Goal: Obtain resource: Obtain resource

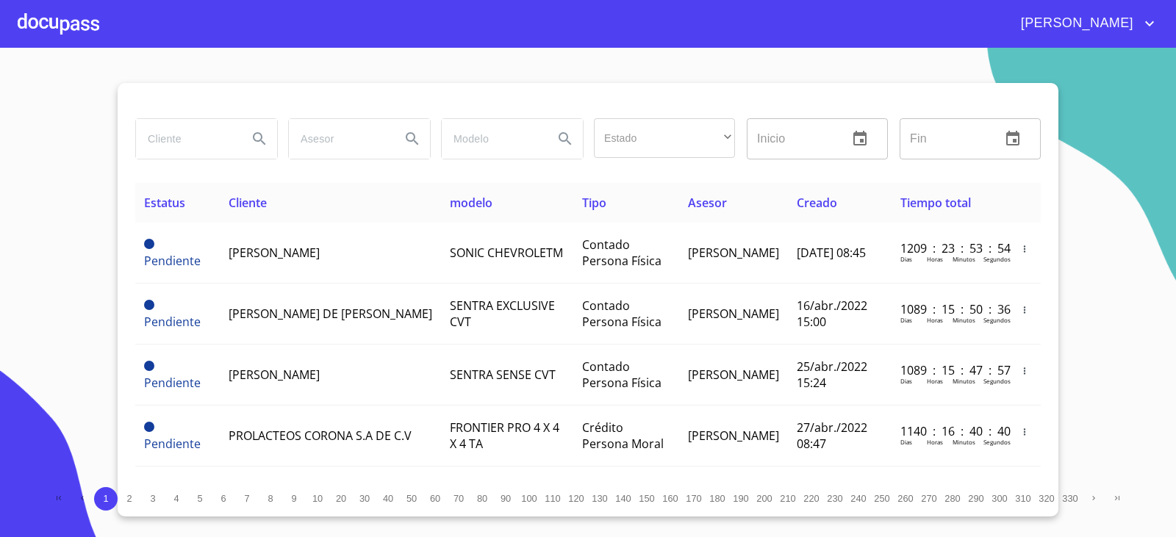
click at [212, 133] on input "search" at bounding box center [186, 139] width 100 height 40
type input "TRANSPORTES SAMARIA"
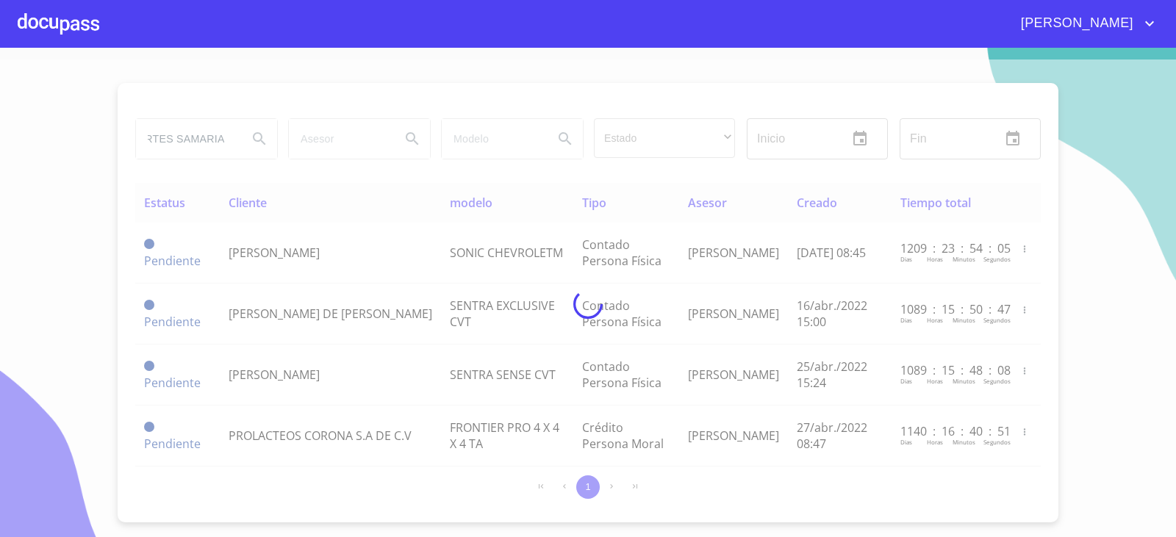
scroll to position [0, 0]
click at [119, 392] on div at bounding box center [588, 305] width 1176 height 490
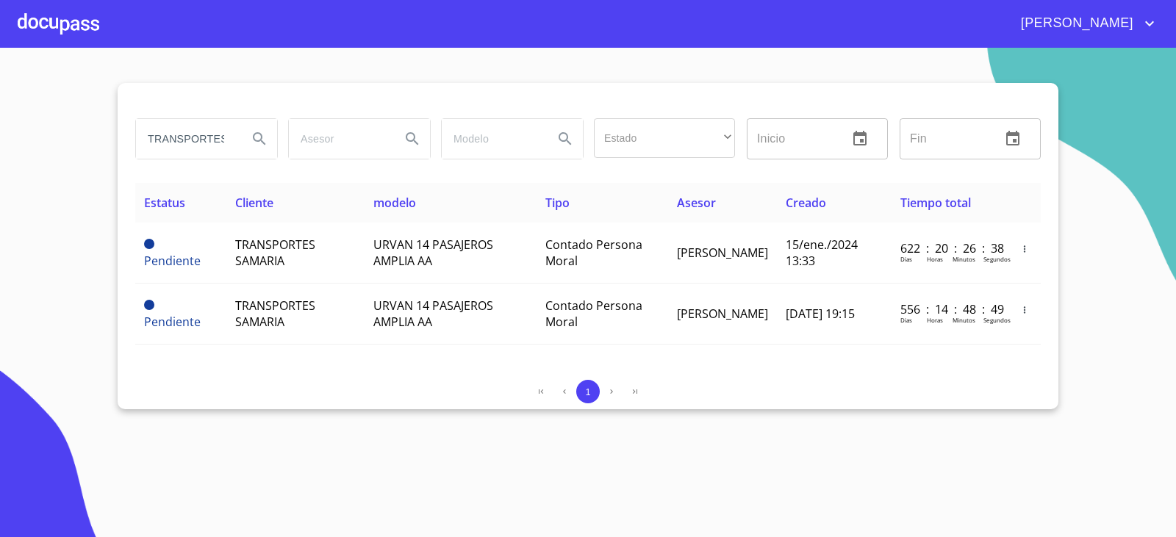
drag, startPoint x: 124, startPoint y: 391, endPoint x: 123, endPoint y: 404, distance: 12.5
click at [123, 404] on div "TRANSPORTES SAMARIA Estado ​ ​ Inicio ​ Fin ​ Estatus Cliente modelo Tipo Aseso…" at bounding box center [588, 246] width 941 height 326
drag, startPoint x: 205, startPoint y: 304, endPoint x: 204, endPoint y: 393, distance: 89.7
click at [204, 393] on div "1" at bounding box center [588, 392] width 906 height 24
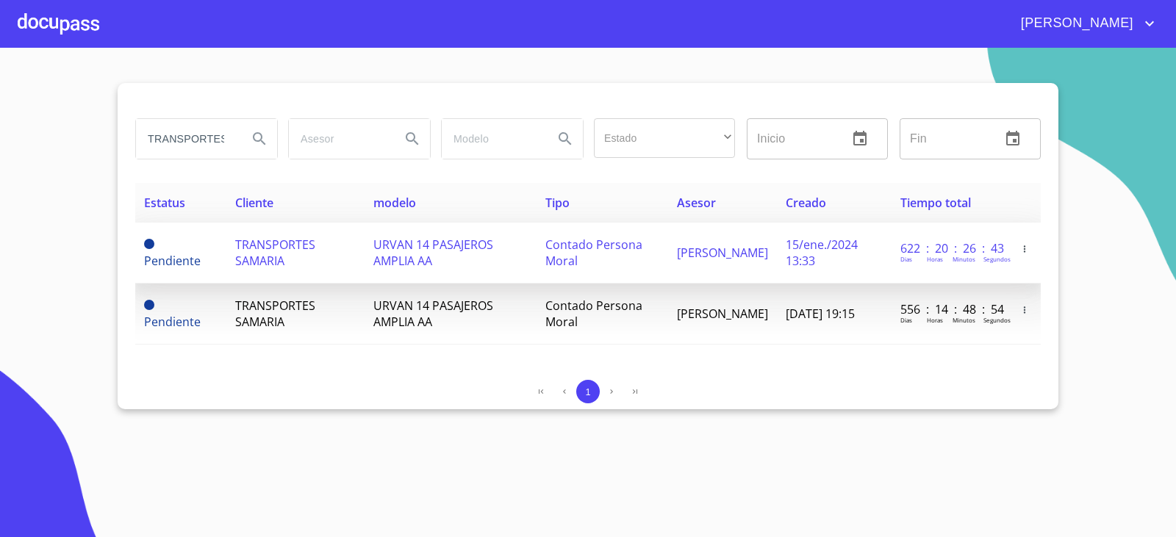
click at [237, 251] on span "TRANSPORTES SAMARIA" at bounding box center [275, 253] width 80 height 32
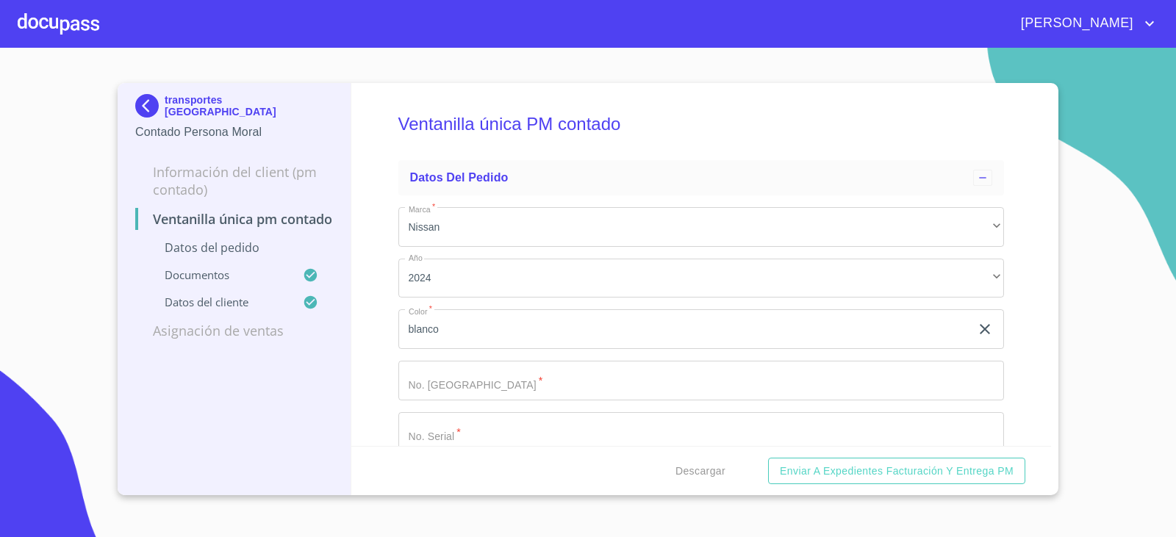
drag, startPoint x: 244, startPoint y: 253, endPoint x: 110, endPoint y: 234, distance: 135.8
click at [110, 234] on section "transportes samaria Contado Persona Moral Información del Client (PM contado) V…" at bounding box center [588, 293] width 1176 height 490
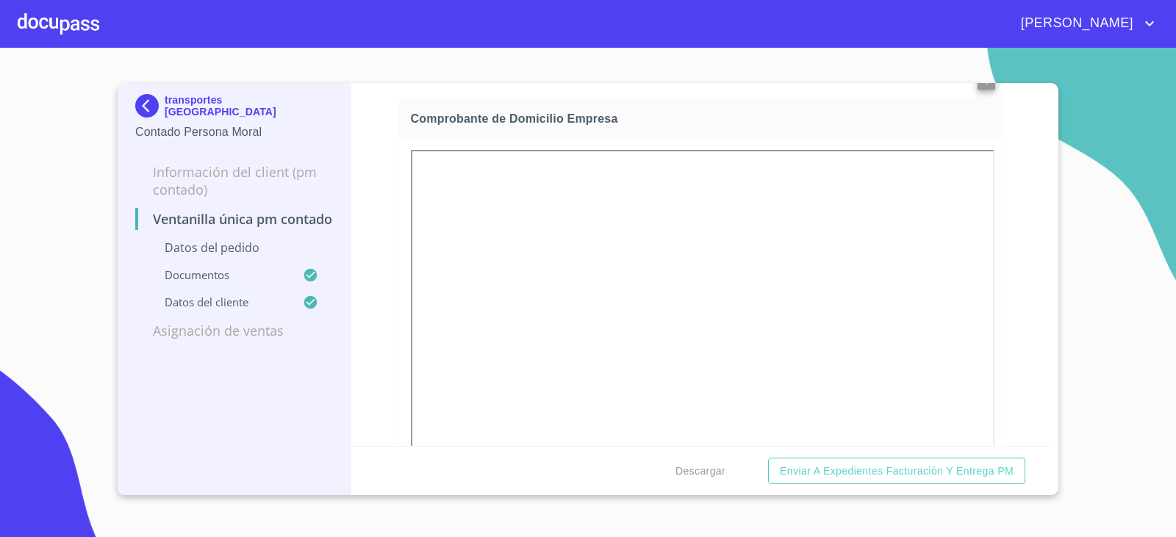
scroll to position [1249, 0]
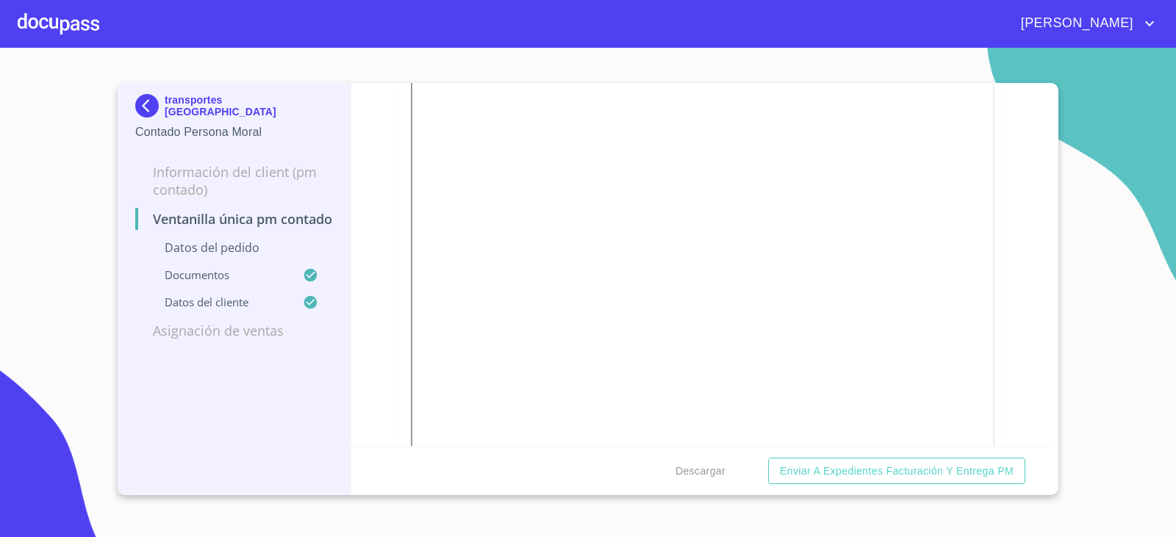
drag, startPoint x: 464, startPoint y: 310, endPoint x: 376, endPoint y: 302, distance: 88.6
click at [376, 302] on div "Ventanilla única PM contado Datos del pedido Marca   * Nissan ​ Año 2024 ​ Colo…" at bounding box center [701, 264] width 700 height 363
click at [379, 299] on div "Ventanilla única PM contado Datos del pedido Marca   * Nissan ​ Año 2024 ​ Colo…" at bounding box center [701, 264] width 700 height 363
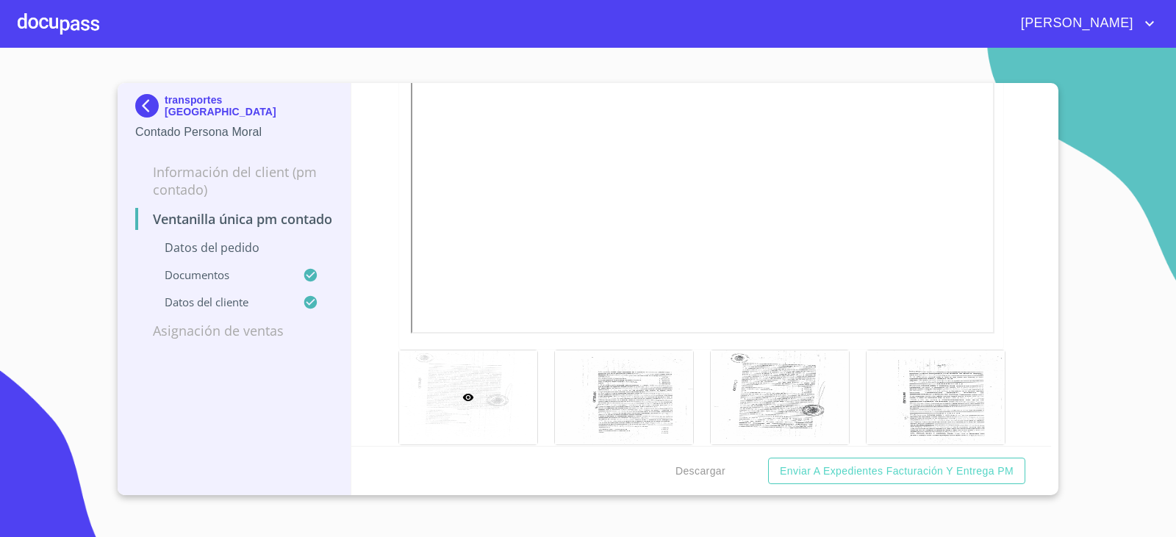
scroll to position [2658, 0]
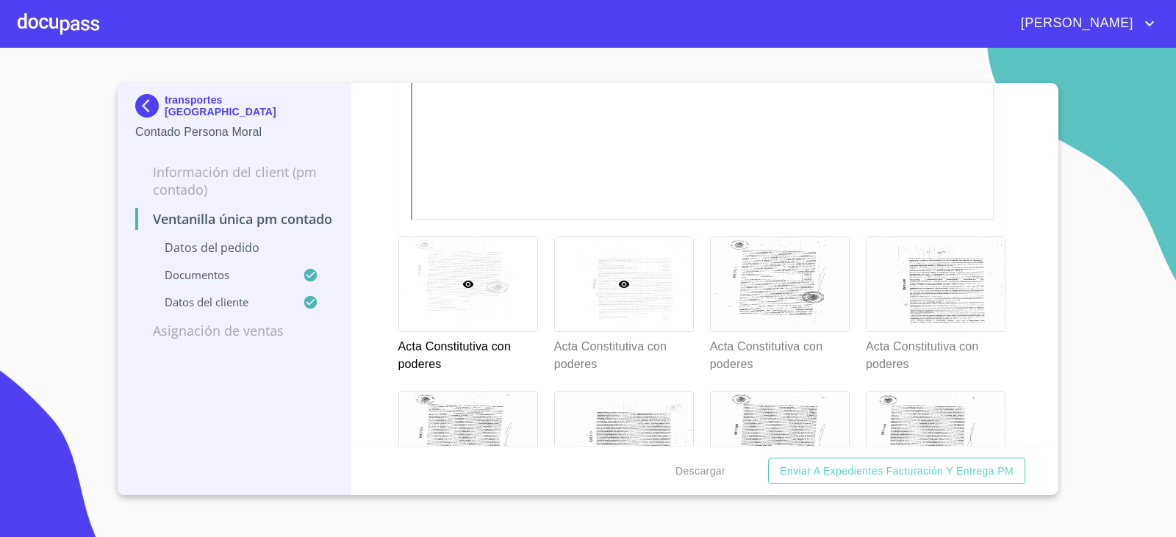
click at [612, 298] on div at bounding box center [624, 284] width 138 height 94
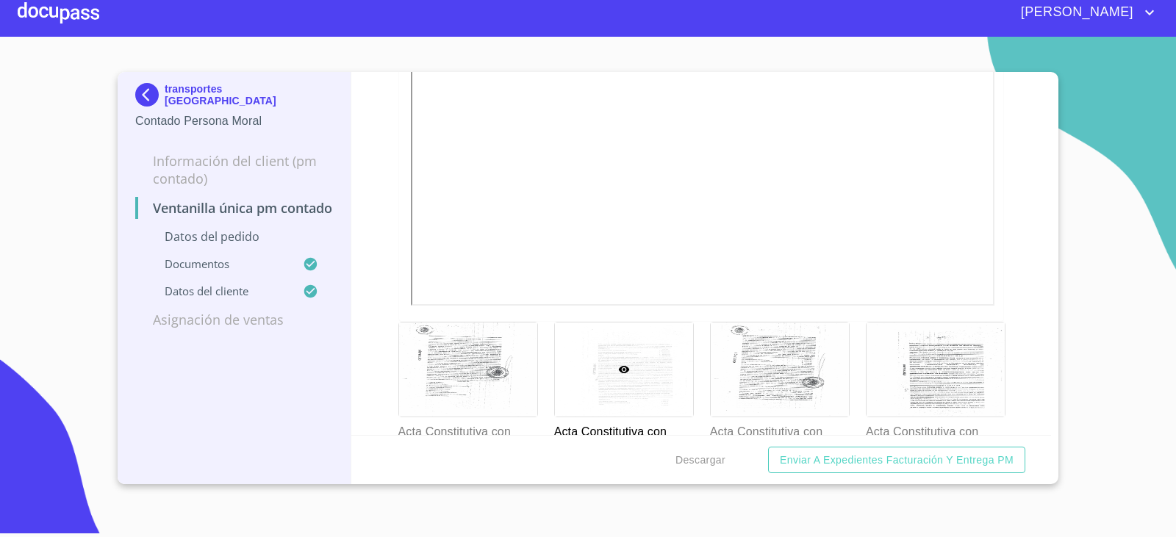
scroll to position [2821, 0]
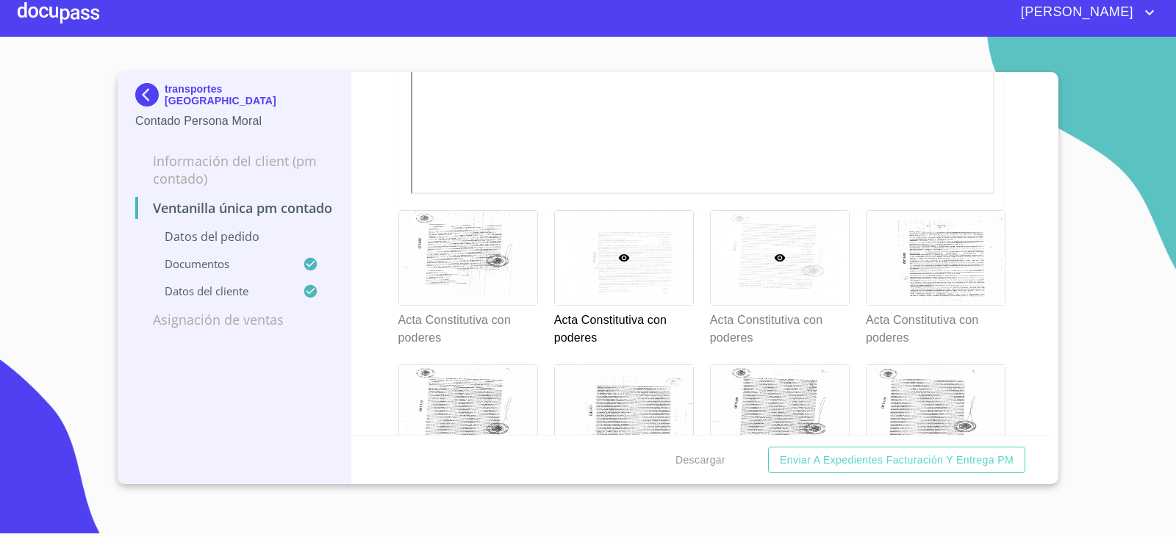
click at [782, 273] on div at bounding box center [780, 258] width 138 height 94
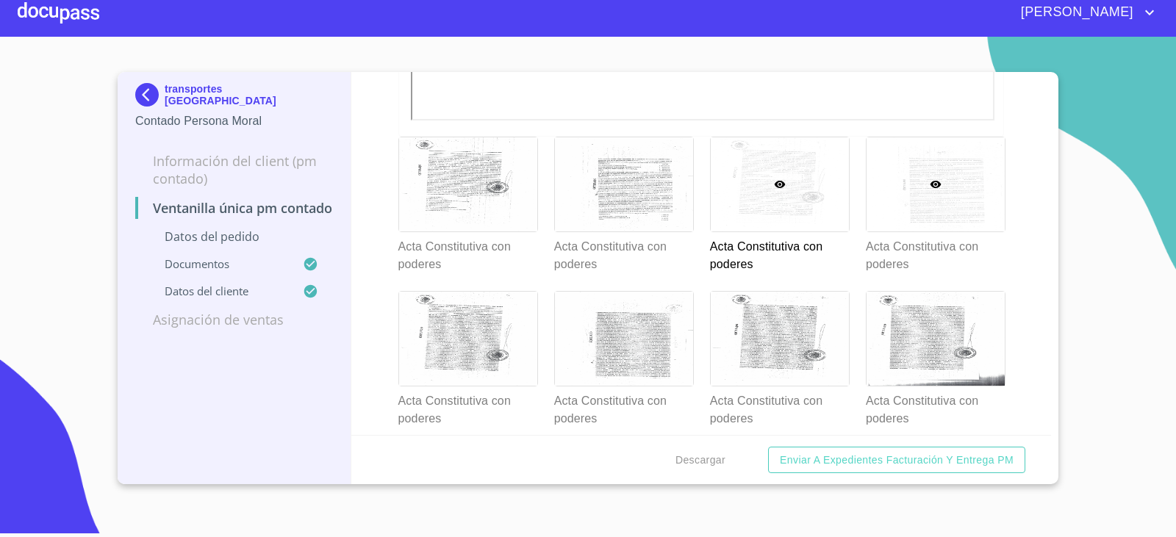
click at [940, 188] on div at bounding box center [936, 184] width 138 height 94
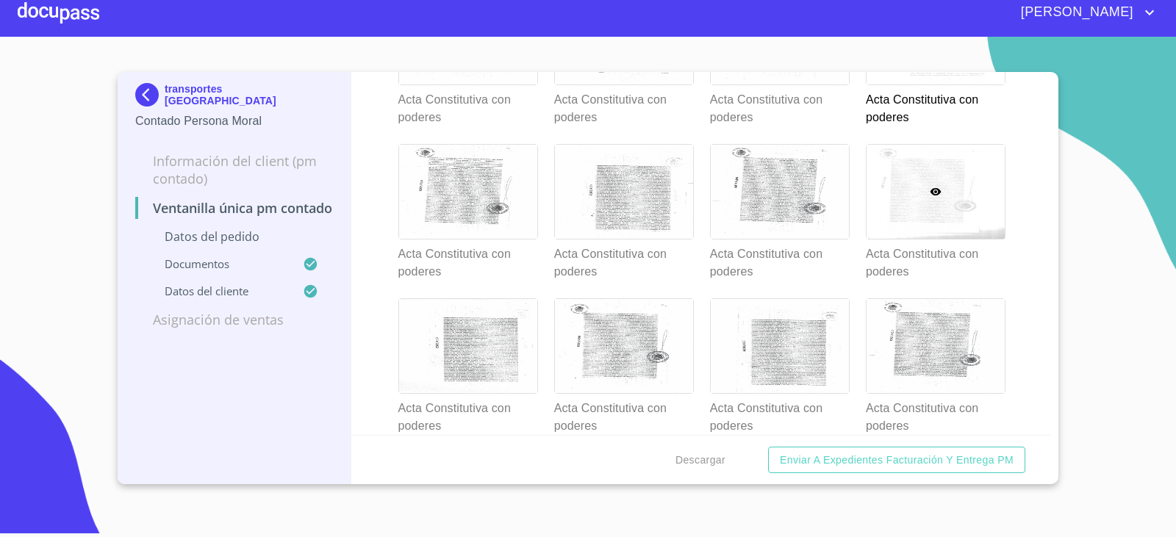
click at [890, 215] on div at bounding box center [936, 192] width 138 height 94
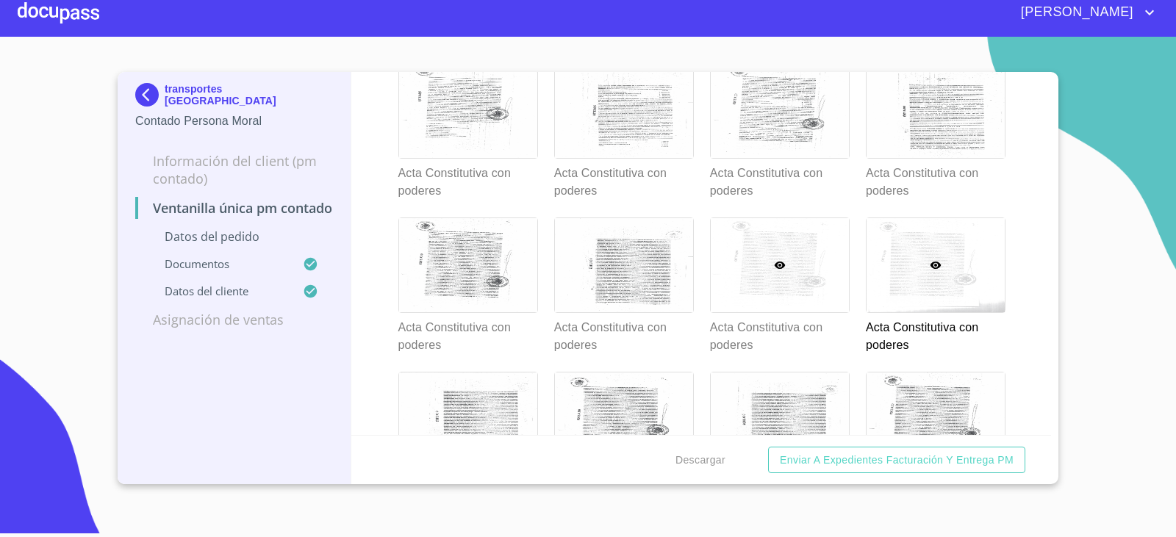
click at [770, 226] on div at bounding box center [780, 265] width 138 height 94
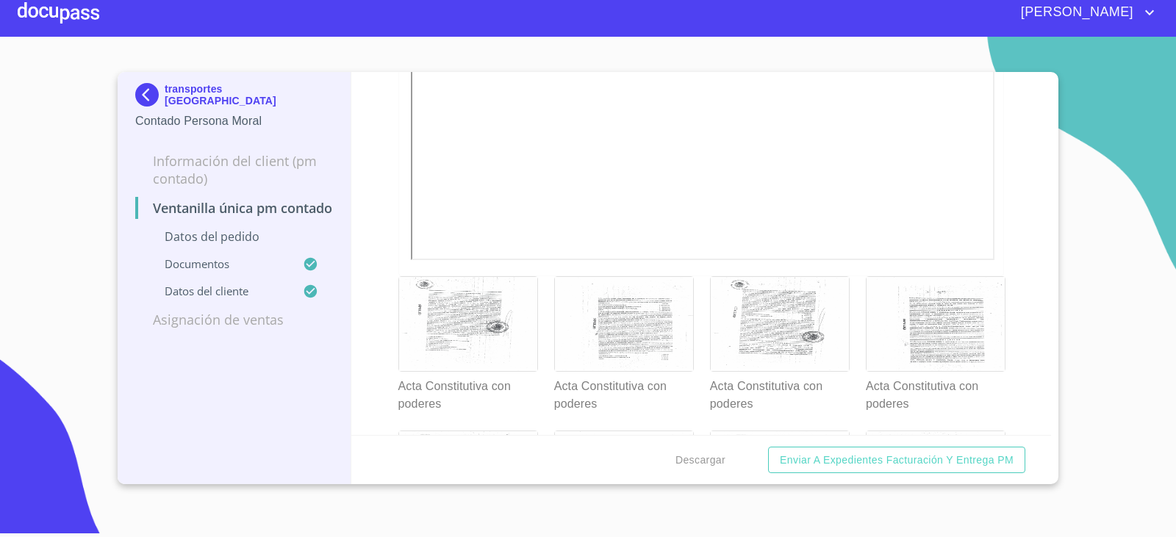
scroll to position [2821, 0]
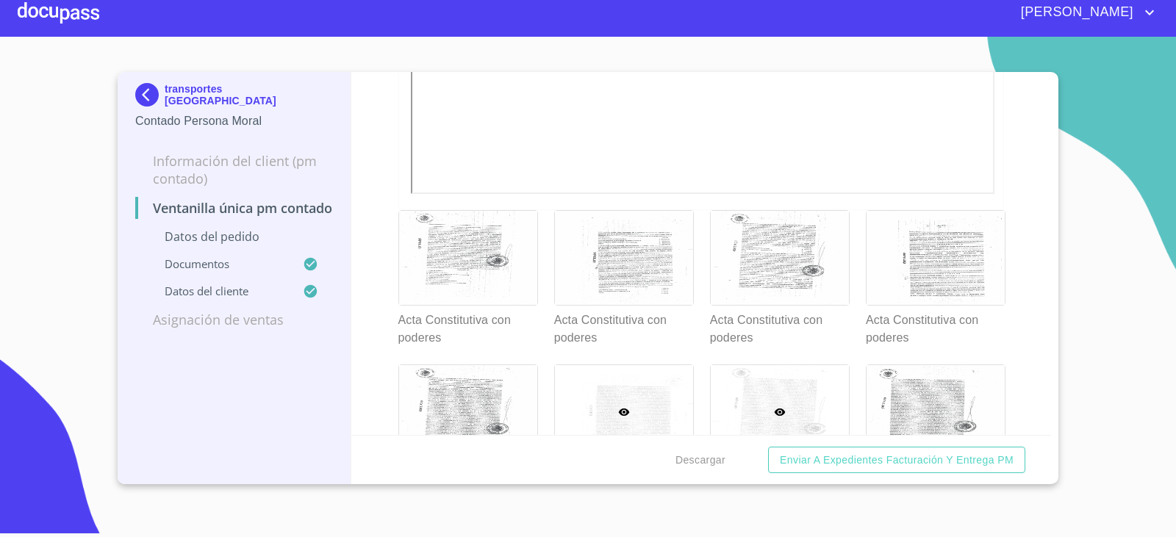
click at [598, 395] on div at bounding box center [624, 412] width 138 height 94
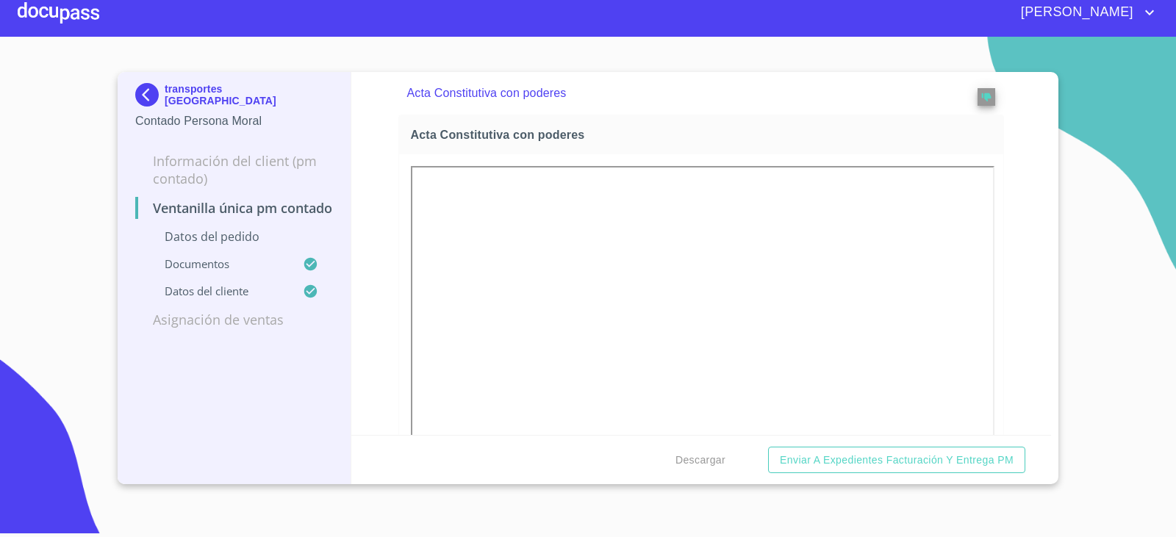
scroll to position [2894, 0]
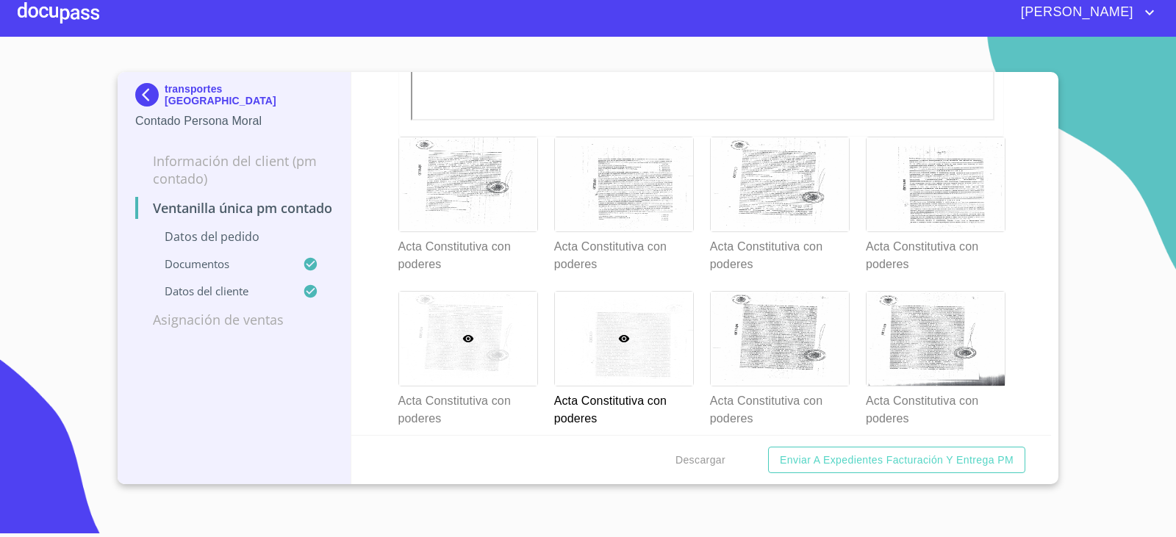
click at [419, 349] on div at bounding box center [468, 339] width 138 height 94
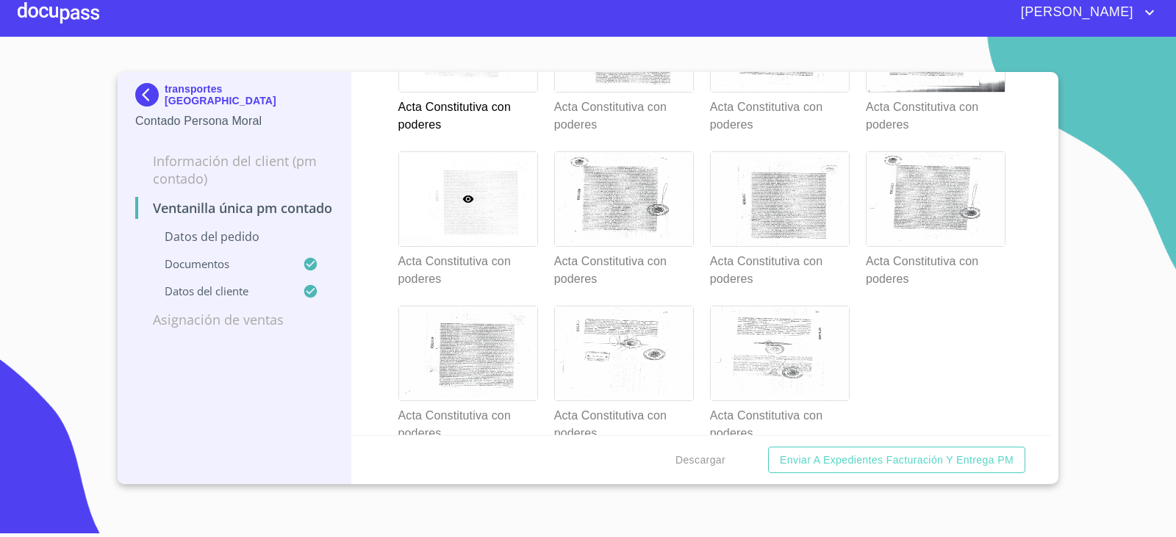
click at [473, 242] on div at bounding box center [468, 199] width 138 height 94
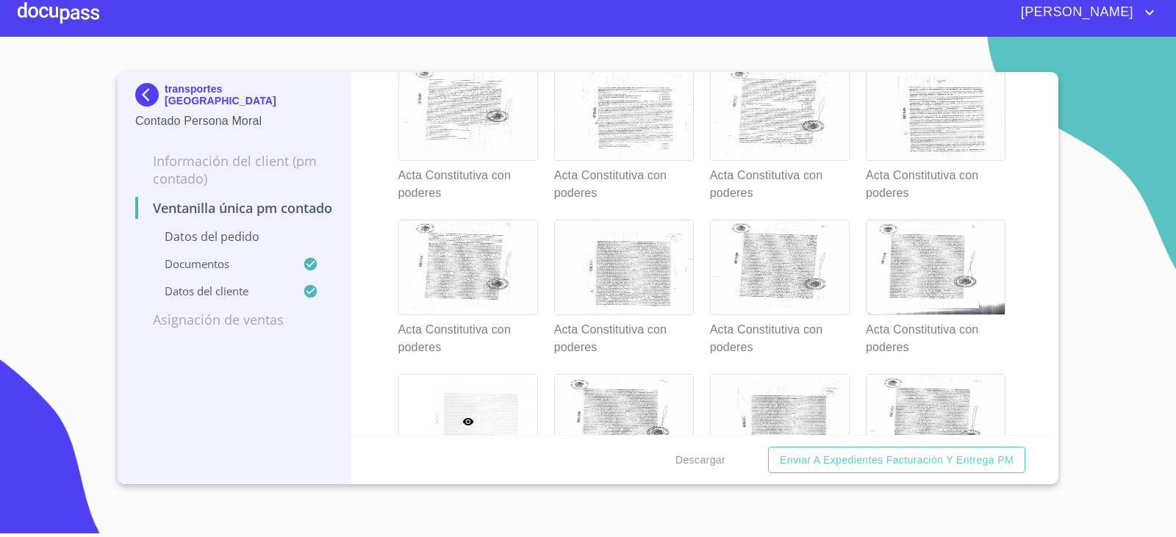
scroll to position [3188, 0]
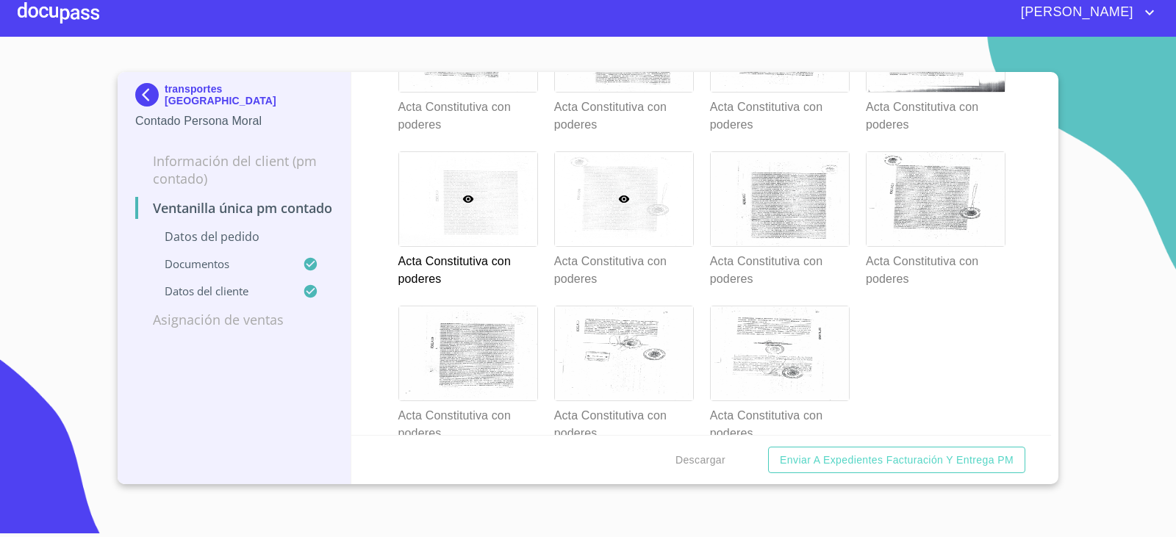
click at [647, 208] on div at bounding box center [624, 199] width 138 height 94
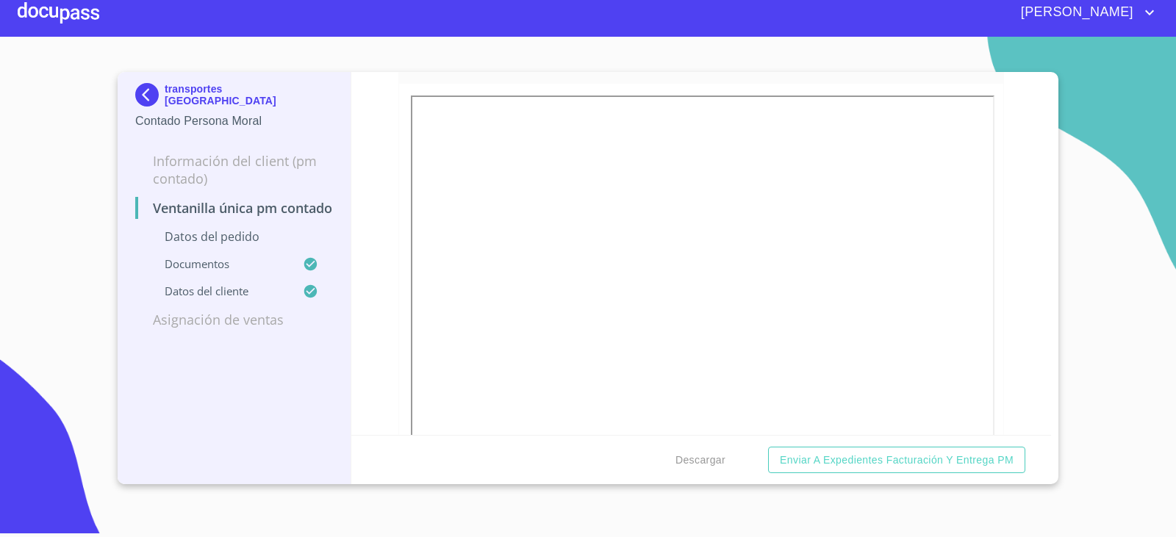
scroll to position [2968, 0]
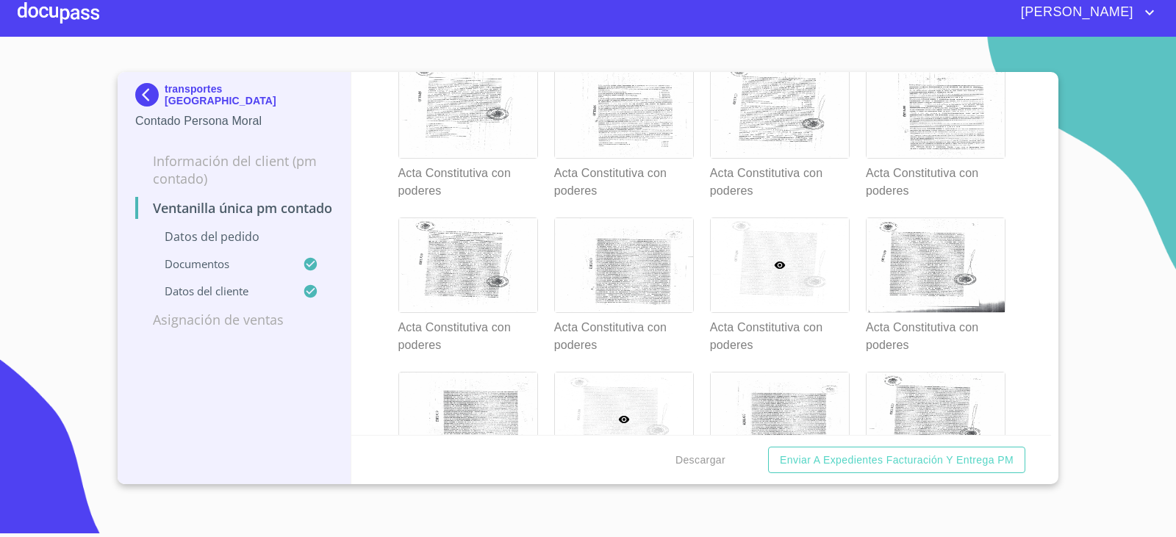
click at [784, 257] on div at bounding box center [780, 265] width 138 height 94
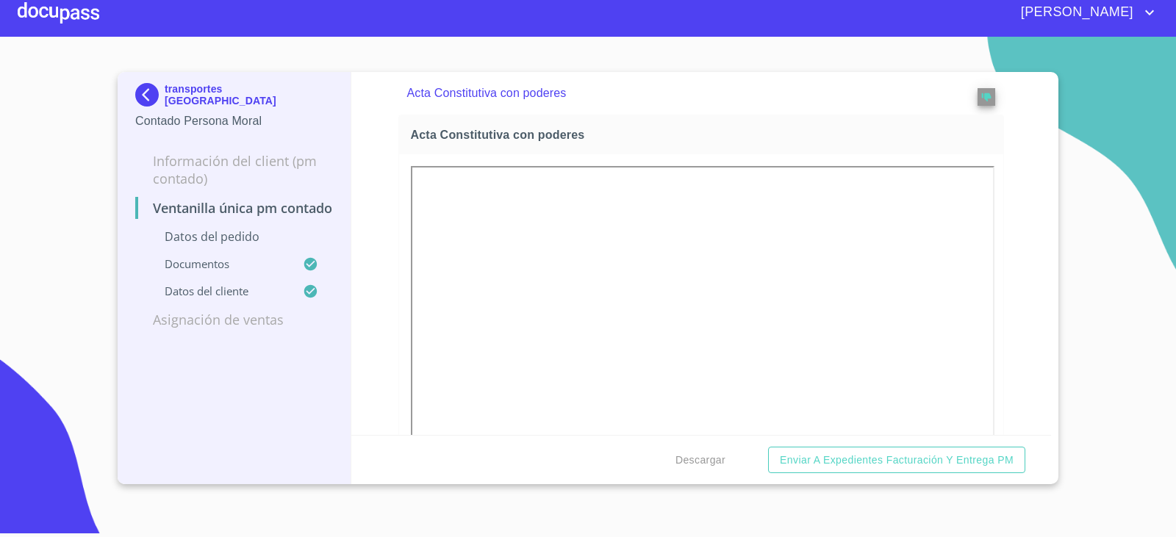
drag, startPoint x: 784, startPoint y: 257, endPoint x: 1022, endPoint y: 242, distance: 238.6
click at [1022, 242] on div "Ventanilla única PM contado Datos del pedido Marca   * Nissan ​ Año 2024 ​ Colo…" at bounding box center [701, 253] width 700 height 363
click at [1019, 248] on div "Ventanilla única PM contado Datos del pedido Marca   * Nissan ​ Año 2024 ​ Colo…" at bounding box center [701, 253] width 700 height 363
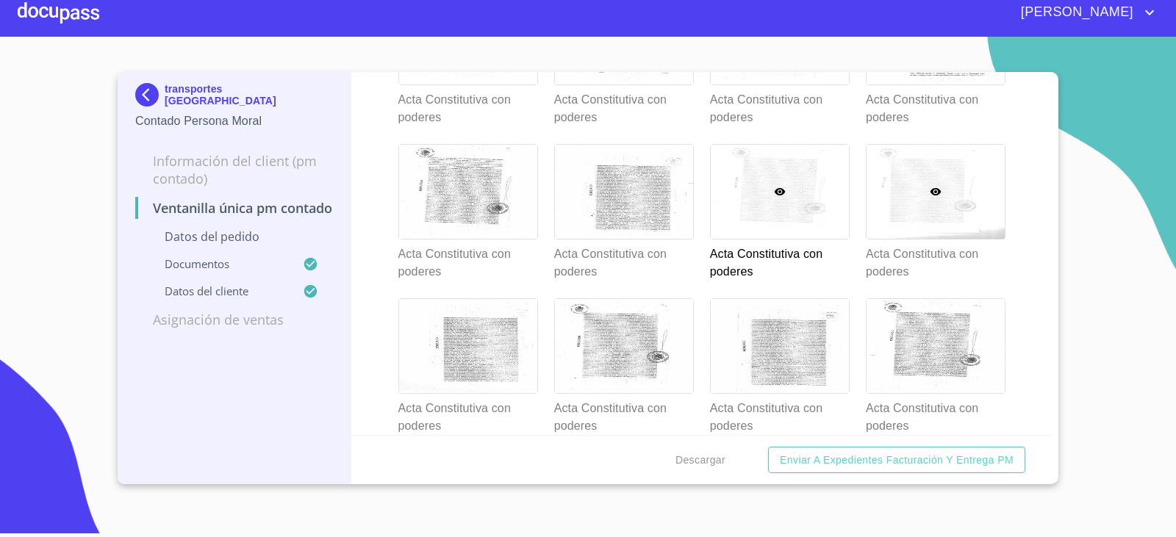
click at [928, 215] on div at bounding box center [936, 192] width 138 height 94
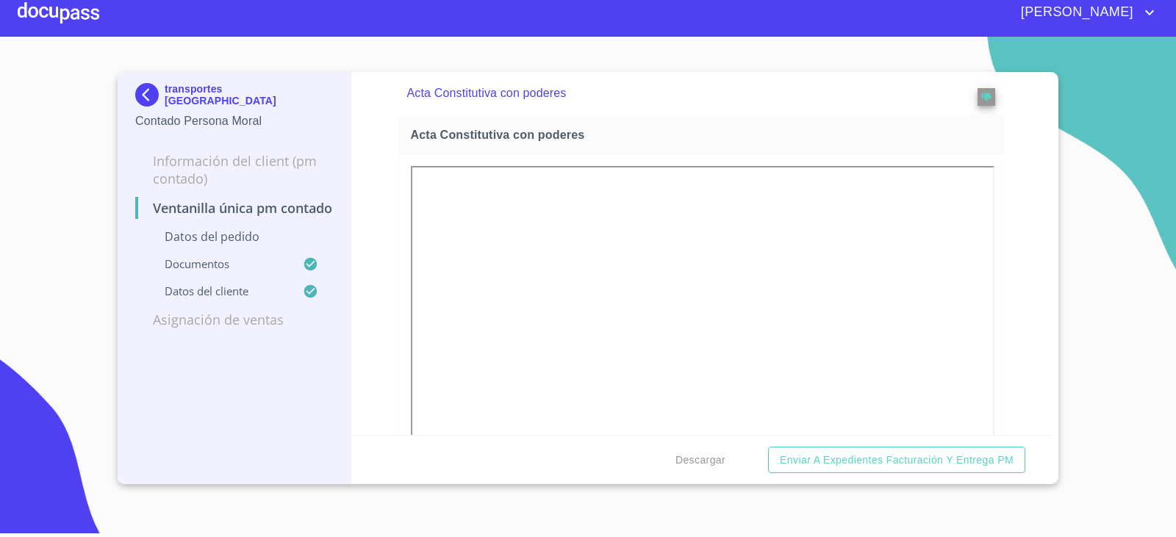
click at [1010, 190] on div "Ventanilla única PM contado Datos del pedido Marca   * Nissan ​ Año 2024 ​ Colo…" at bounding box center [701, 253] width 700 height 363
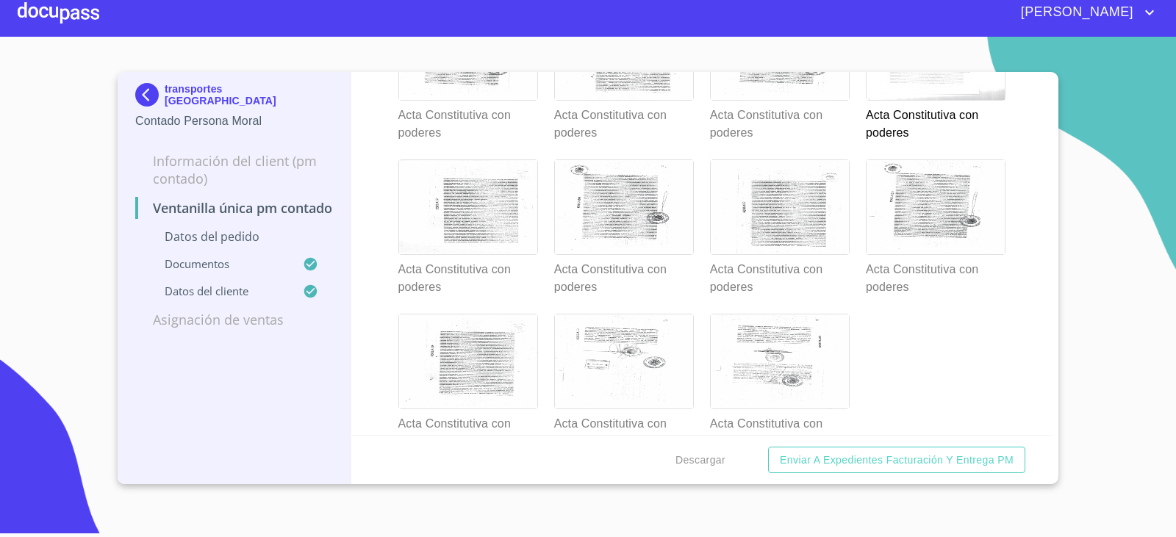
scroll to position [3188, 0]
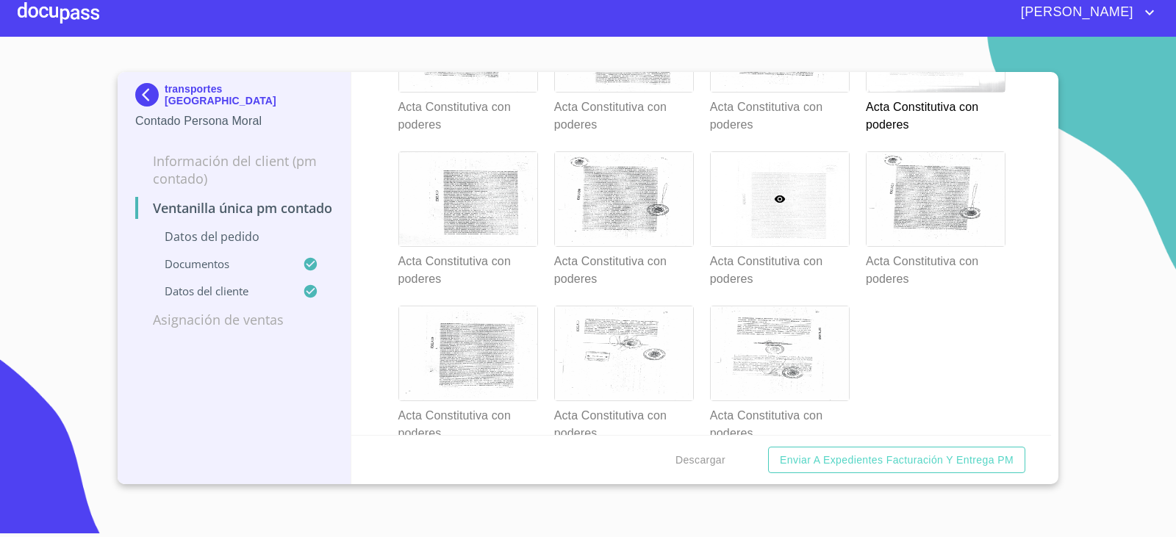
click at [745, 214] on div at bounding box center [780, 199] width 138 height 94
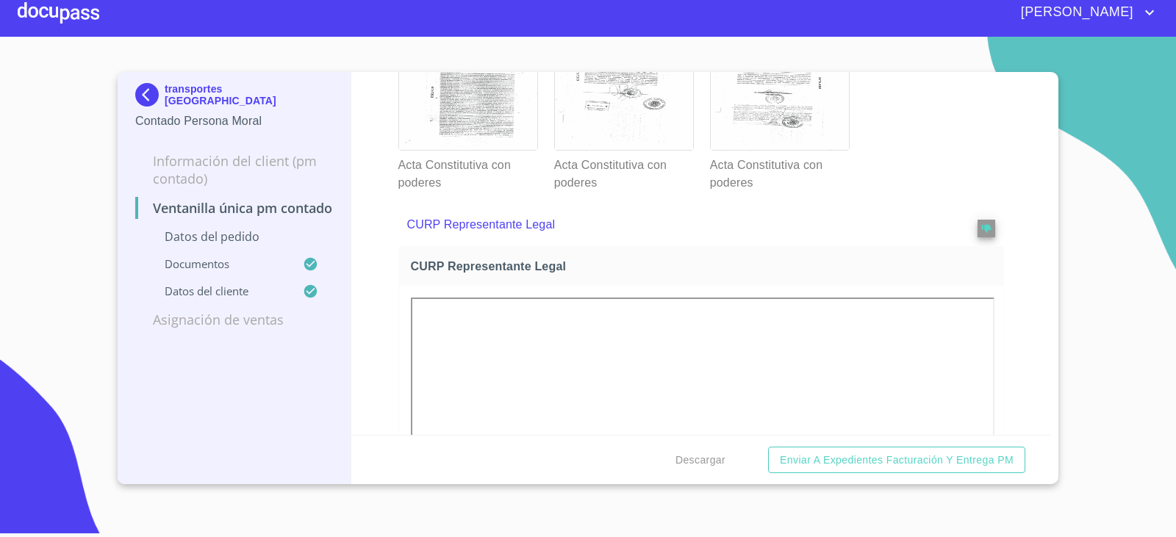
scroll to position [3409, 0]
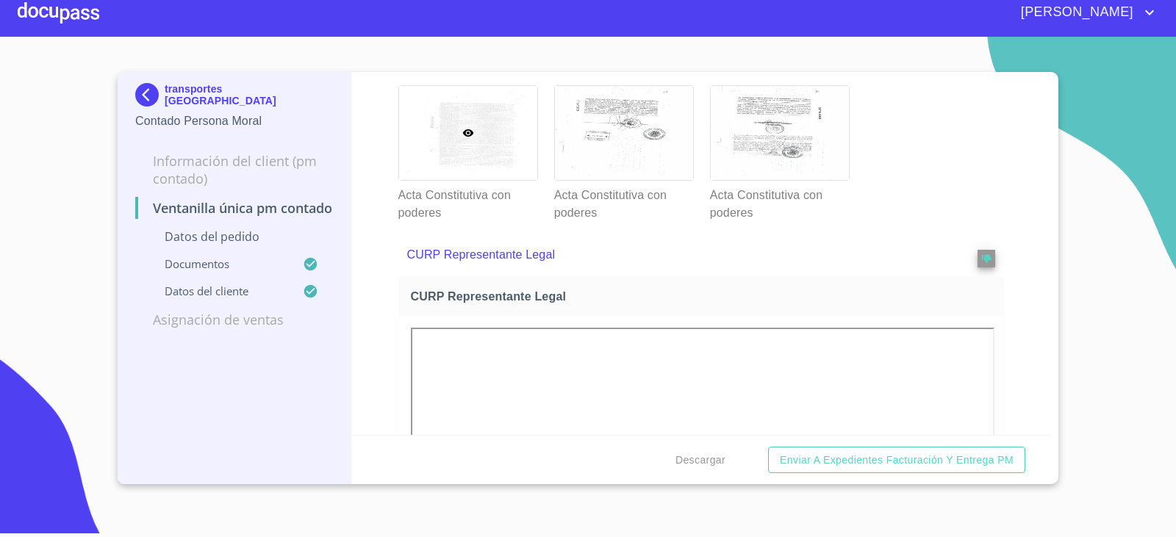
click at [481, 190] on p "Acta Constitutiva con poderes" at bounding box center [467, 201] width 138 height 41
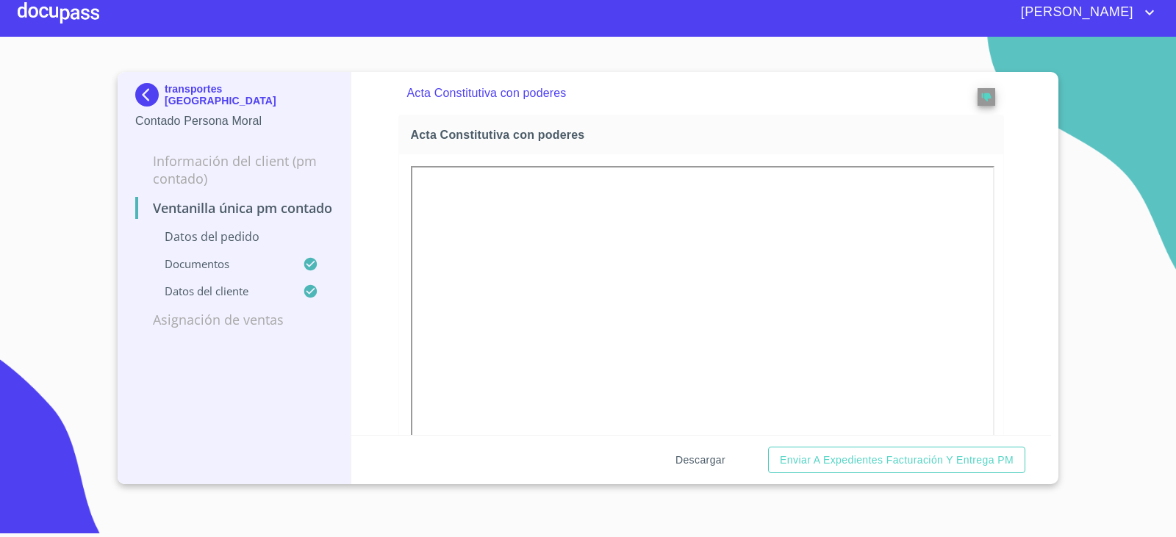
click at [687, 467] on span "Descargar" at bounding box center [700, 460] width 50 height 18
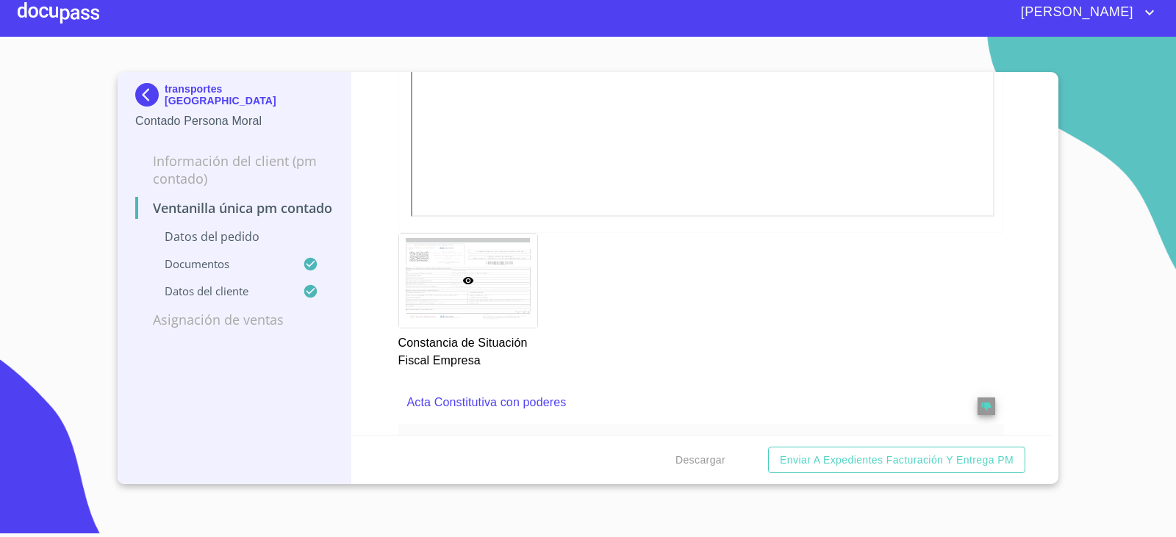
scroll to position [1923, 0]
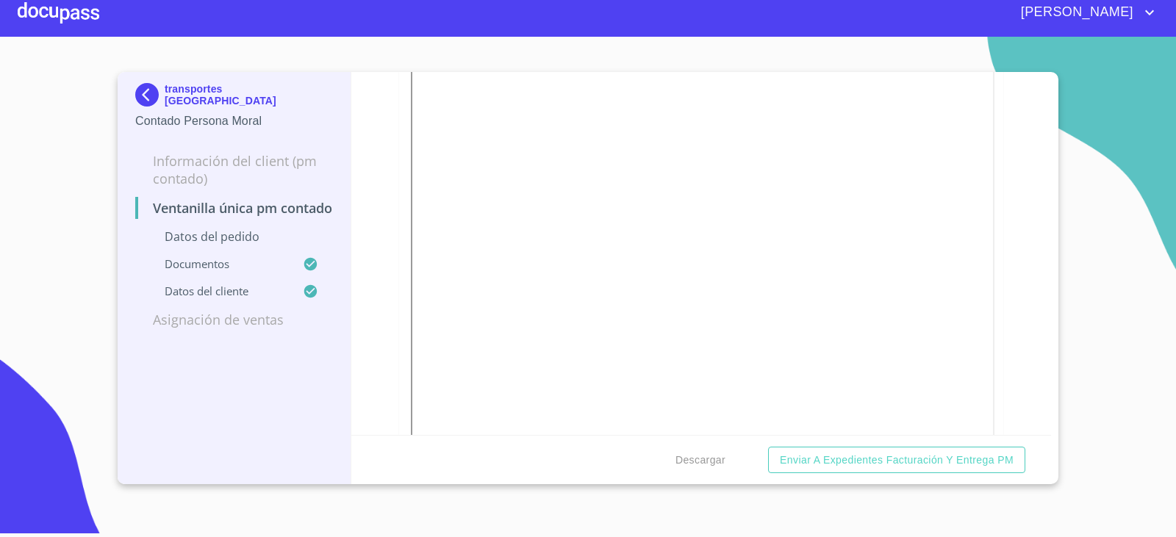
drag, startPoint x: 373, startPoint y: 354, endPoint x: 381, endPoint y: 379, distance: 25.3
click at [381, 379] on div "Ventanilla única PM contado Datos del pedido Marca   * Nissan ​ Año 2024 ​ Colo…" at bounding box center [701, 253] width 700 height 363
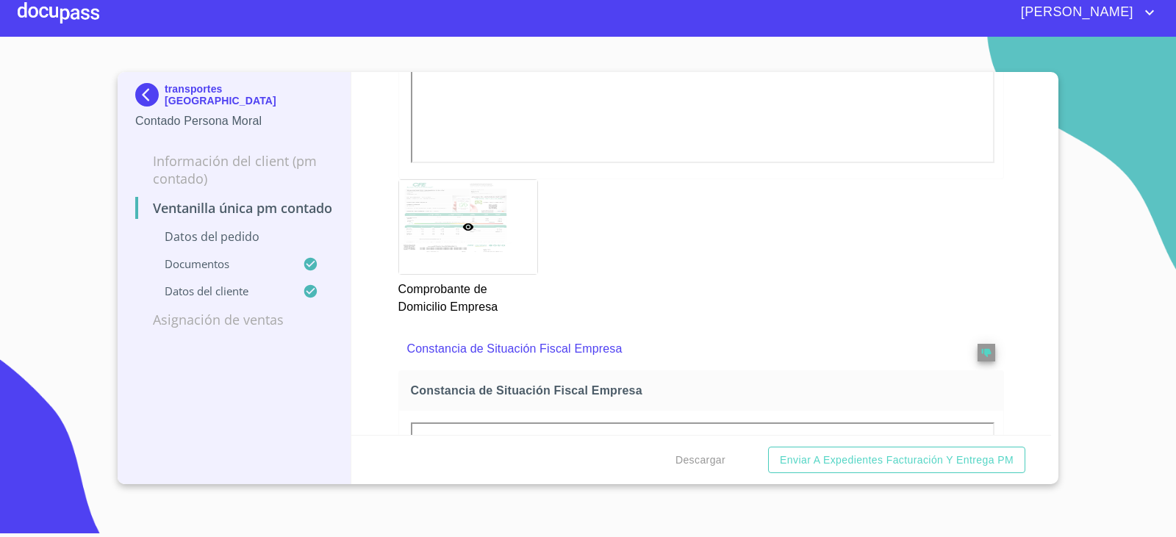
scroll to position [1543, 0]
click at [121, 81] on div "transportes samaria Contado Persona Moral Información del Client (PM contado) V…" at bounding box center [235, 278] width 234 height 412
click at [142, 87] on img at bounding box center [149, 95] width 29 height 24
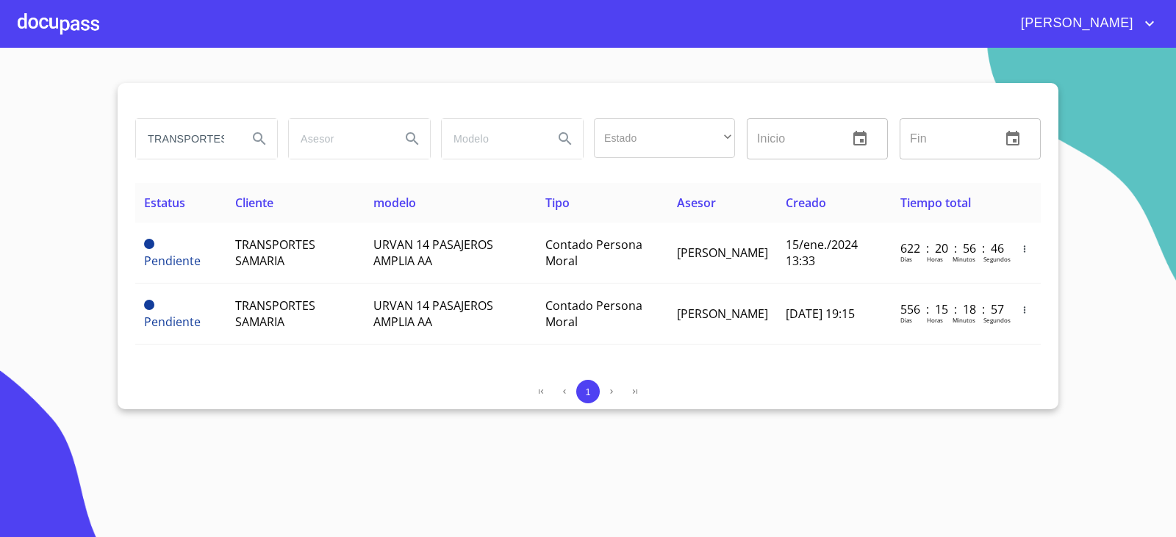
click at [211, 140] on input "TRANSPORTES SAMARIA" at bounding box center [186, 139] width 100 height 40
type input "MEGA ELECTRI"
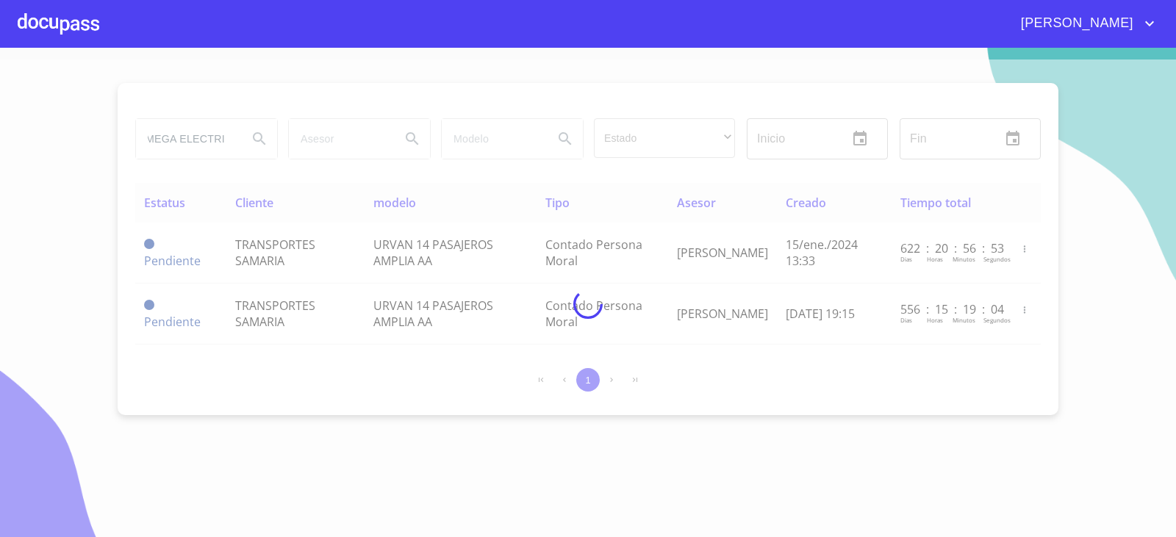
scroll to position [0, 0]
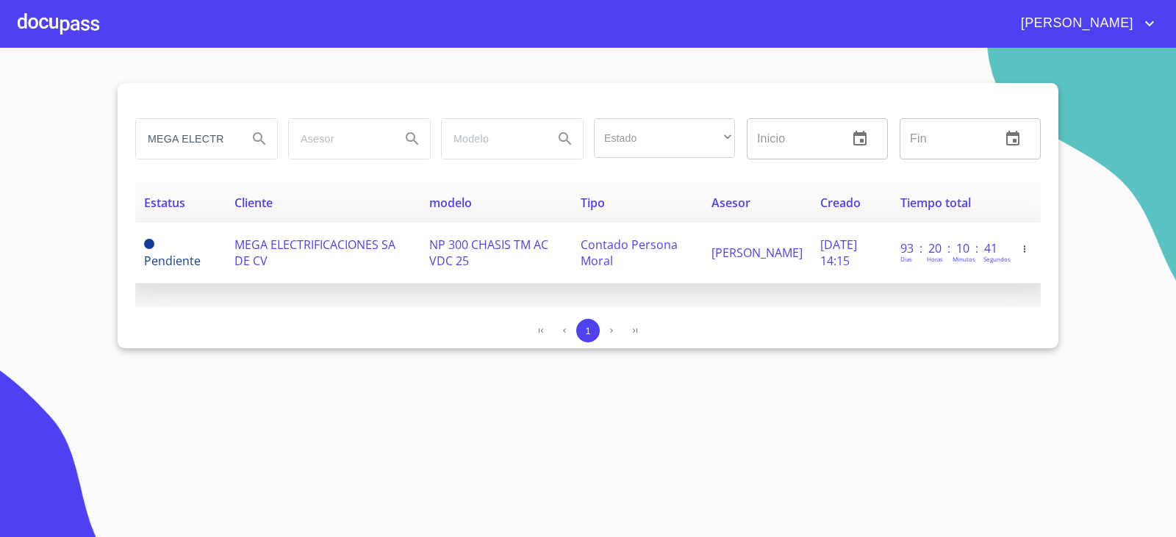
click at [260, 223] on td "MEGA ELECTRIFICACIONES SA DE CV" at bounding box center [323, 253] width 194 height 61
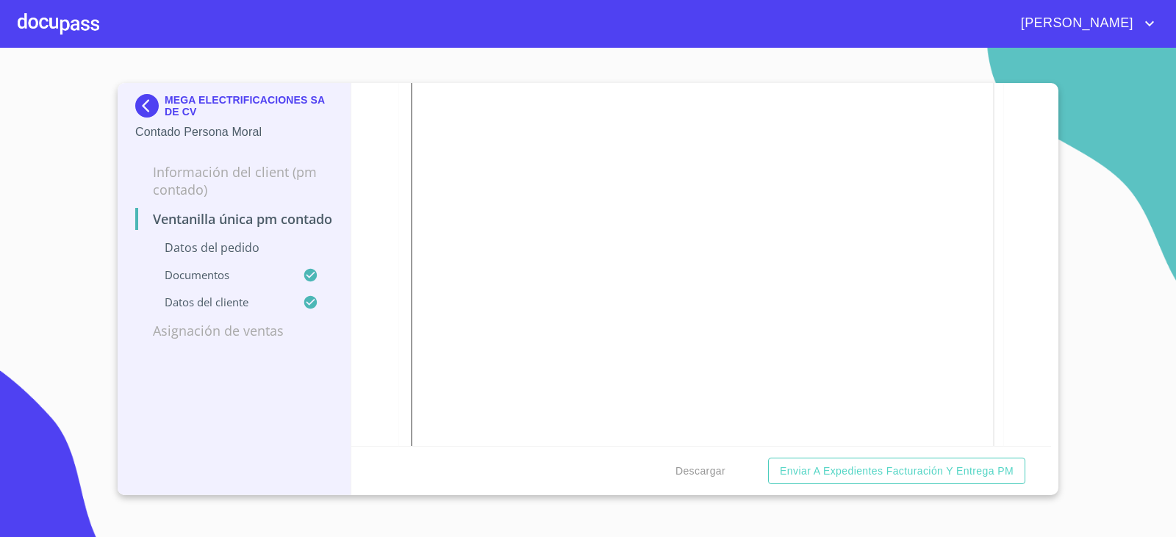
scroll to position [2425, 0]
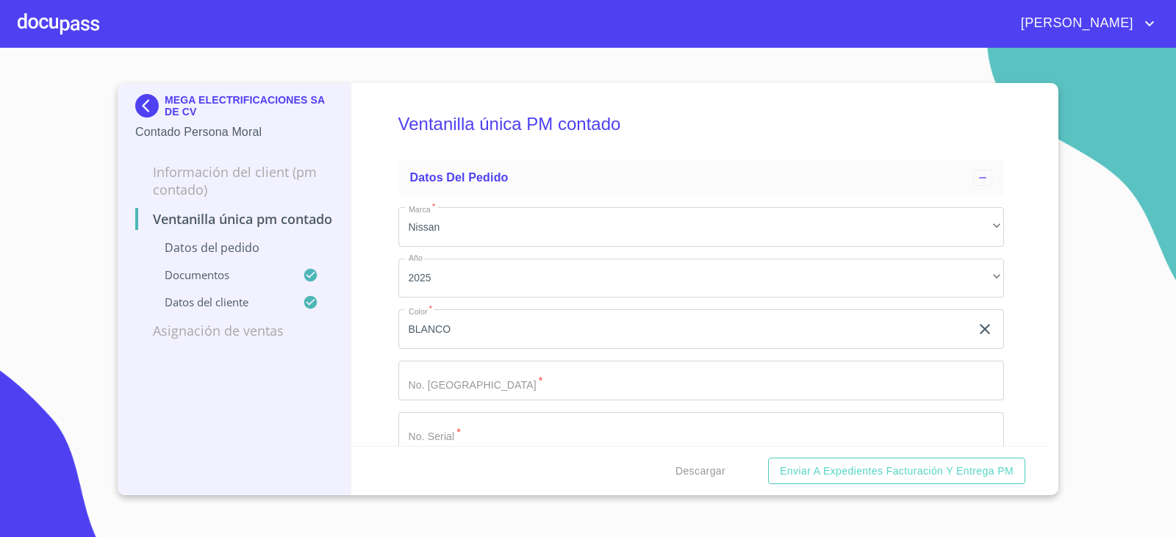
scroll to position [2425, 0]
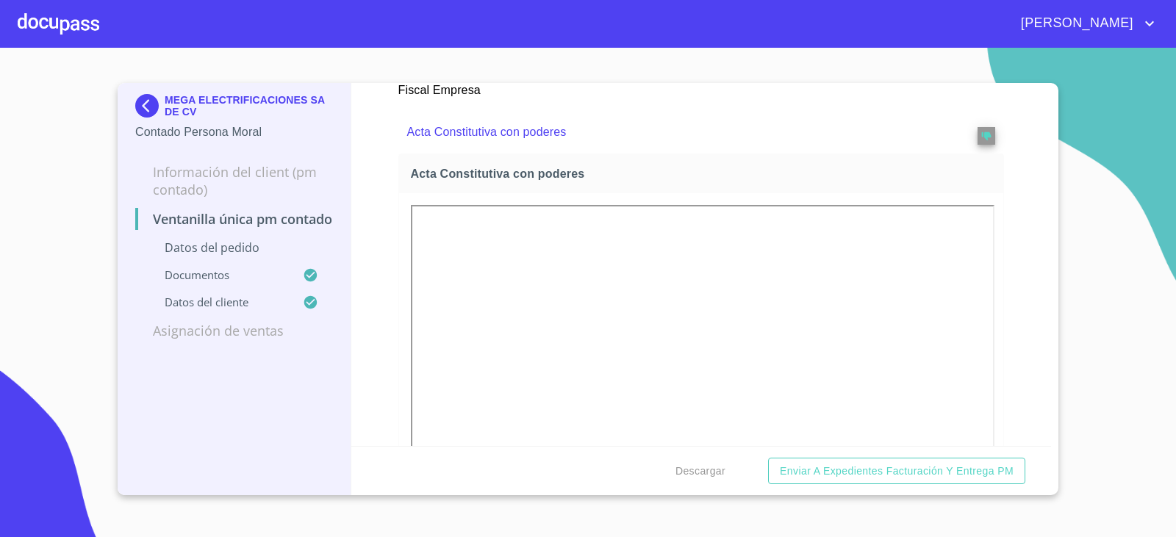
click at [150, 101] on img at bounding box center [149, 106] width 29 height 24
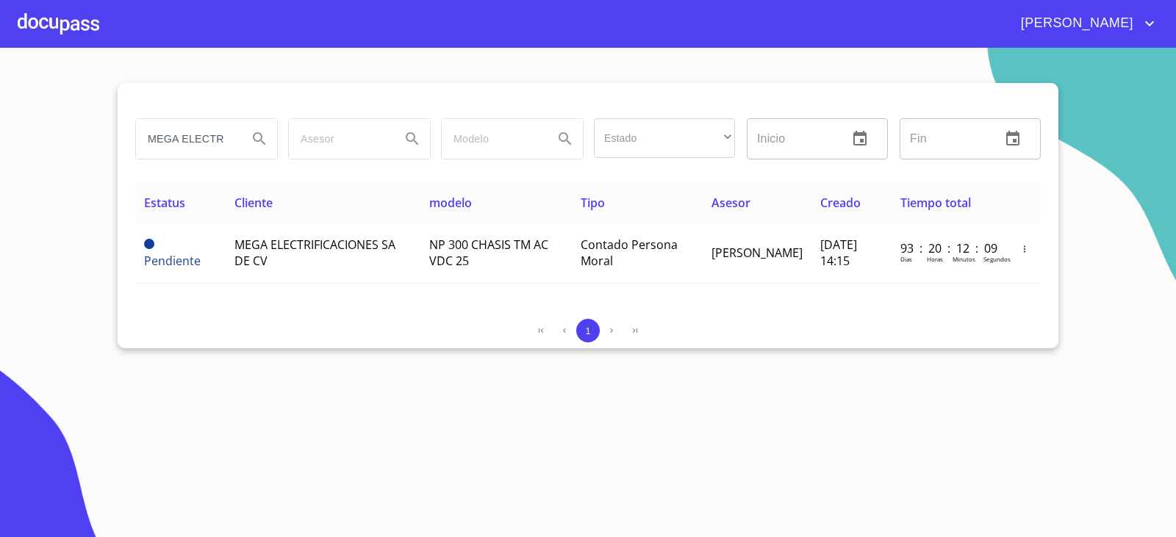
click at [208, 137] on input "MEGA ELECTRI" at bounding box center [186, 139] width 100 height 40
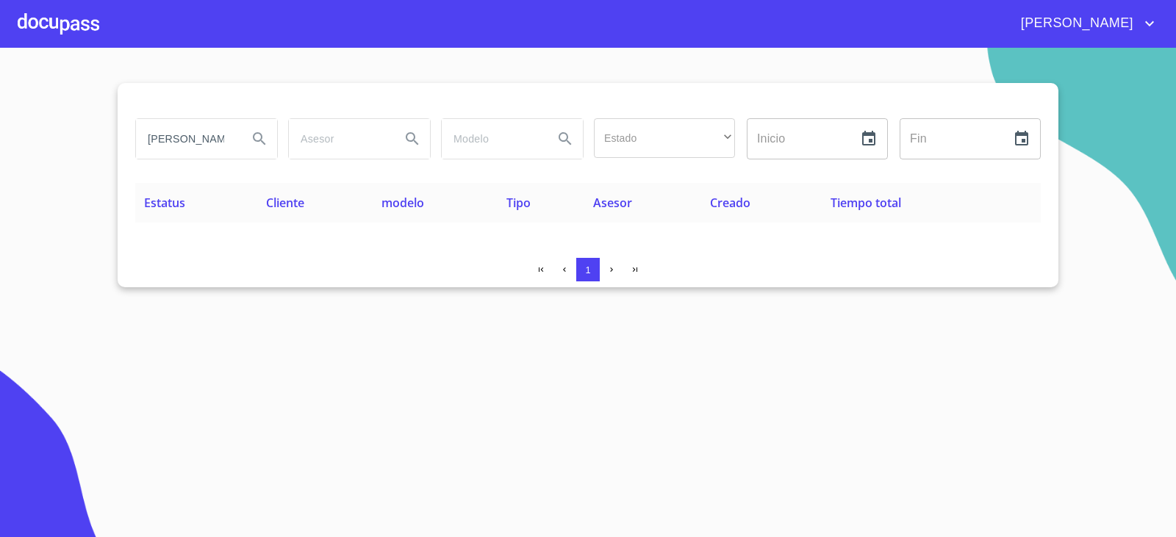
click at [314, 316] on section "IVONNE TENORIO Estado ​ ​ Inicio ​ Fin ​ Estatus Cliente modelo Tipo Asesor Cre…" at bounding box center [588, 293] width 1176 height 490
drag, startPoint x: 192, startPoint y: 146, endPoint x: 265, endPoint y: 133, distance: 74.6
click at [265, 133] on div "IVONNE TENORIO" at bounding box center [206, 139] width 141 height 40
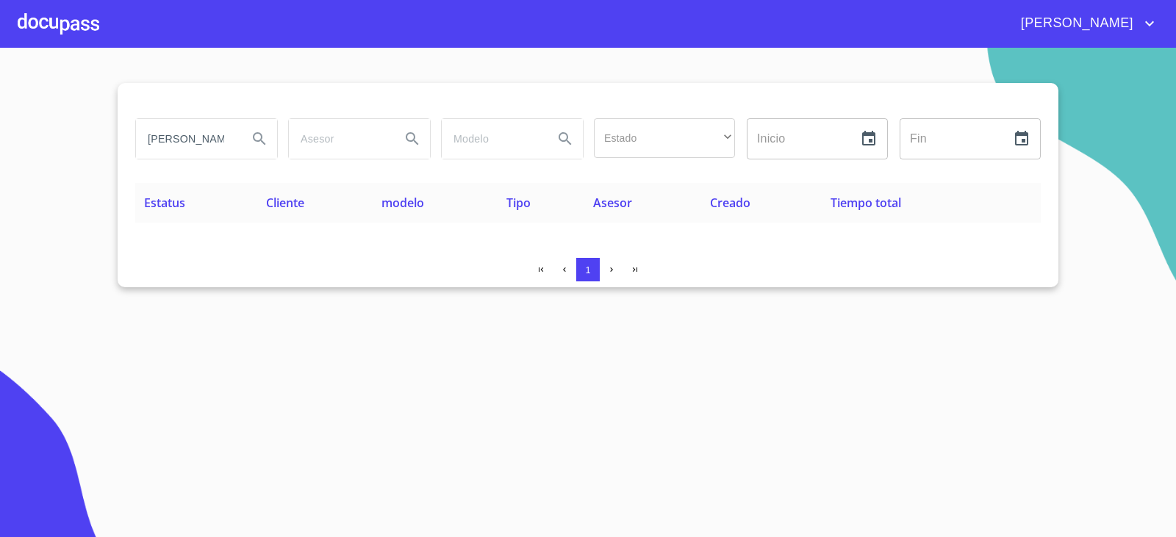
click at [1175, 498] on section "TENORIO SIERRA Estado ​ ​ Inicio ​ Fin ​ Estatus Cliente modelo Tipo Asesor Cre…" at bounding box center [588, 293] width 1176 height 490
click at [213, 148] on input "TENORIO SIERRA" at bounding box center [186, 139] width 100 height 40
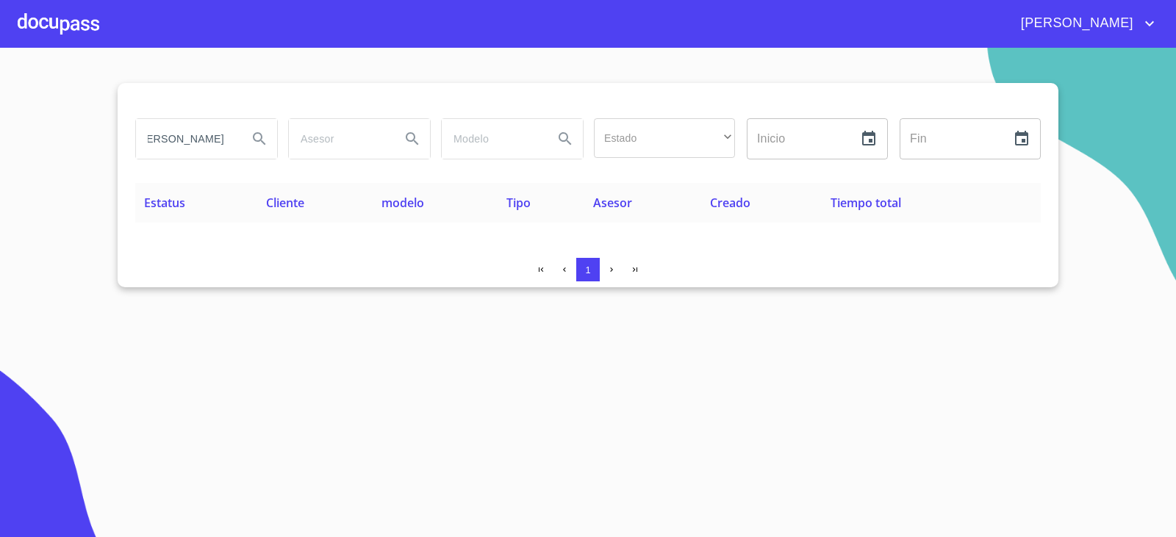
scroll to position [0, 57]
type input "JOSE OSWALDO ORTEGA"
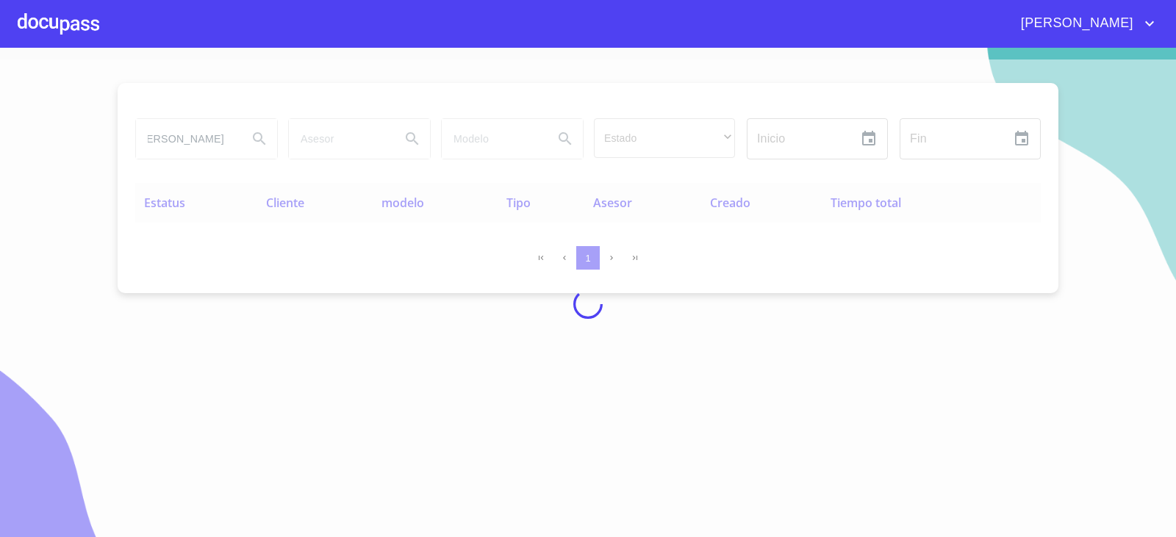
scroll to position [0, 0]
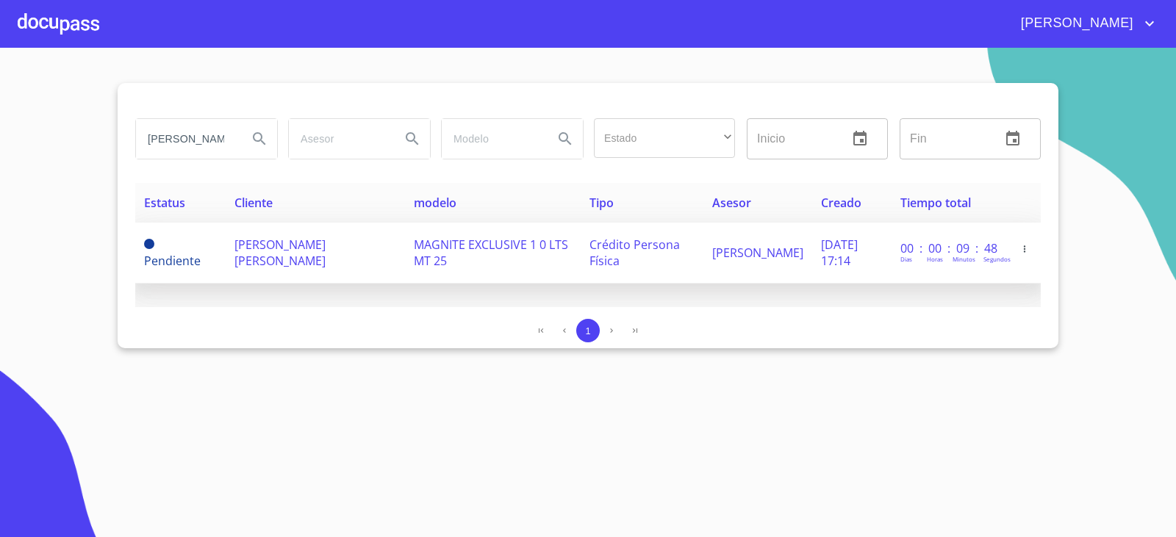
click at [269, 253] on span "JOSE OSWALDO ORTEGA GUTIERREZ" at bounding box center [279, 253] width 91 height 32
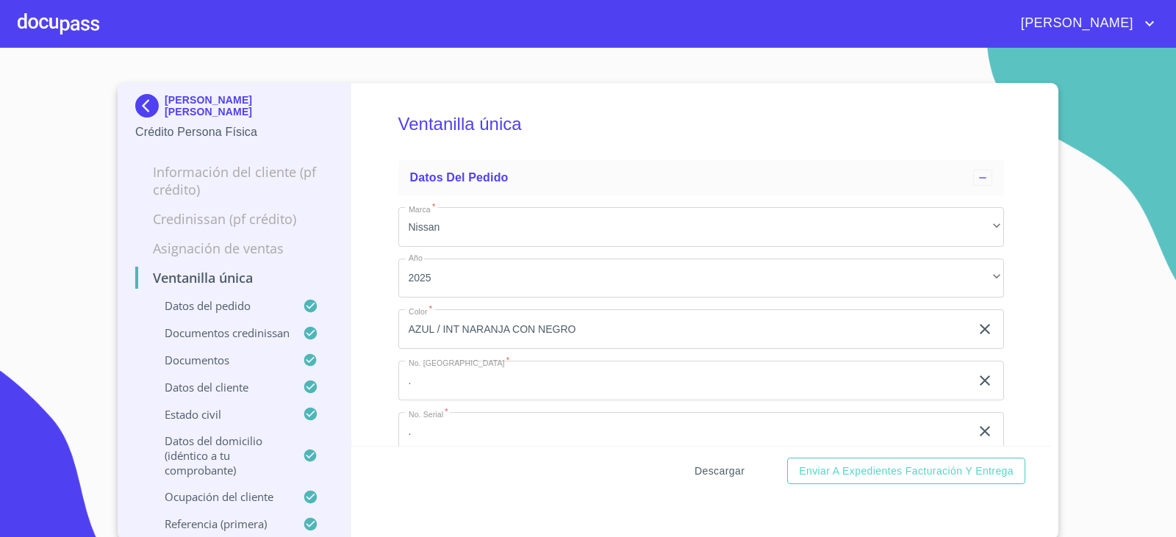
click at [703, 476] on span "Descargar" at bounding box center [720, 471] width 50 height 18
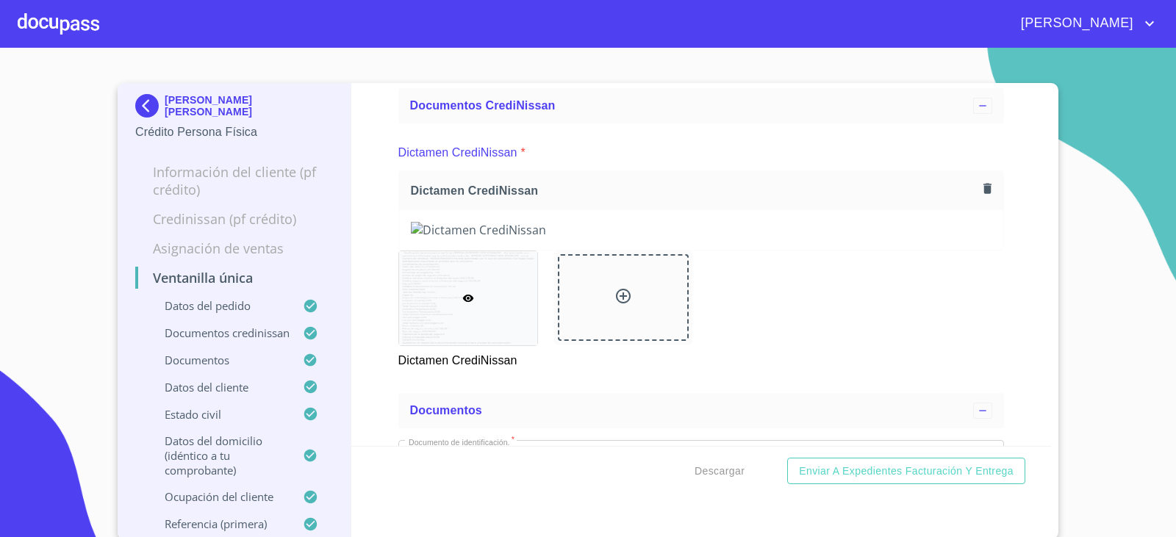
scroll to position [588, 0]
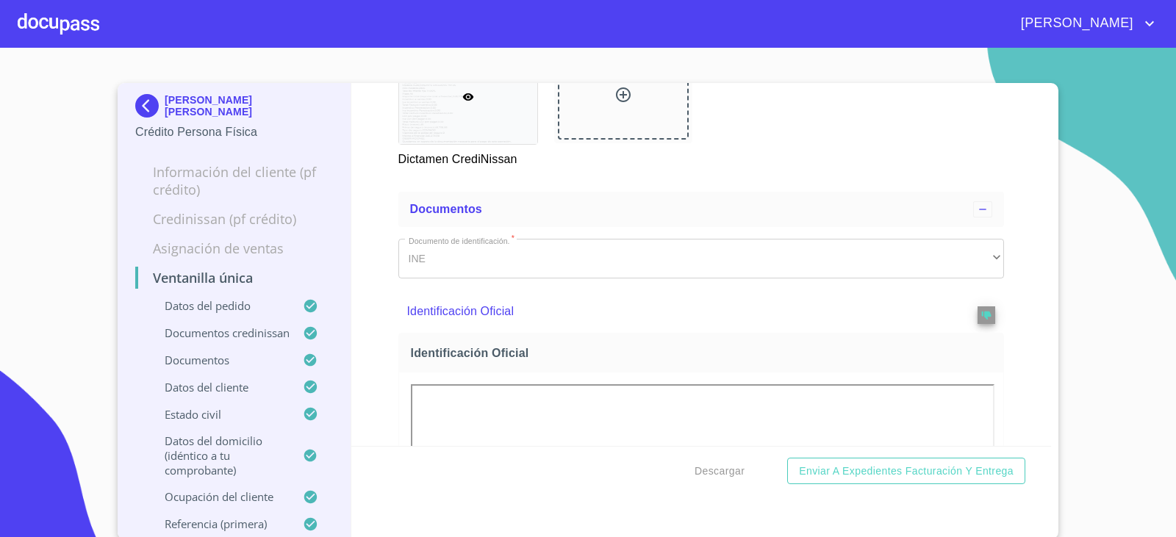
click at [154, 110] on img at bounding box center [149, 106] width 29 height 24
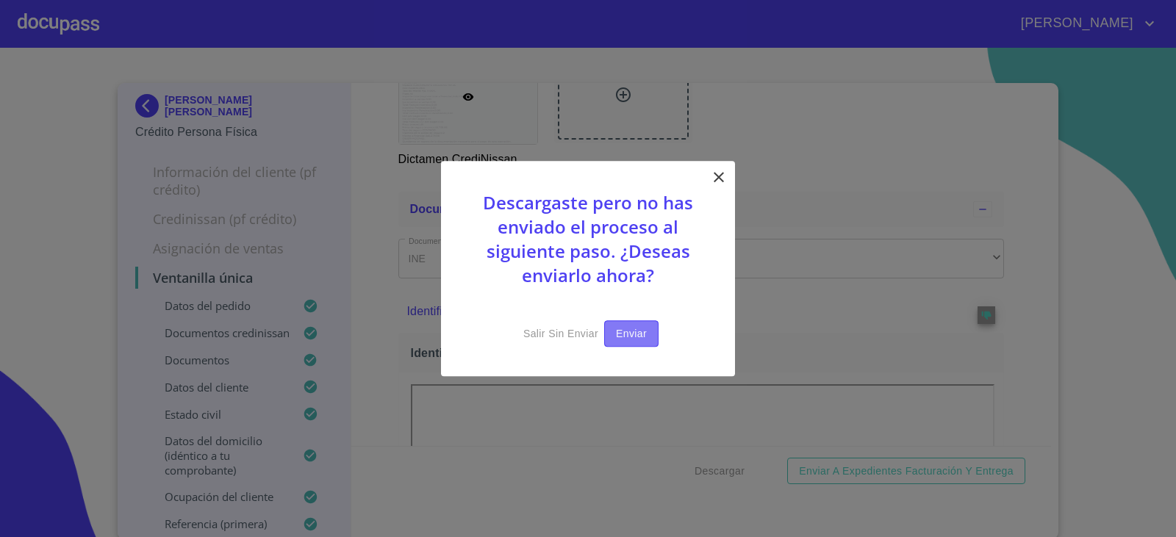
click at [626, 331] on span "Enviar" at bounding box center [631, 334] width 31 height 18
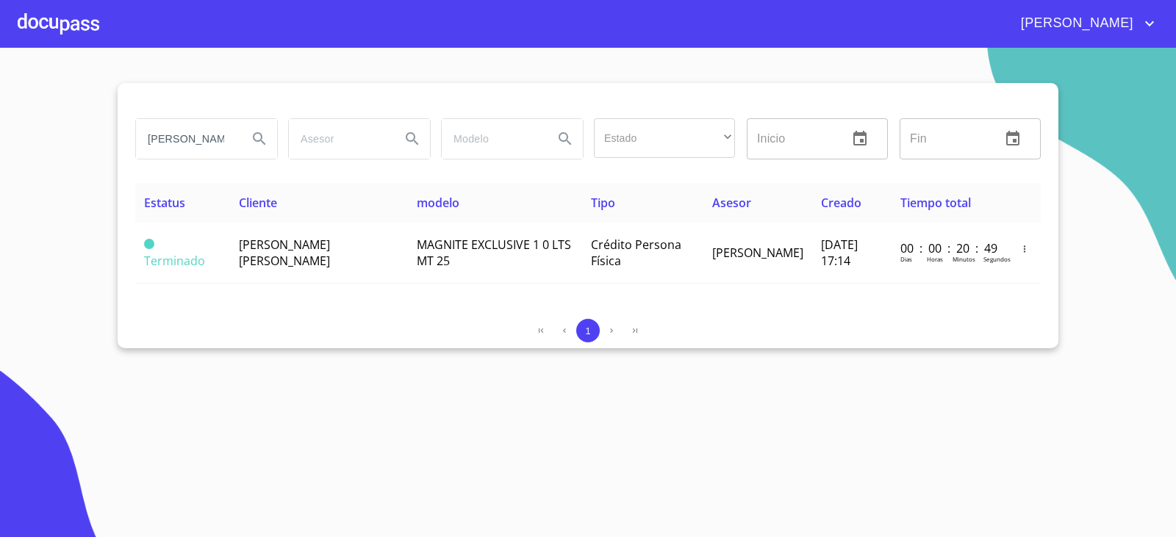
click at [215, 139] on input "JOSE OSWALDO ORTEGA" at bounding box center [186, 139] width 100 height 40
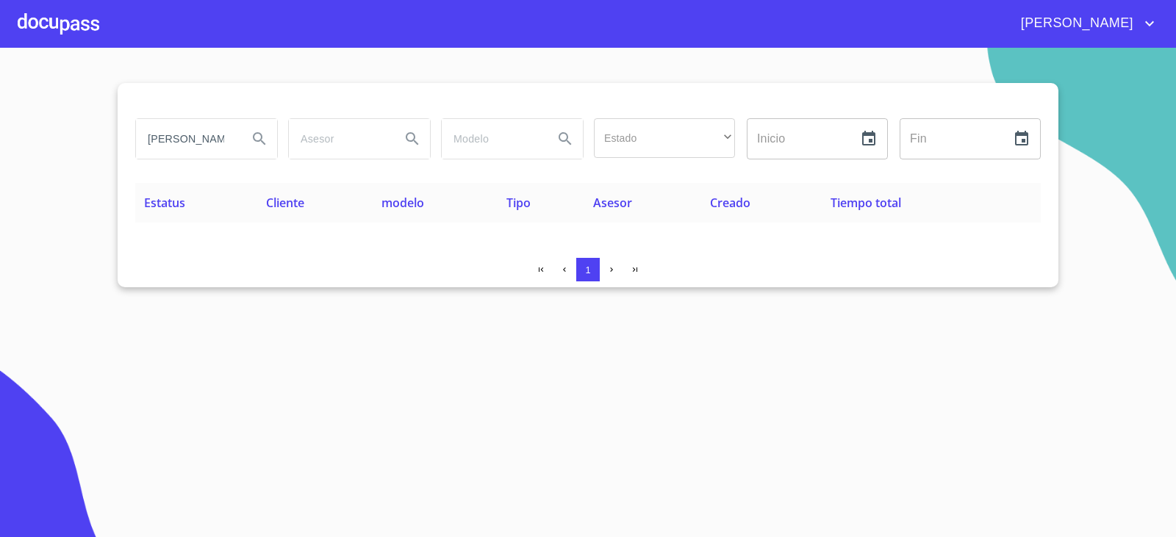
click at [224, 137] on input "OLGA HERNANDEZ" at bounding box center [186, 139] width 100 height 40
click at [219, 146] on input "OLGA HERNANDEZ" at bounding box center [186, 139] width 100 height 40
type input "OLGA HERMINIA"
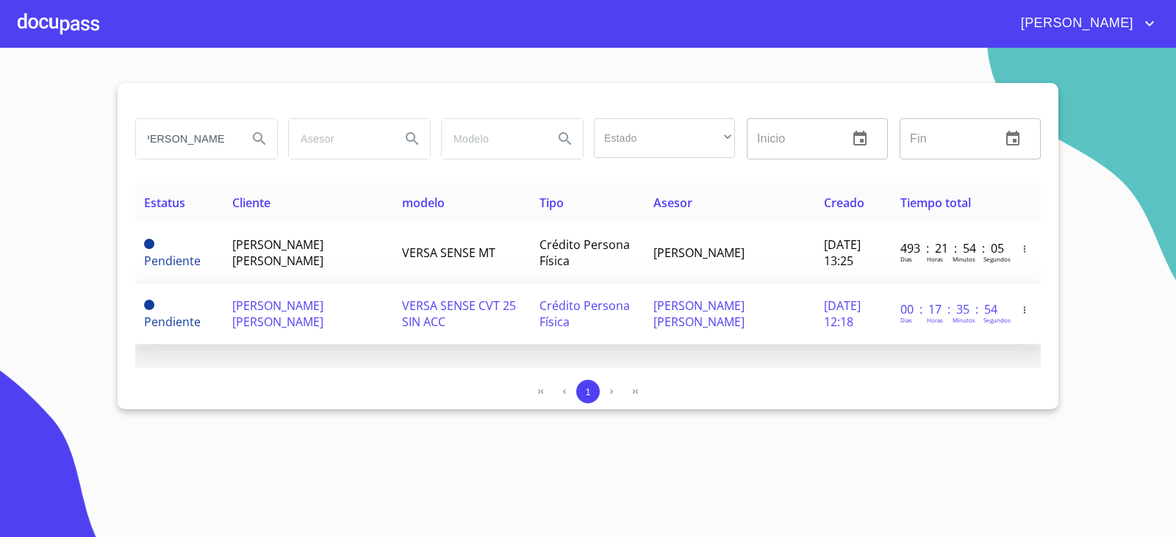
click at [320, 301] on span "OLGA HERMINIA DIAZ CANCHOLA" at bounding box center [277, 314] width 91 height 32
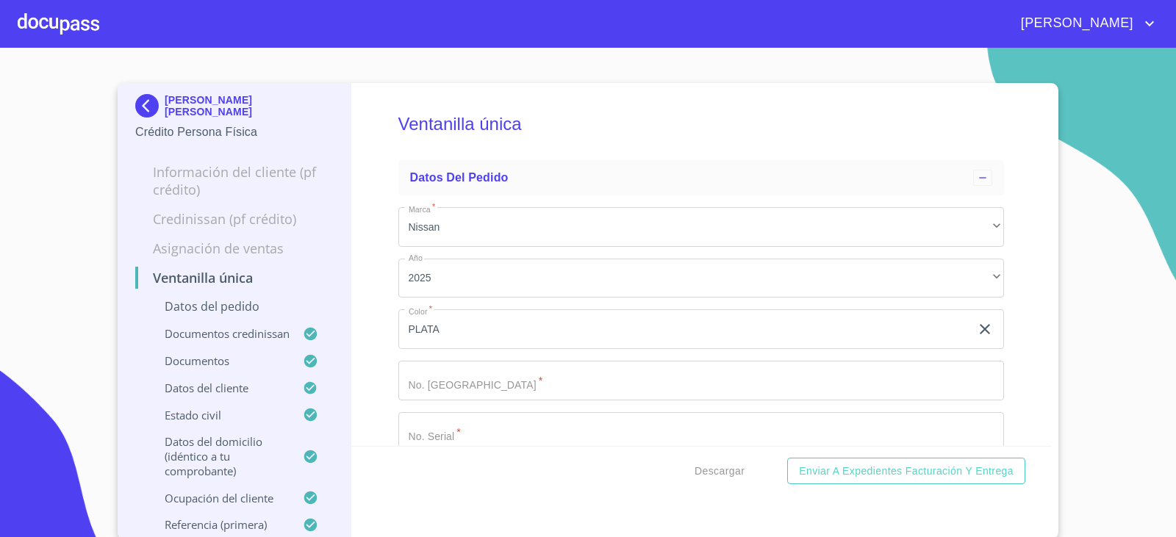
scroll to position [441, 0]
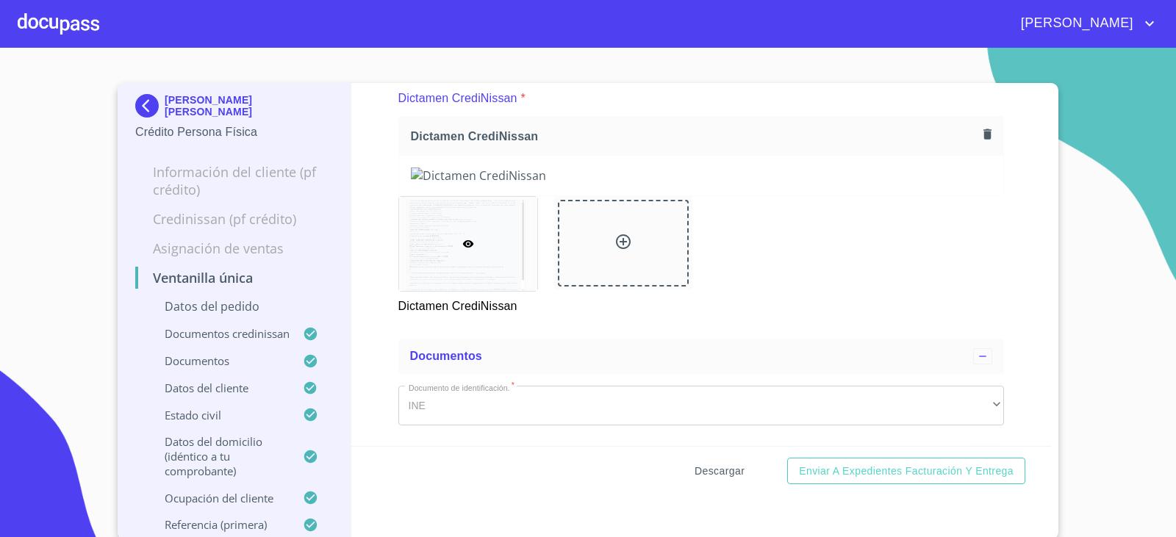
click at [700, 473] on span "Descargar" at bounding box center [720, 471] width 50 height 18
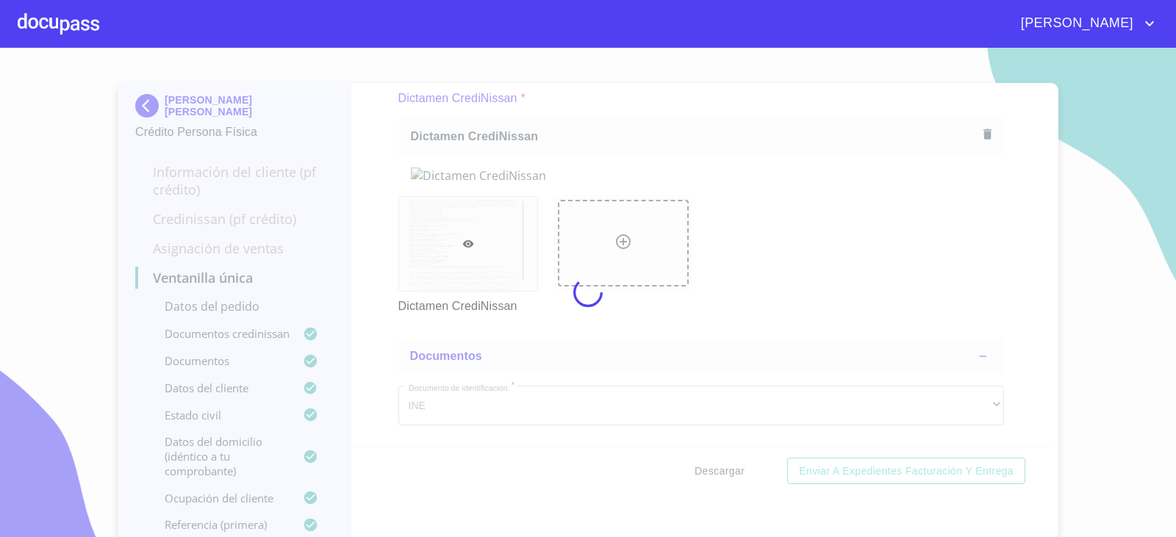
scroll to position [808, 0]
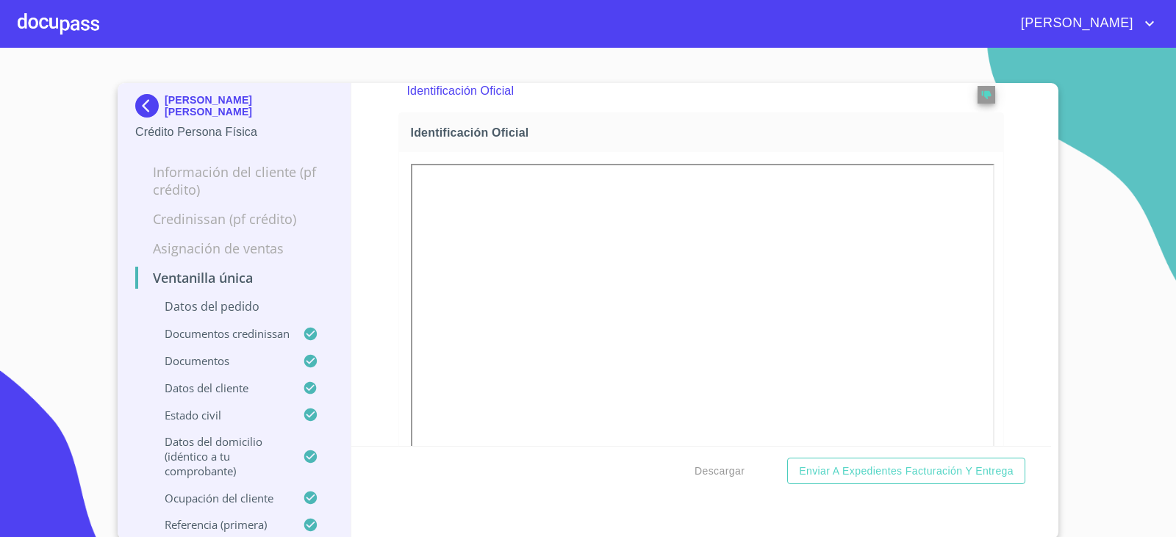
click at [157, 99] on img at bounding box center [149, 106] width 29 height 24
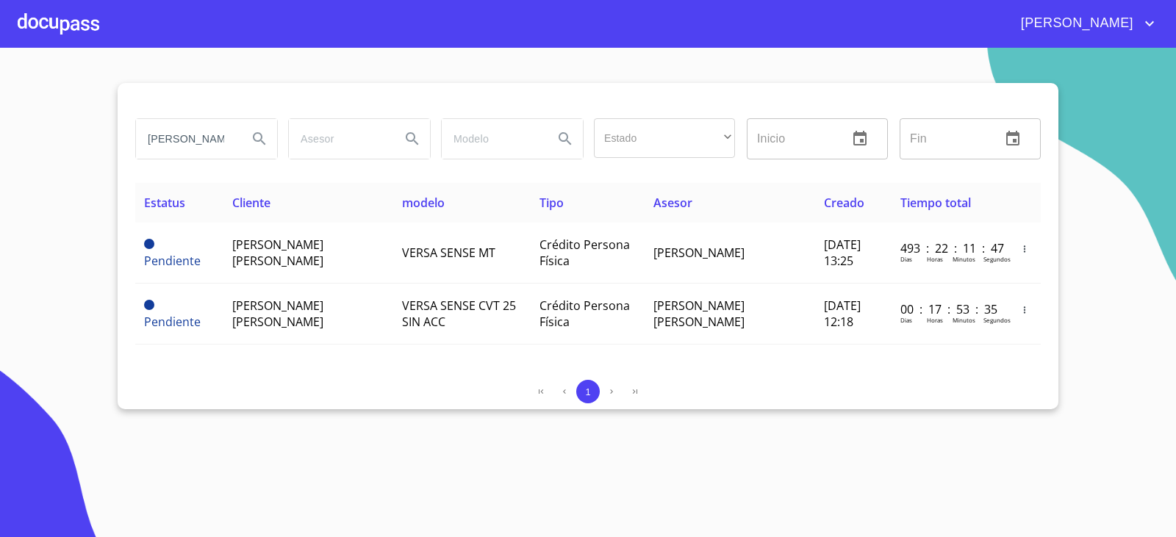
click at [195, 143] on input "OLGA HERMINIA" at bounding box center [186, 139] width 100 height 40
click at [196, 143] on input "OLGA HERMINIA" at bounding box center [186, 139] width 100 height 40
type input "ivonne tenorio sierra"
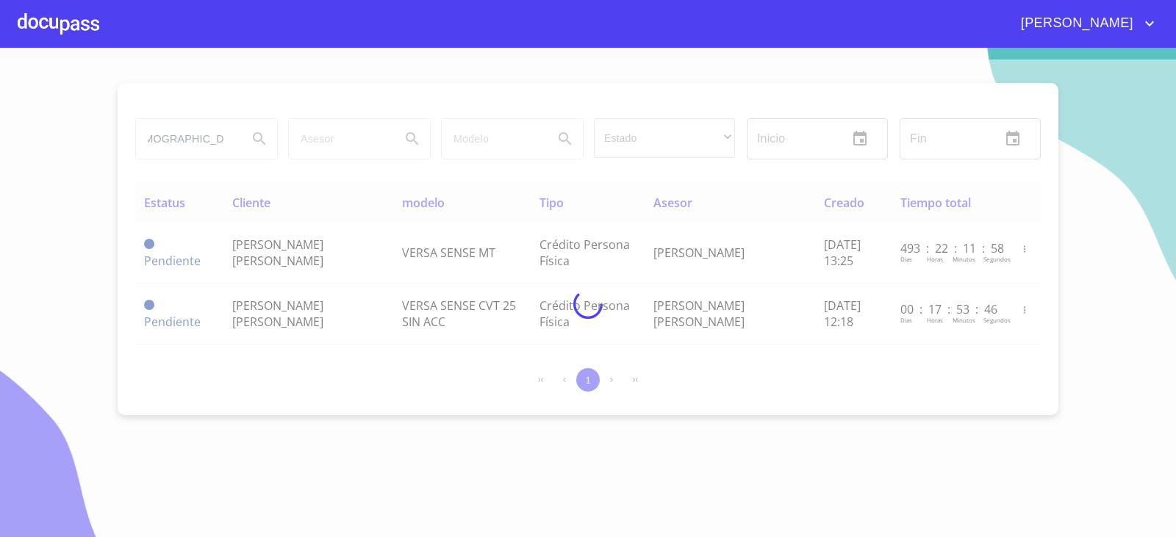
scroll to position [0, 0]
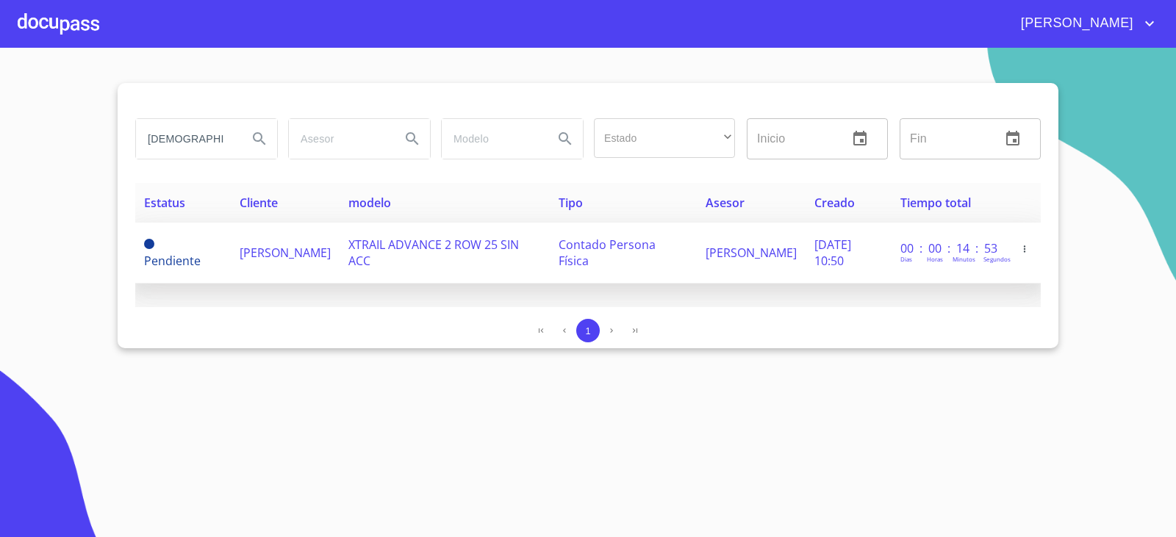
click at [257, 261] on span "IVONNE TENORIO SIERRA" at bounding box center [285, 253] width 91 height 16
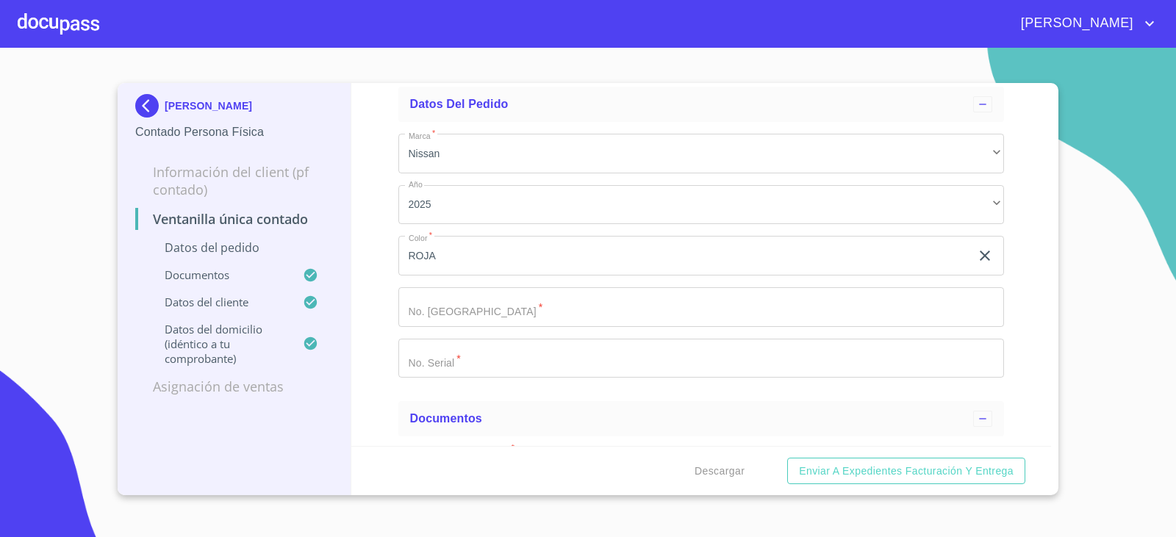
scroll to position [441, 0]
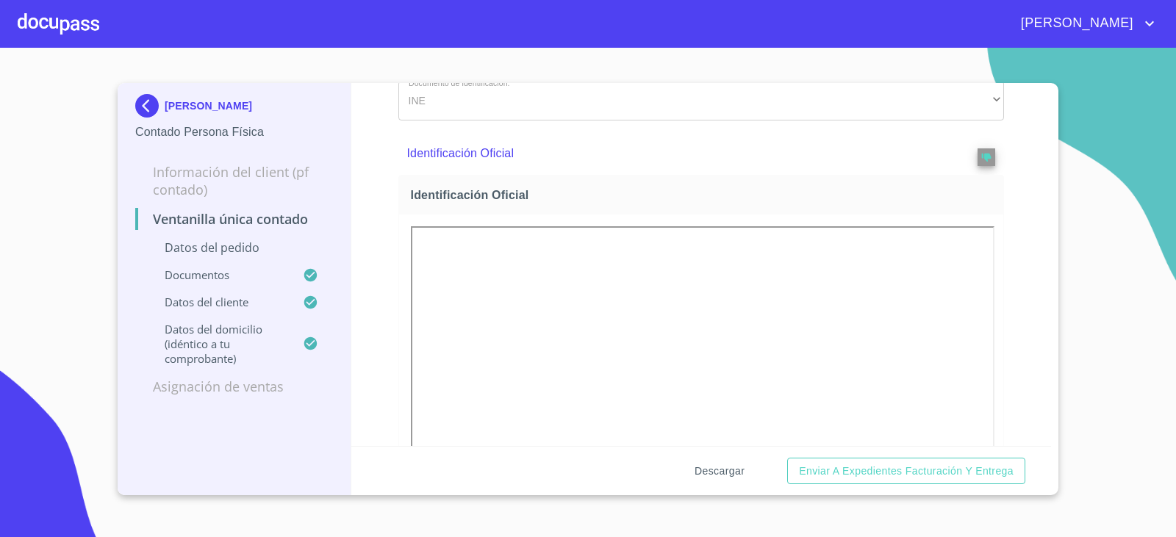
click at [711, 479] on span "Descargar" at bounding box center [720, 471] width 50 height 18
click at [152, 101] on img at bounding box center [149, 106] width 29 height 24
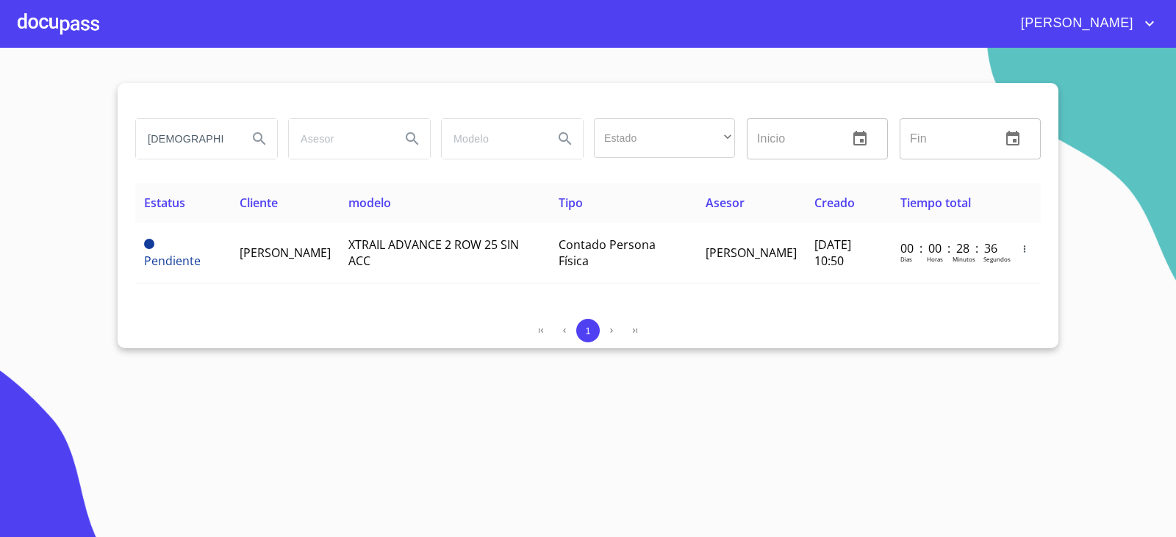
click at [233, 381] on section "ivonne tenorio sierra Estado ​ ​ Inicio ​ Fin ​ Estatus Cliente modelo Tipo Ase…" at bounding box center [588, 293] width 1176 height 490
click at [207, 126] on input "ivonne tenorio sierra" at bounding box center [186, 139] width 100 height 40
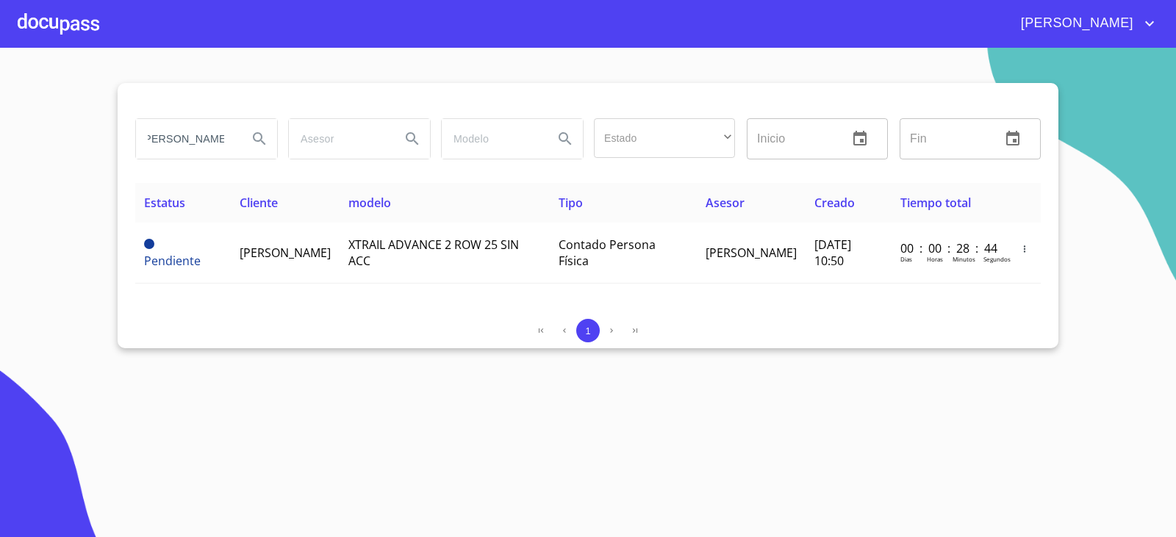
type input "enriqueta aracely"
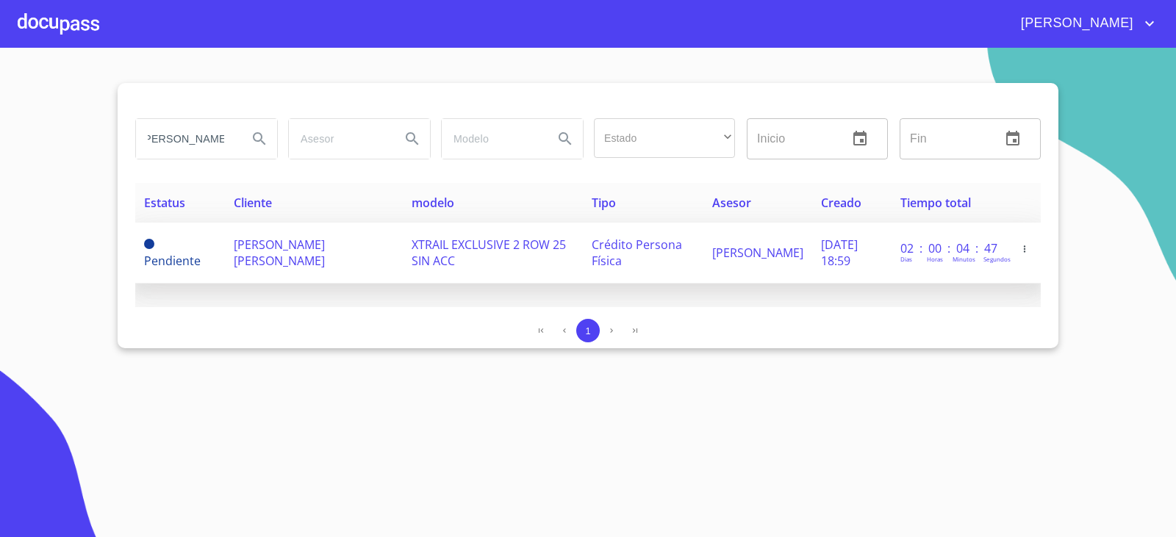
click at [325, 253] on span "ENRIQUETA ARACELY SANCHEZ SANTILLAN" at bounding box center [279, 253] width 91 height 32
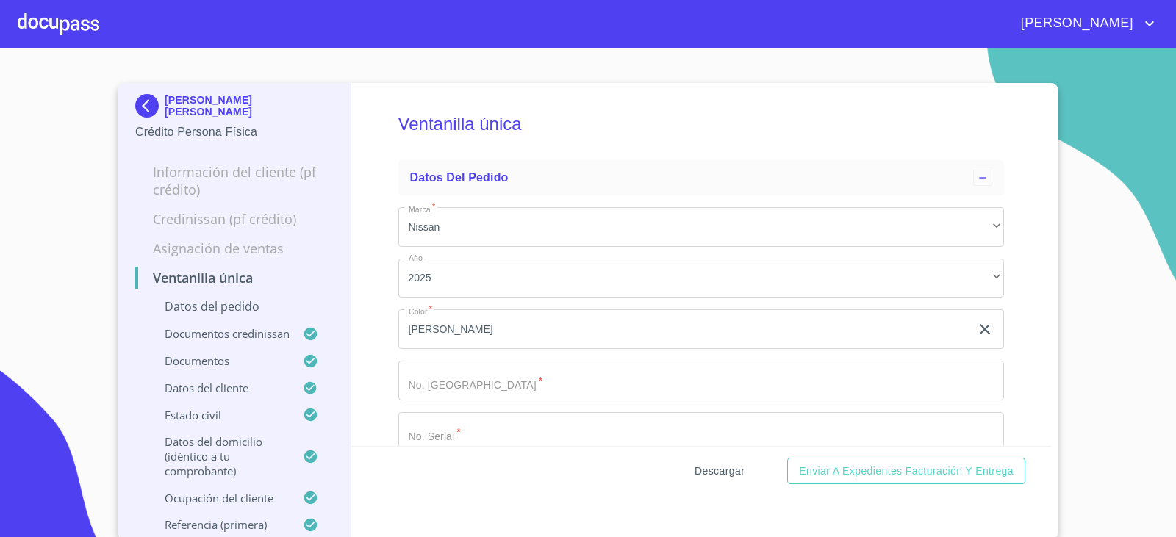
click at [736, 459] on button "Descargar" at bounding box center [720, 471] width 62 height 27
click at [123, 115] on div "ENRIQUETA ARACELY SANCHEZ SANTILLAN Crédito Persona Física Información del clie…" at bounding box center [235, 311] width 234 height 456
click at [146, 97] on img at bounding box center [149, 106] width 29 height 24
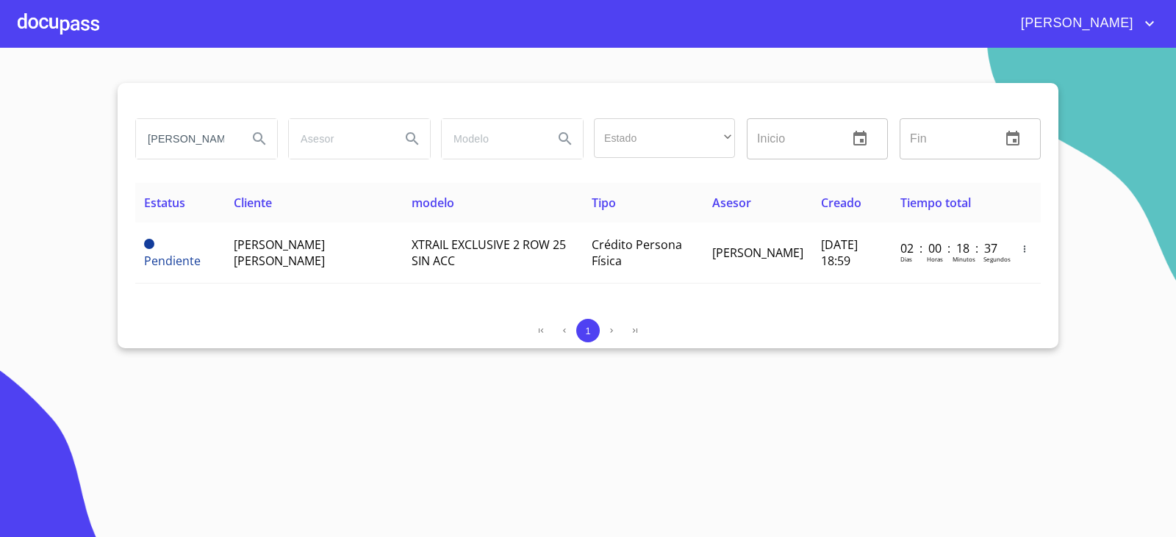
click at [218, 132] on input "enriqueta aracely" at bounding box center [186, 139] width 100 height 40
type input "ENRIQUE JAVIER"
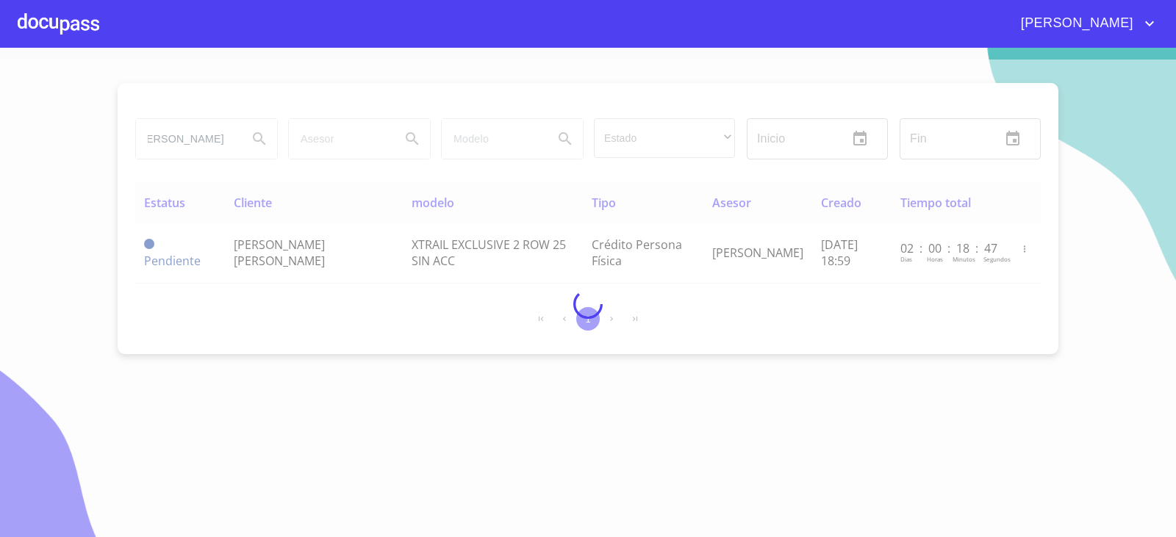
scroll to position [0, 0]
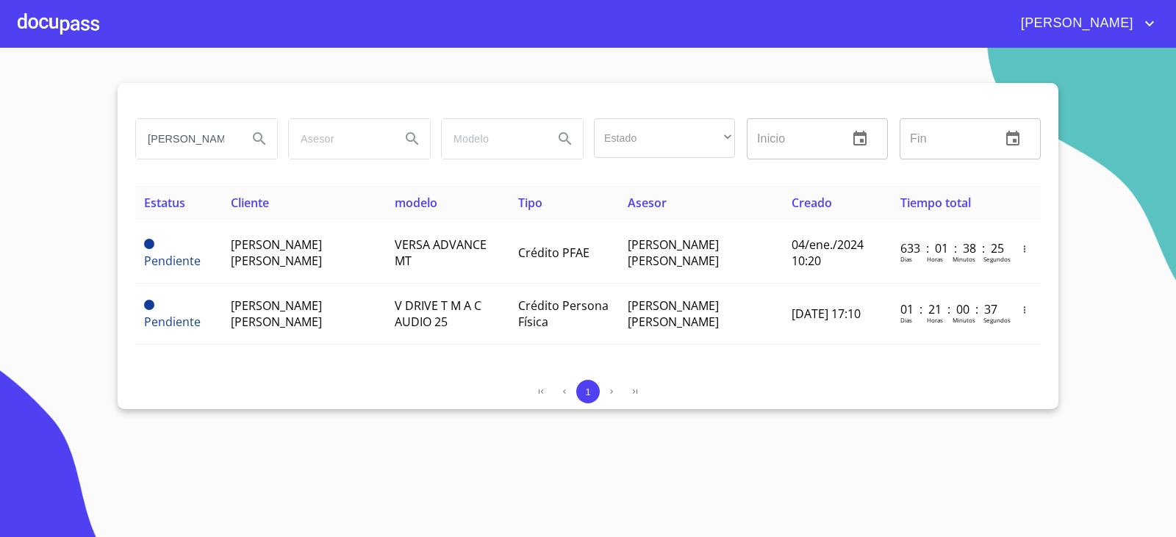
click at [293, 451] on section "ENRIQUE JAVIER Estado ​ ​ Inicio ​ Fin ​ Estatus Cliente modelo Tipo Asesor Cre…" at bounding box center [588, 293] width 1176 height 490
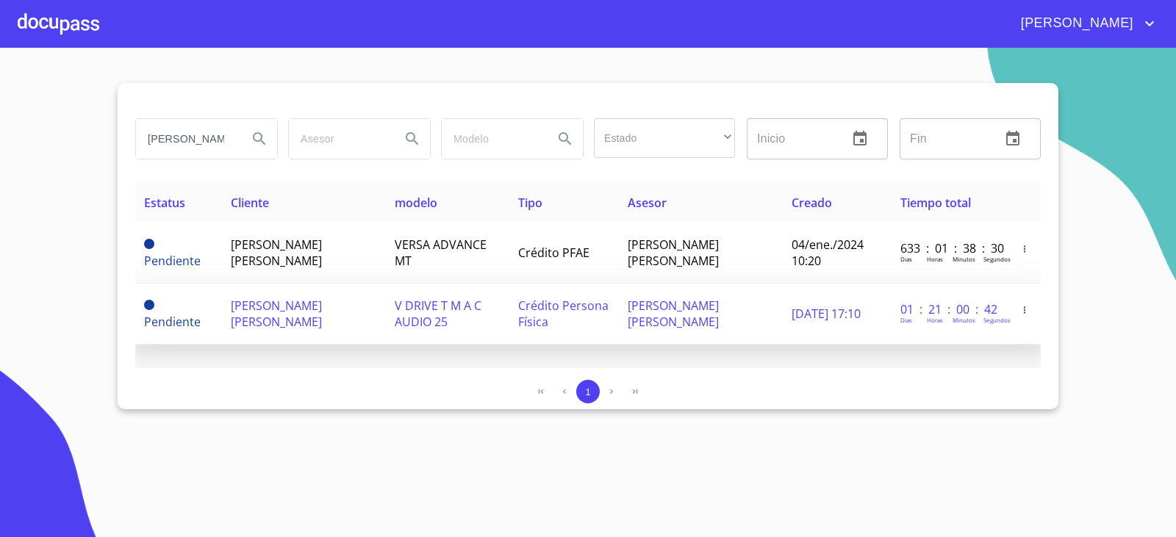
drag, startPoint x: 257, startPoint y: 312, endPoint x: 261, endPoint y: 318, distance: 7.6
click at [261, 318] on span "ENRIQUE JAVIER GONZALEZ TOSTADO" at bounding box center [276, 314] width 91 height 32
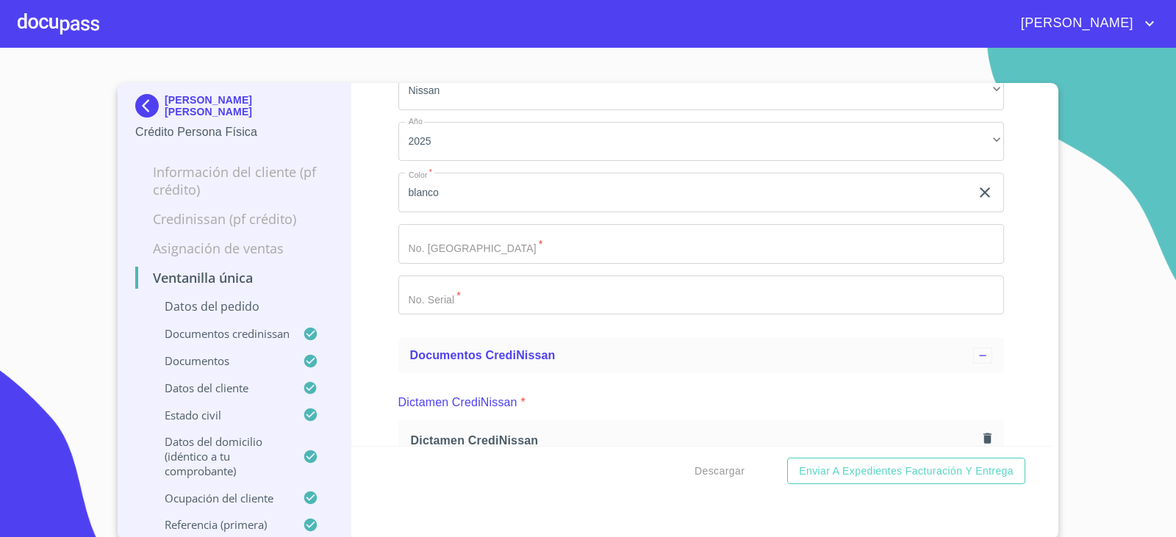
scroll to position [514, 0]
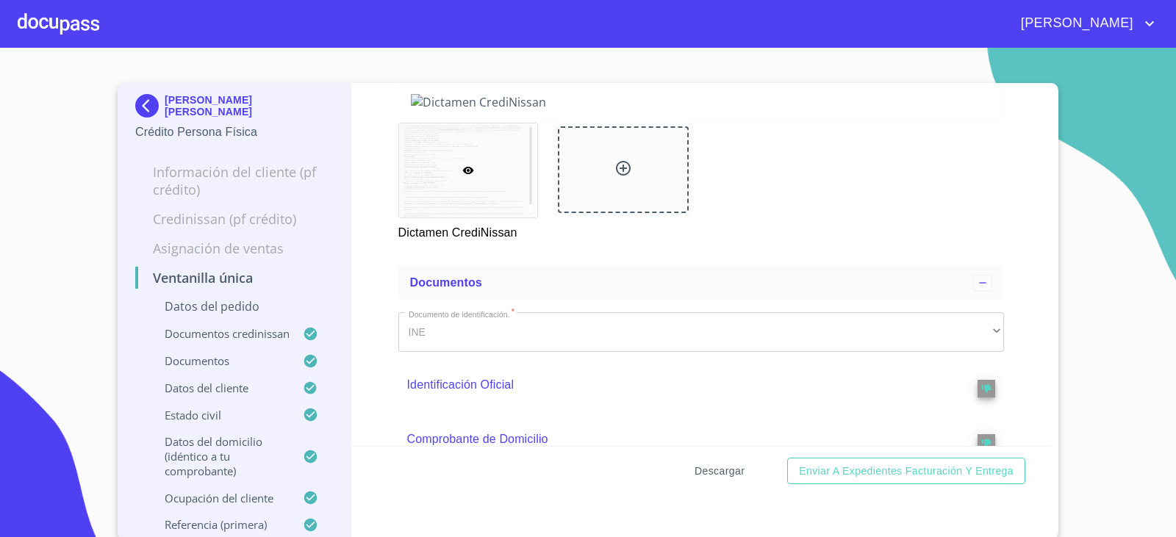
click at [733, 469] on span "Descargar" at bounding box center [720, 471] width 50 height 18
click at [139, 110] on img at bounding box center [149, 106] width 29 height 24
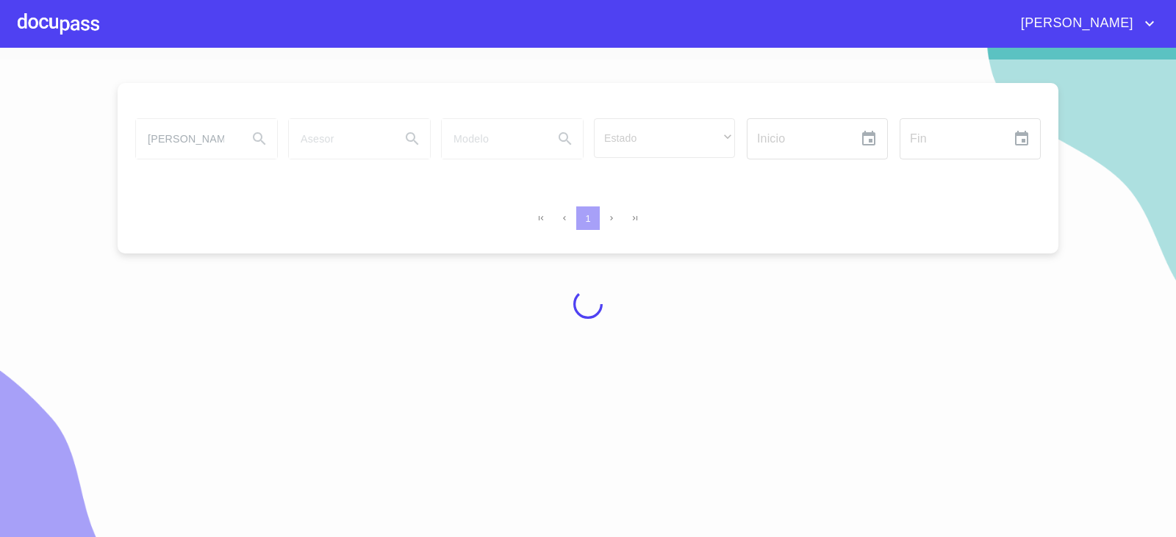
click at [45, 343] on div at bounding box center [588, 305] width 1176 height 490
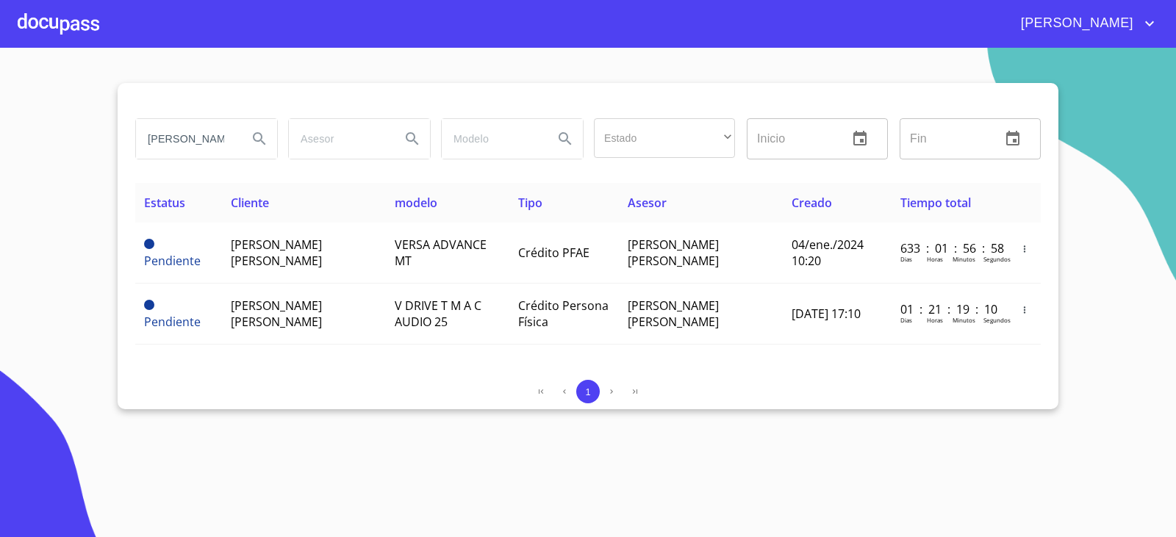
click at [220, 137] on input "ENRIQUE JAVIER" at bounding box center [186, 139] width 100 height 40
click at [218, 137] on input "ENRIQUE JAVIER" at bounding box center [186, 139] width 100 height 40
type input "victor hugo vargas"
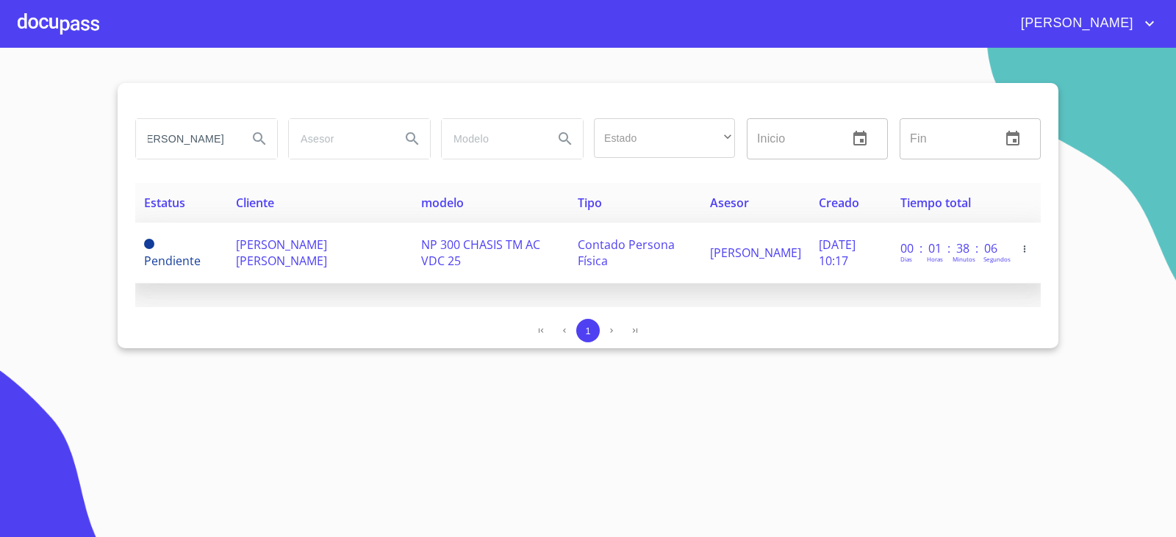
scroll to position [0, 0]
click at [298, 259] on td "VICTOR HUGO VARGAS BAUTISTA" at bounding box center [319, 253] width 185 height 61
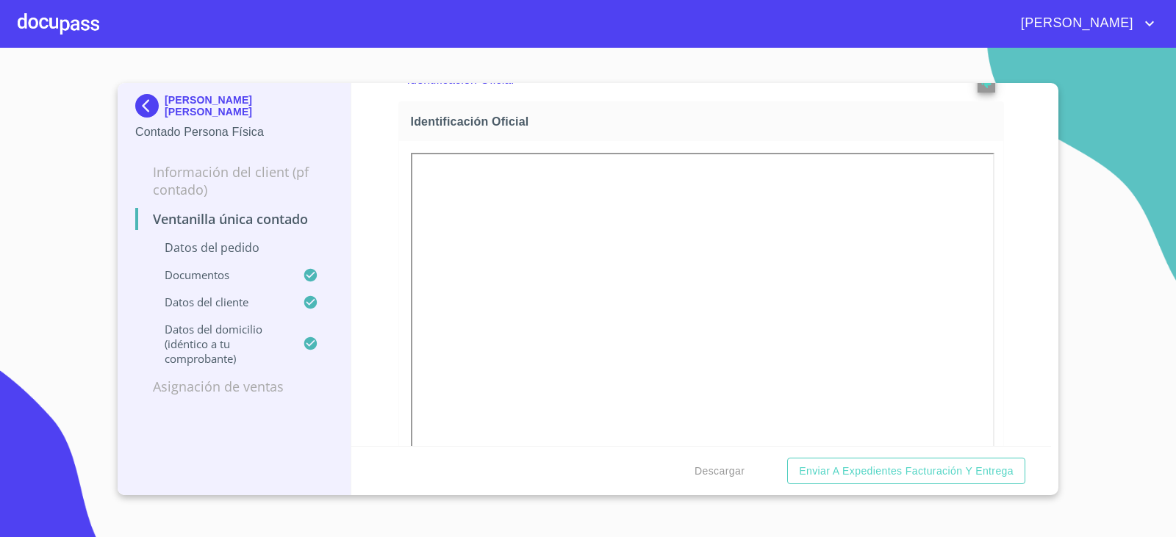
scroll to position [1029, 0]
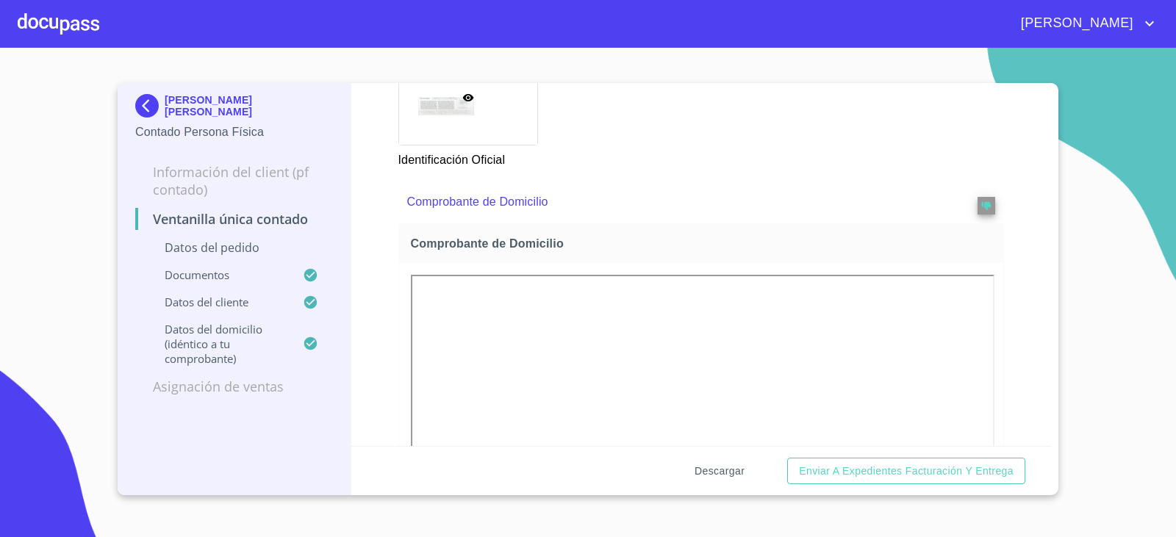
click at [703, 476] on span "Descargar" at bounding box center [720, 471] width 50 height 18
click at [148, 97] on img at bounding box center [149, 106] width 29 height 24
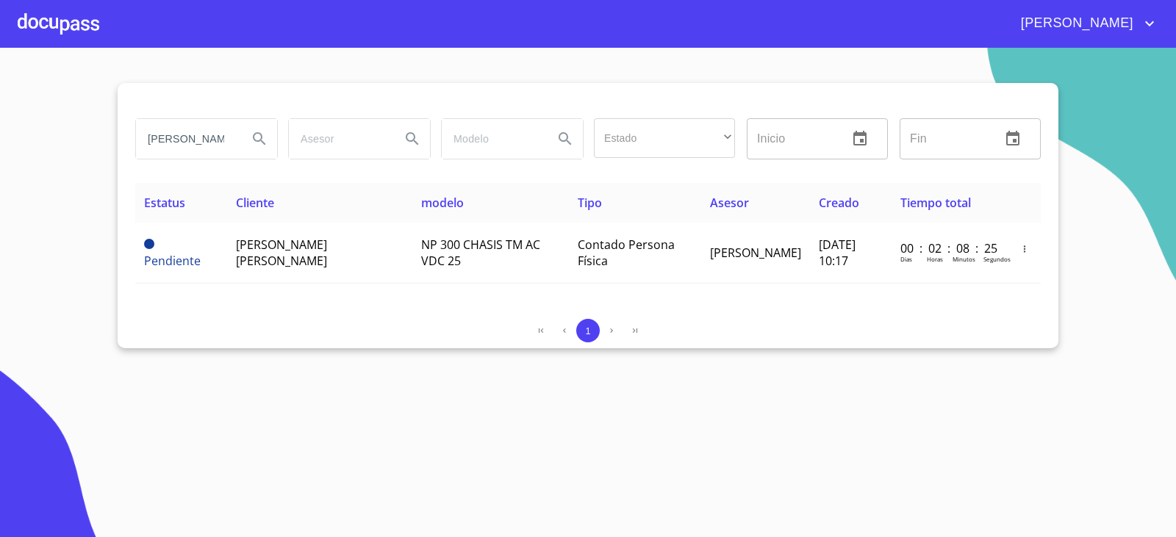
click at [208, 143] on input "victor hugo vargas" at bounding box center [186, 139] width 100 height 40
drag, startPoint x: 208, startPoint y: 143, endPoint x: 215, endPoint y: 137, distance: 8.9
click at [208, 143] on input "victor hugo vargas" at bounding box center [186, 139] width 100 height 40
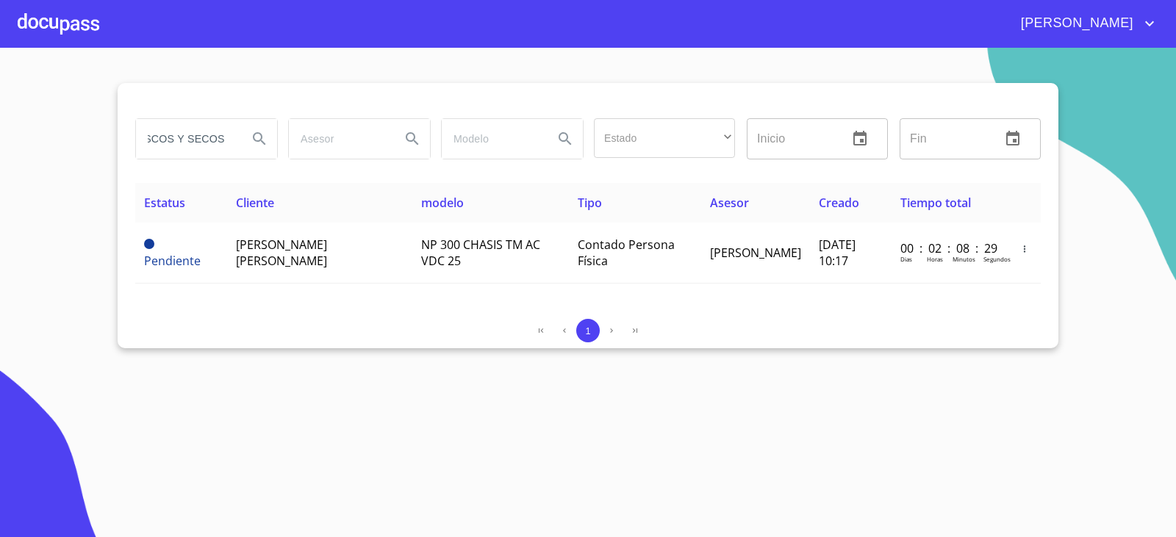
type input "FRESCOS Y SECOS"
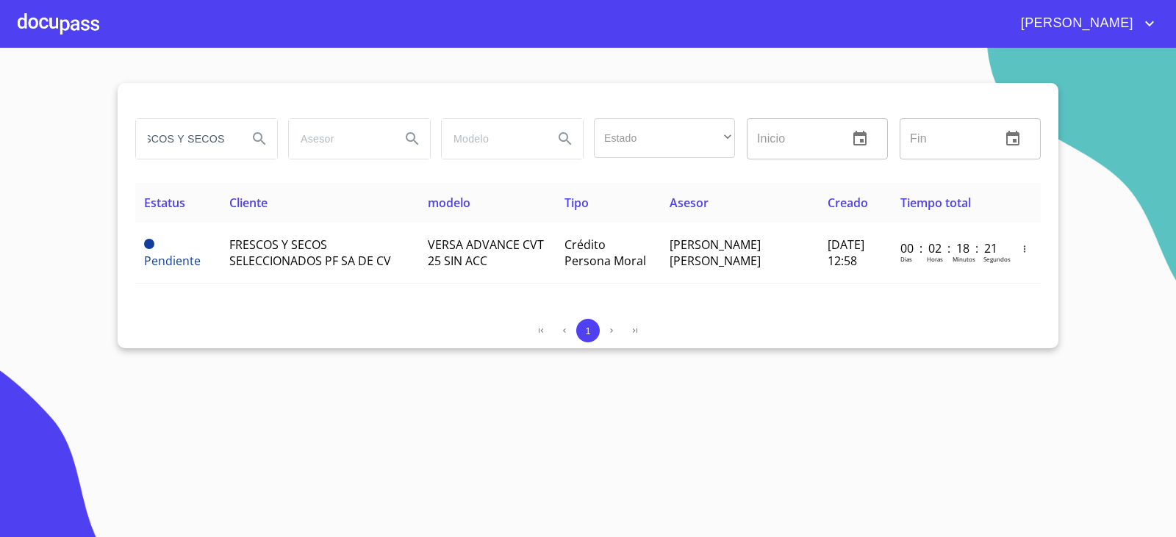
scroll to position [0, 0]
click at [340, 402] on section "FRESCOS Y SECOS Estado ​ ​ Inicio ​ Fin ​ Estatus Cliente modelo Tipo Asesor Cr…" at bounding box center [588, 293] width 1176 height 490
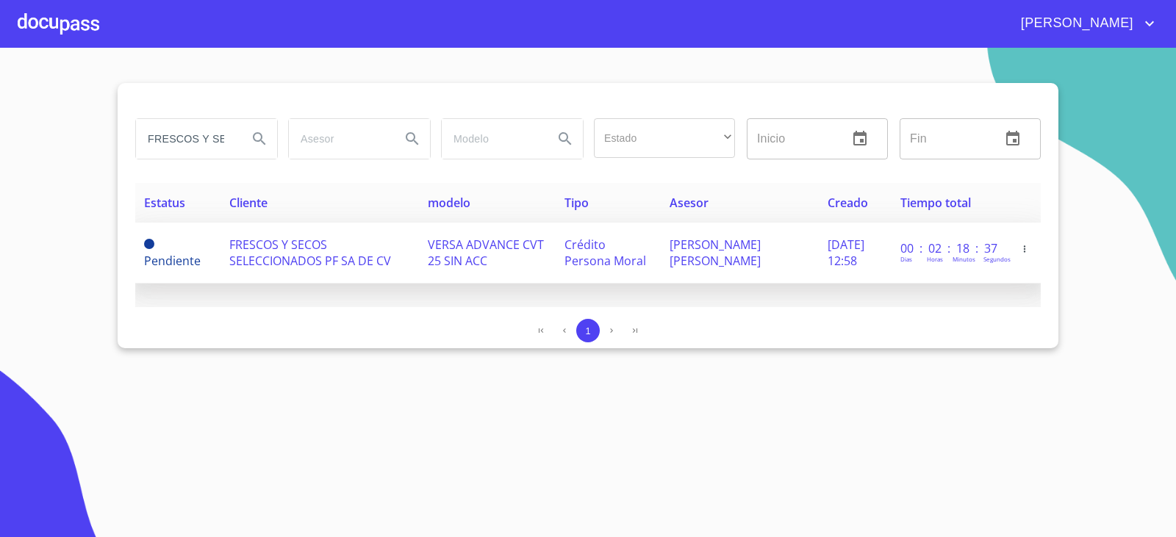
click at [310, 251] on span "FRESCOS Y SECOS SELECCIONADOS PF SA DE CV" at bounding box center [310, 253] width 162 height 32
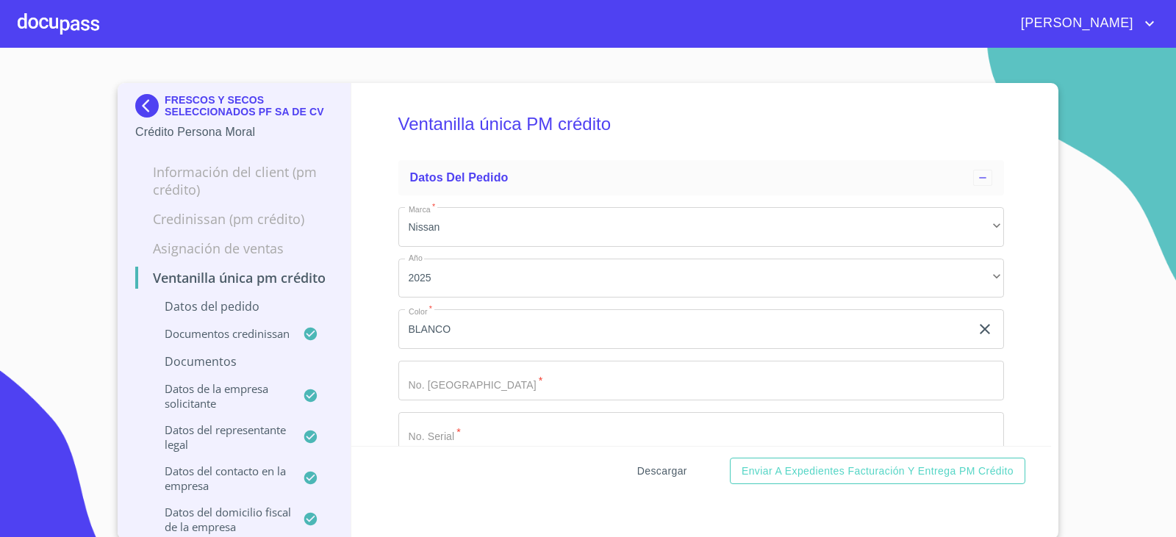
click at [675, 476] on span "Descargar" at bounding box center [662, 471] width 50 height 18
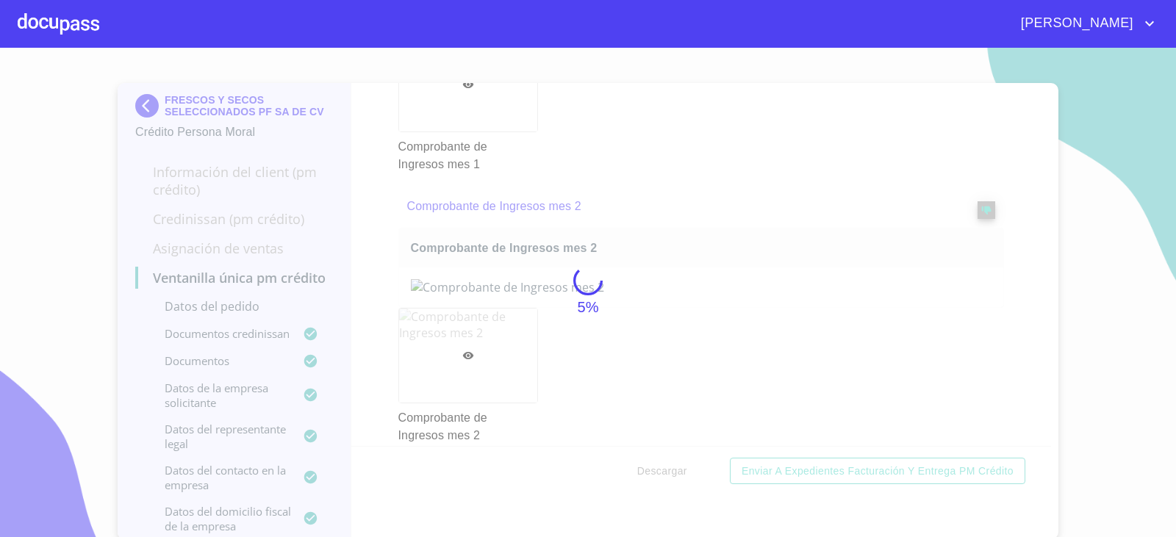
scroll to position [8523, 0]
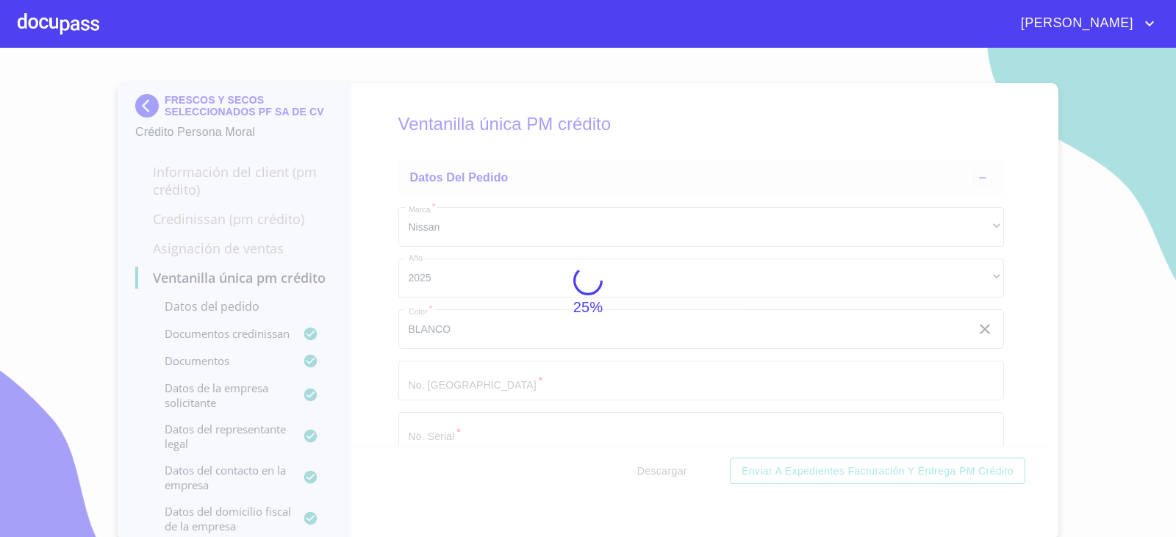
scroll to position [8523, 0]
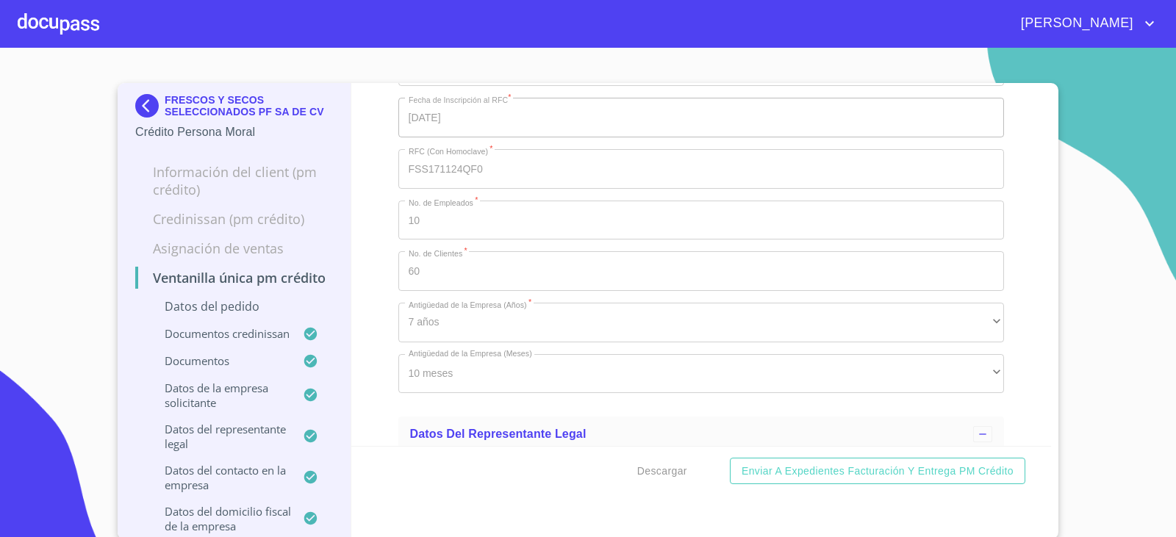
click at [1085, 249] on section "FRESCOS Y SECOS SELECCIONADOS PF SA DE CV Crédito Persona Moral Información del…" at bounding box center [588, 293] width 1176 height 490
click at [145, 115] on img at bounding box center [149, 106] width 29 height 24
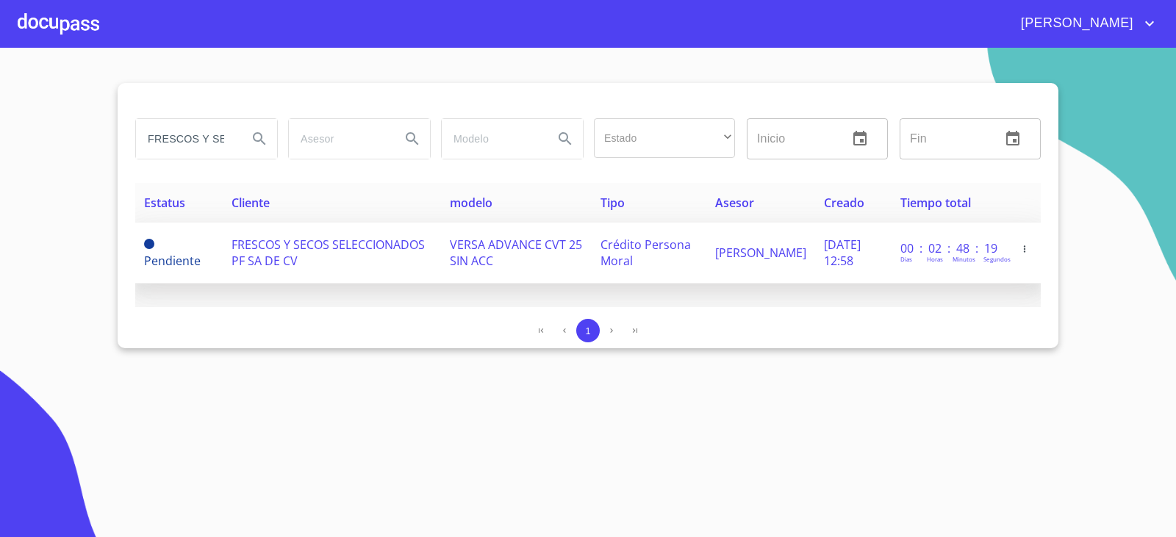
click at [320, 276] on td "FRESCOS Y SECOS SELECCIONADOS PF SA DE CV" at bounding box center [332, 253] width 218 height 61
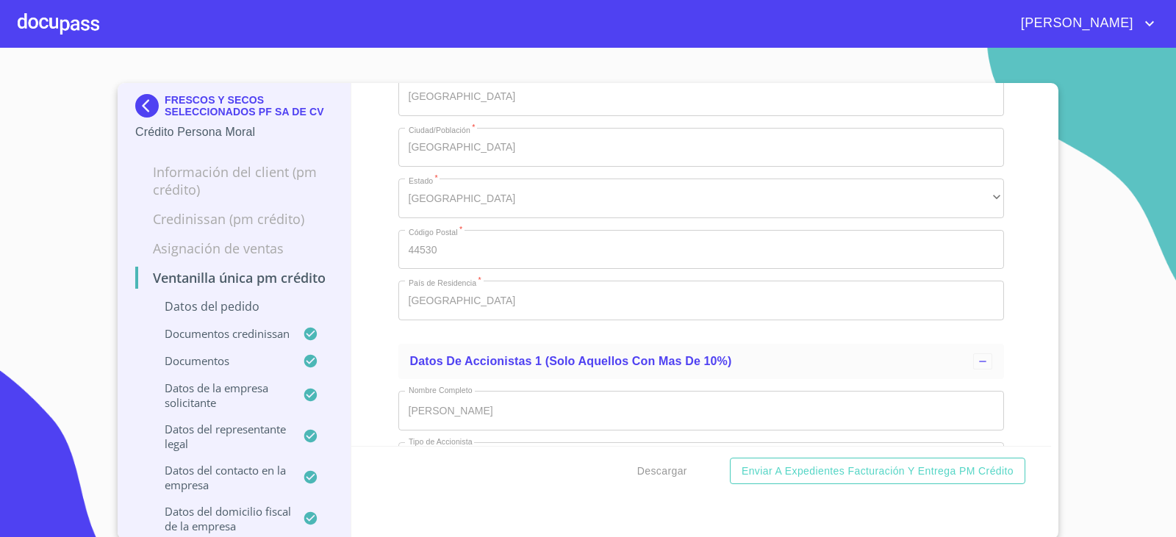
scroll to position [6059, 0]
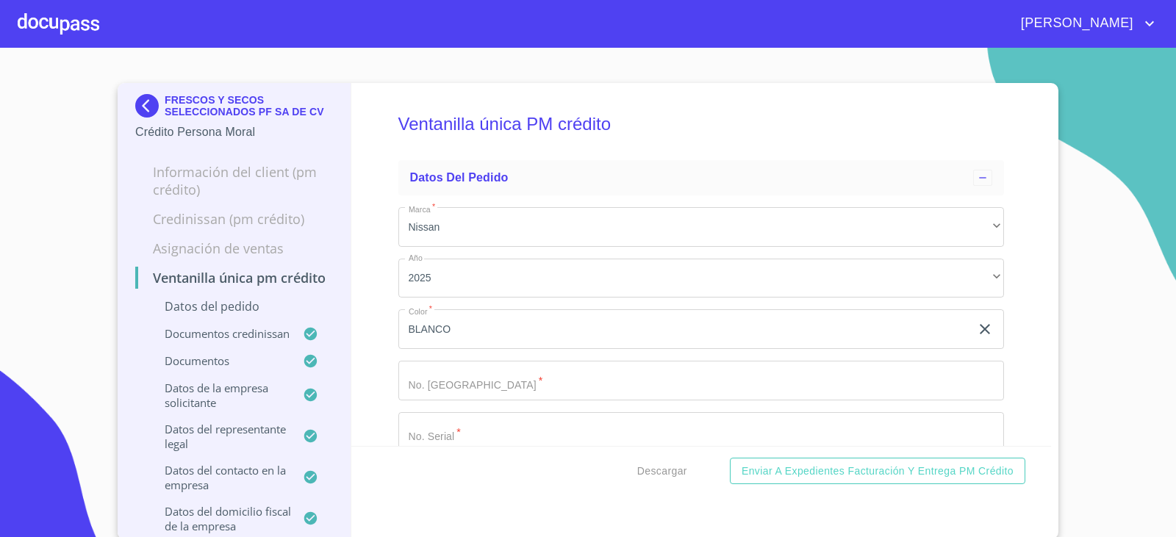
click at [373, 359] on div "Ventanilla única PM crédito Datos del pedido Marca   * Nissan ​ Año 2025 ​ Colo…" at bounding box center [701, 264] width 700 height 363
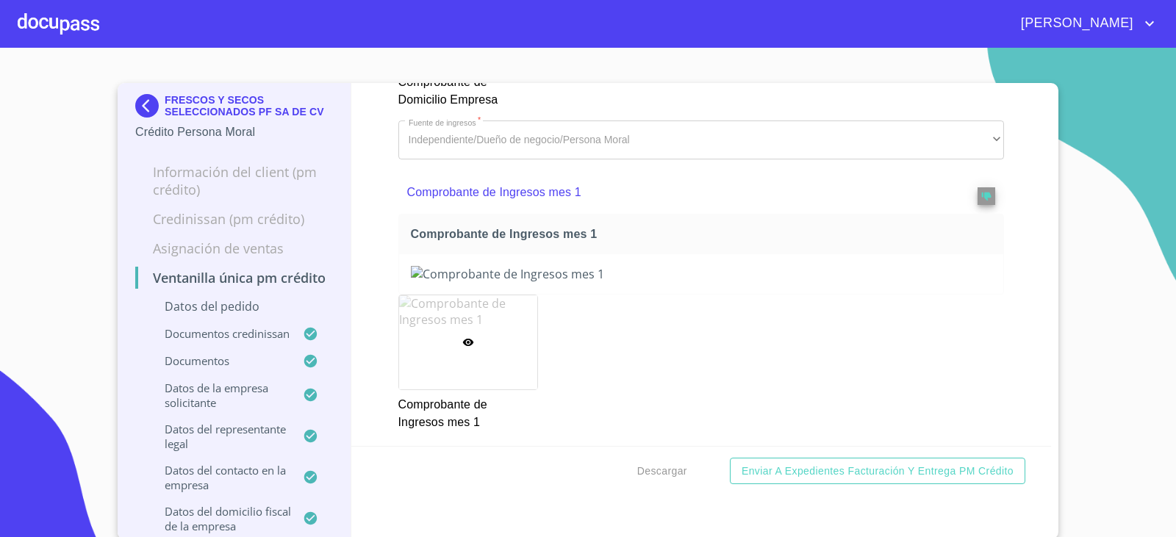
scroll to position [1911, 0]
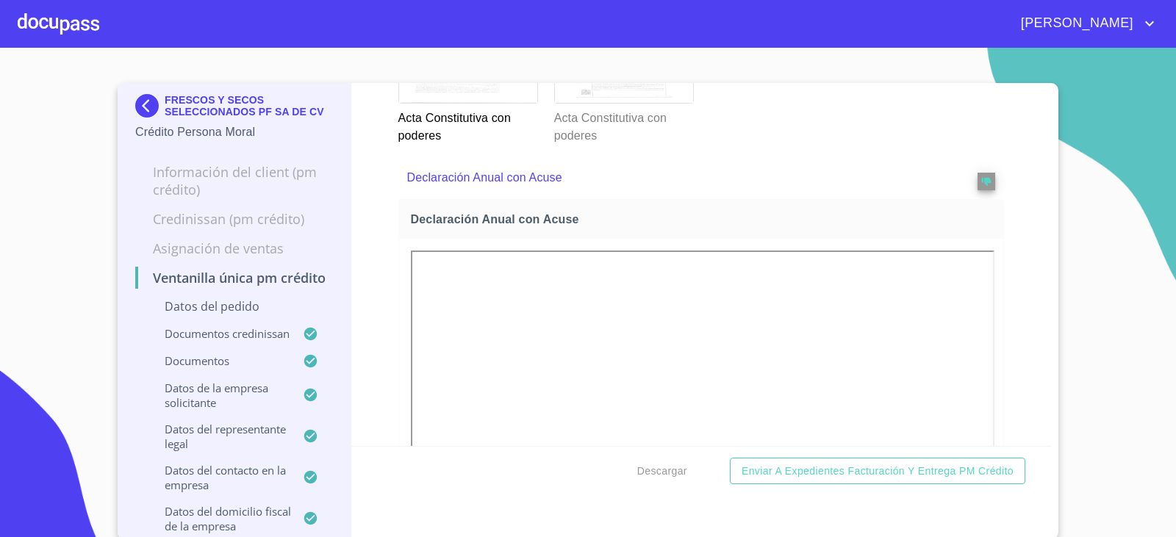
click at [605, 103] on div at bounding box center [624, 56] width 138 height 94
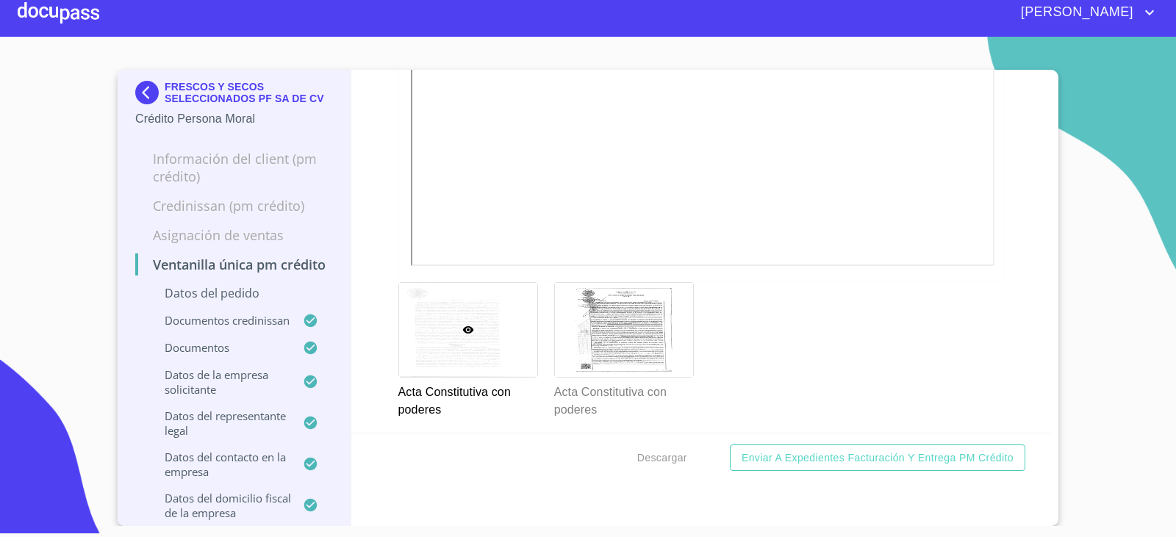
scroll to position [3499, 0]
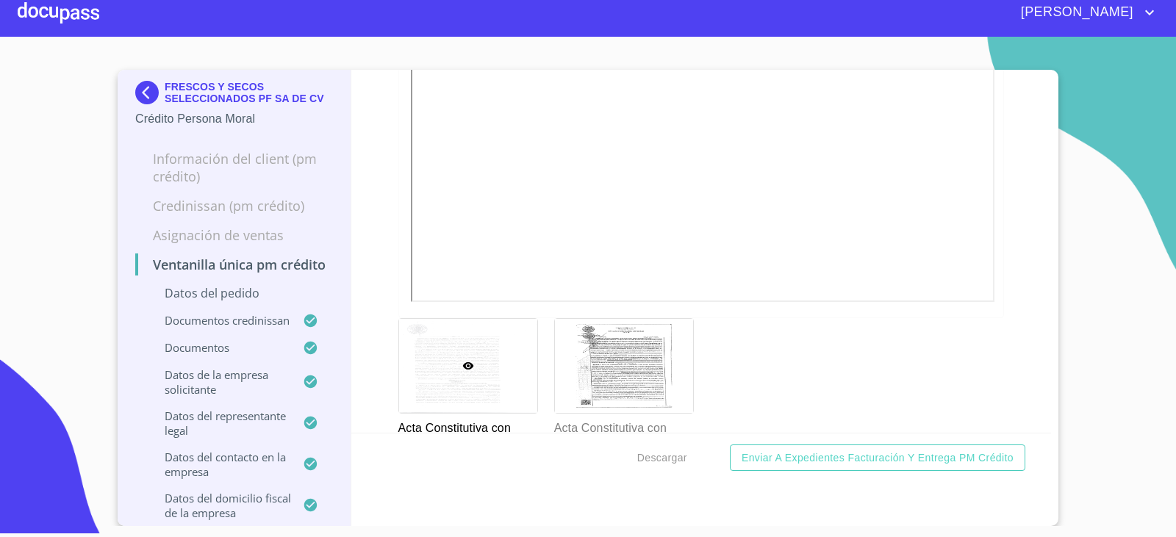
click at [151, 94] on img at bounding box center [149, 93] width 29 height 24
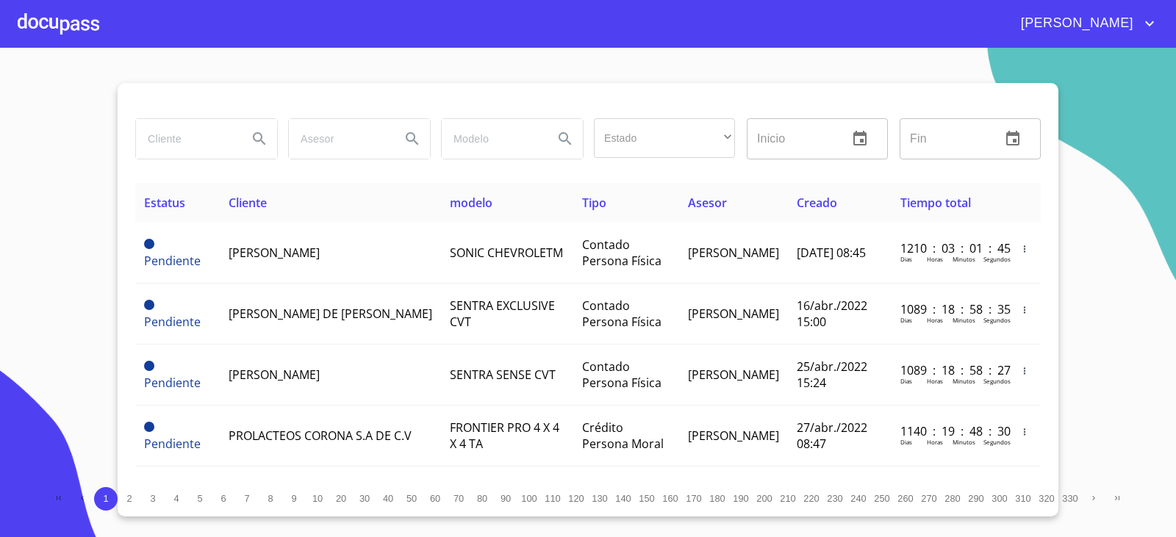
click at [178, 138] on input "search" at bounding box center [186, 139] width 100 height 40
type input "G"
type input "GONZALO GOMEZ HERNANDE"
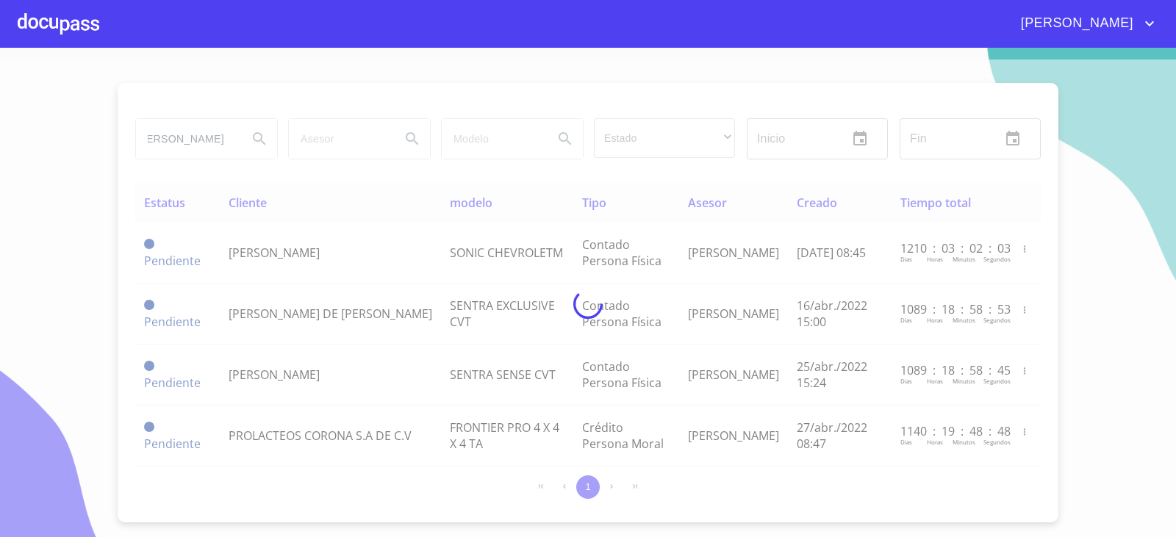
scroll to position [0, 0]
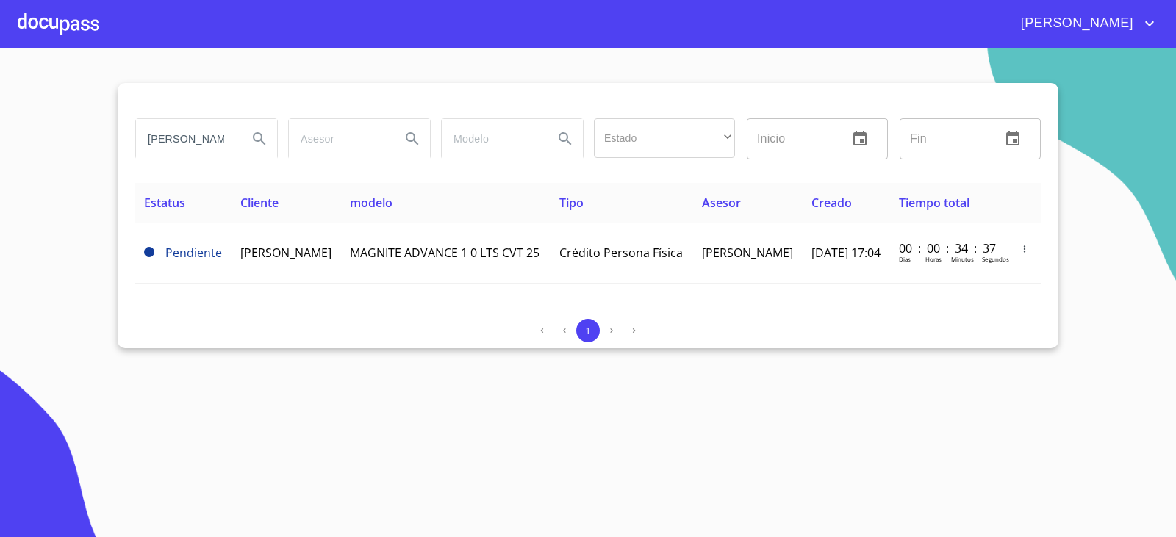
click at [349, 367] on section "GONZALO GOMEZ HERNANDE Estado ​ ​ Inicio ​ Fin ​ Estatus Cliente modelo Tipo As…" at bounding box center [588, 293] width 1176 height 490
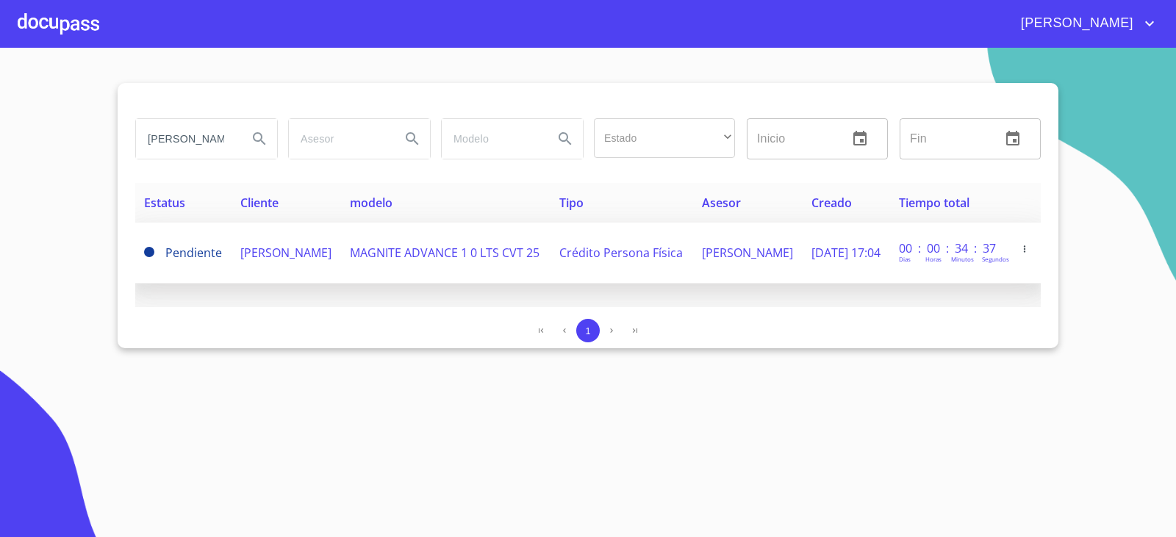
click at [284, 251] on span "GONZALO GOMEZ HERNANDEZ" at bounding box center [285, 253] width 91 height 16
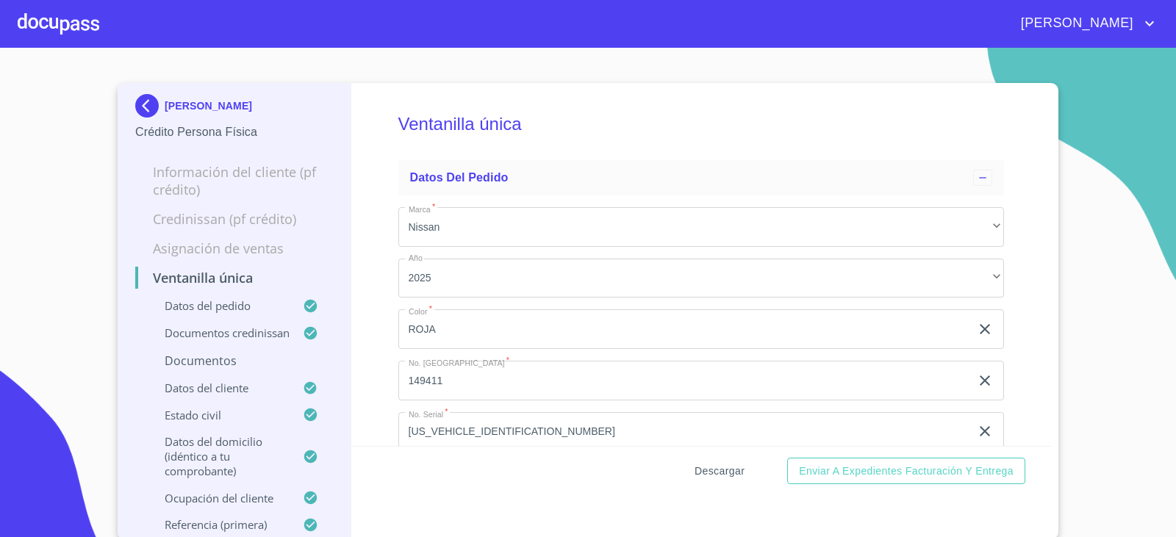
click at [741, 468] on button "Descargar" at bounding box center [720, 471] width 62 height 27
click at [147, 104] on img at bounding box center [149, 106] width 29 height 24
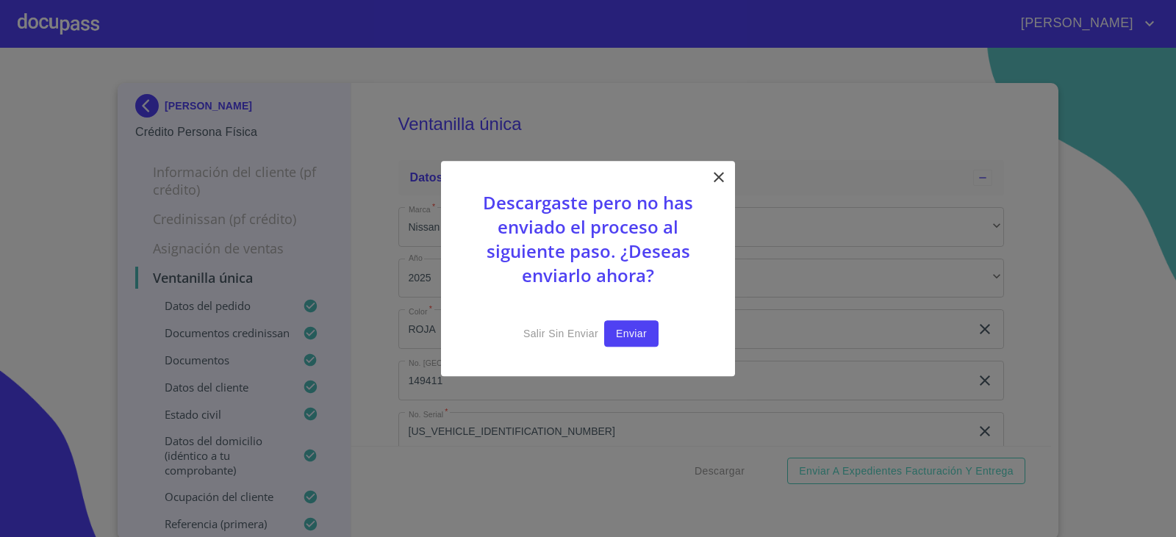
click at [626, 325] on span "Enviar" at bounding box center [631, 334] width 31 height 18
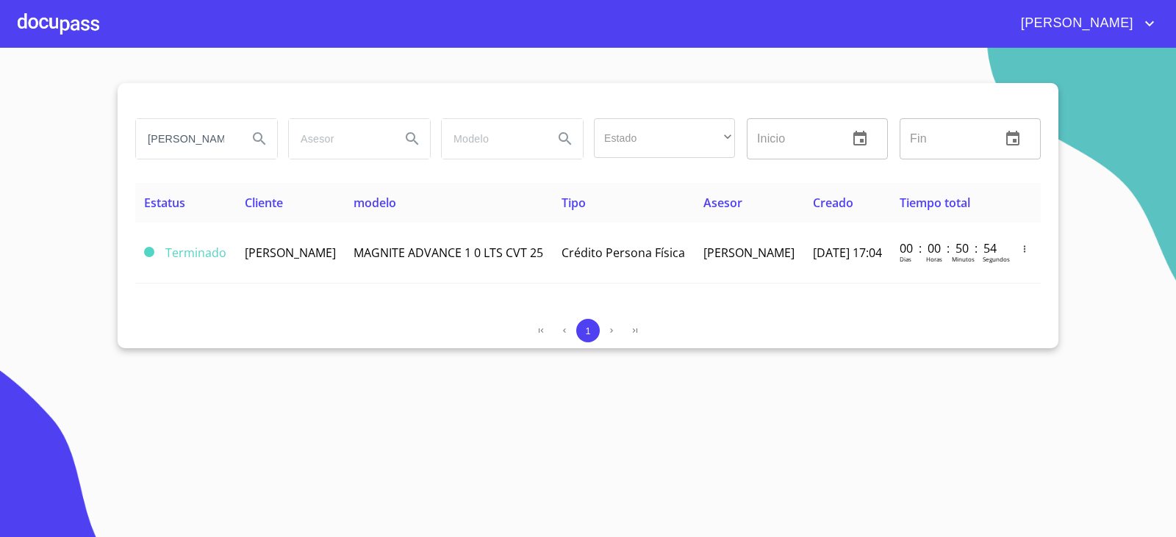
click at [224, 155] on input "GONZALO GOMEZ HERNANDE" at bounding box center [186, 139] width 100 height 40
click at [216, 150] on input "GONZALO GOMEZ HERNANDE" at bounding box center [186, 139] width 100 height 40
type input "emiliano"
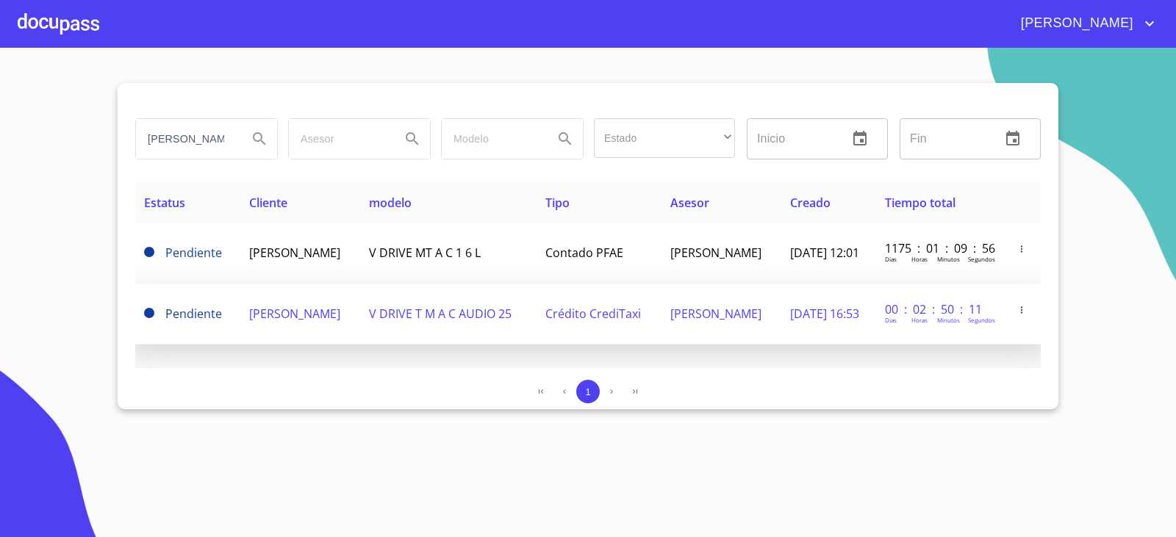
click at [276, 312] on span "EMILIANO CISNEROS TELLEZ" at bounding box center [294, 314] width 91 height 16
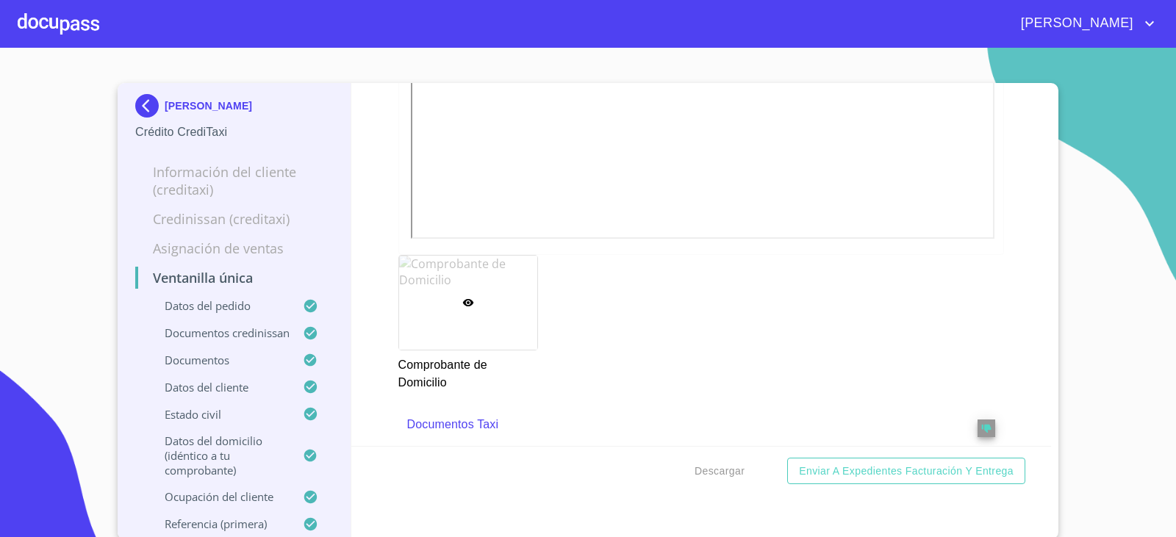
scroll to position [4947, 0]
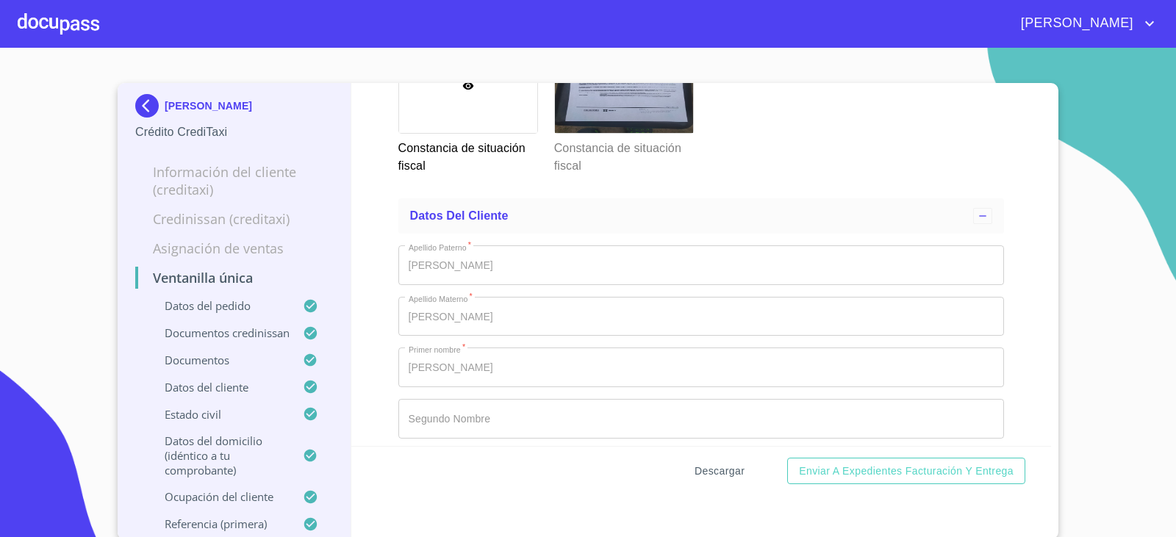
click at [703, 473] on span "Descargar" at bounding box center [720, 471] width 50 height 18
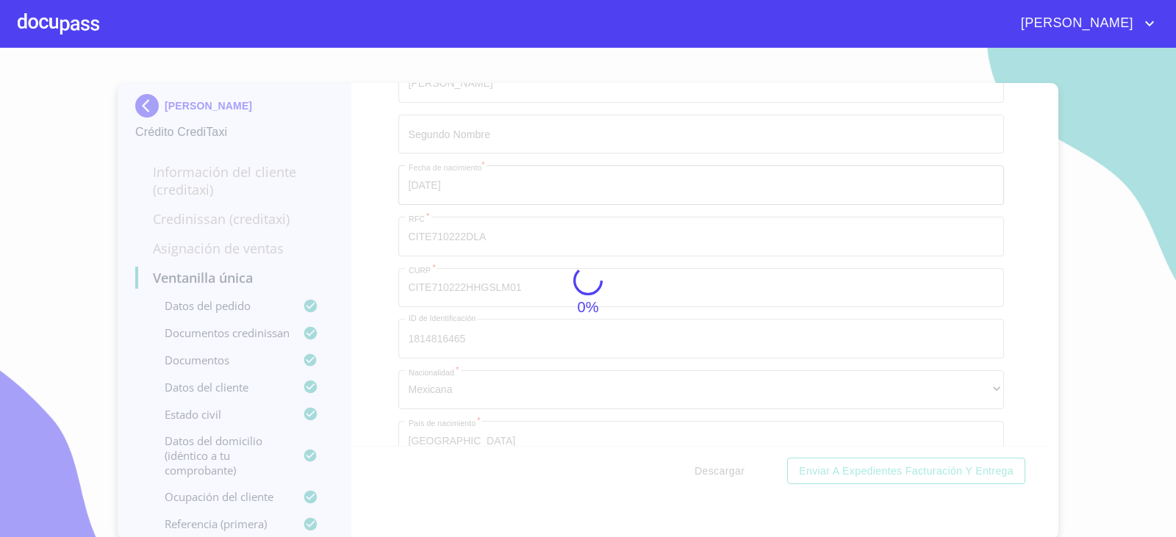
scroll to position [6622, 0]
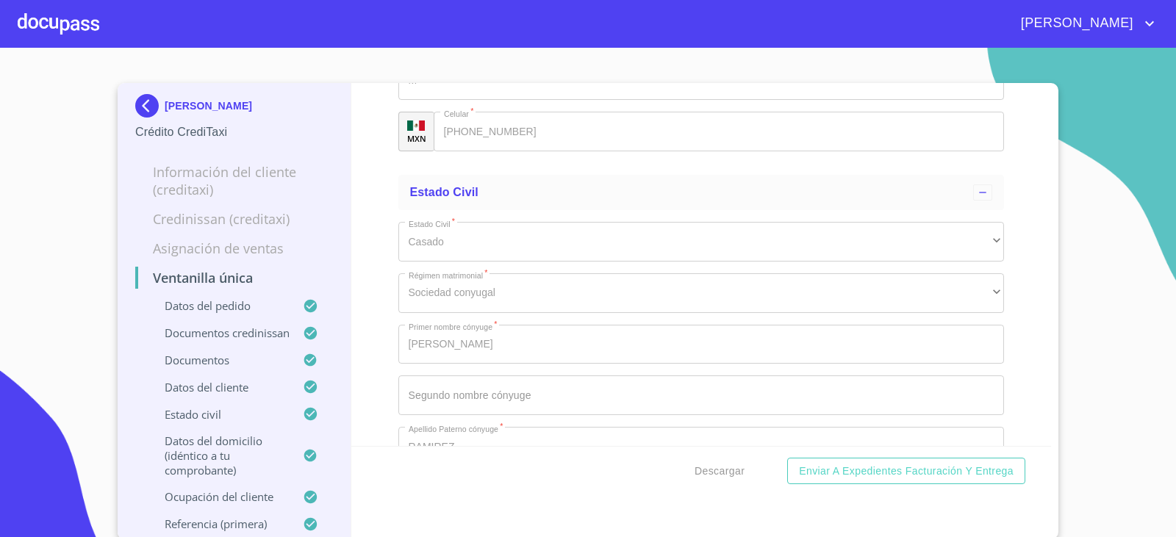
click at [1034, 327] on div "Ventanilla única Datos del pedido Marca   * Nissan ​ Año 2025 ​ Color   * BLANC…" at bounding box center [701, 264] width 700 height 363
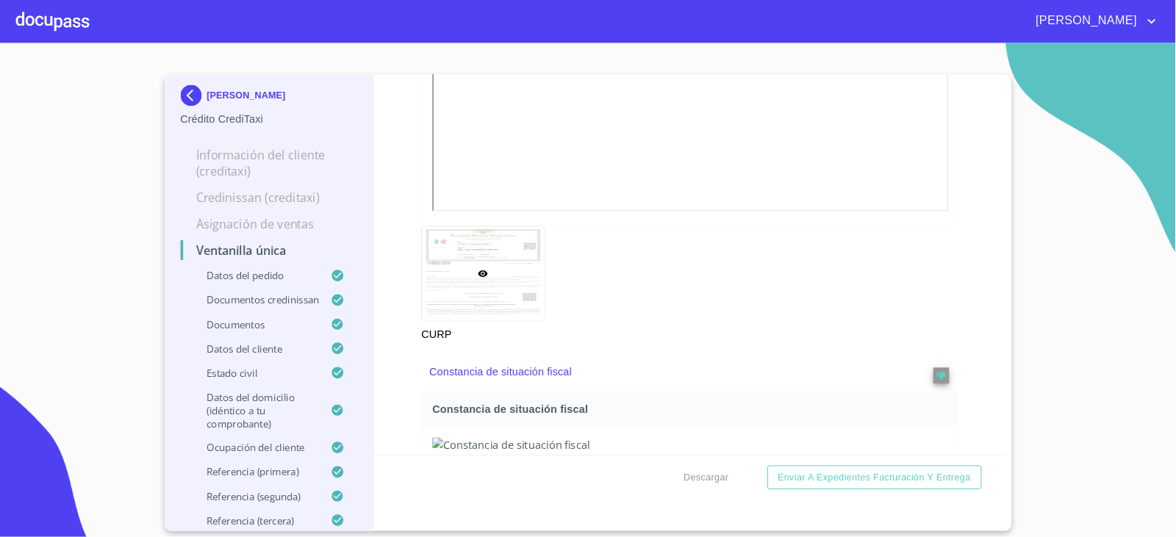
scroll to position [5481, 0]
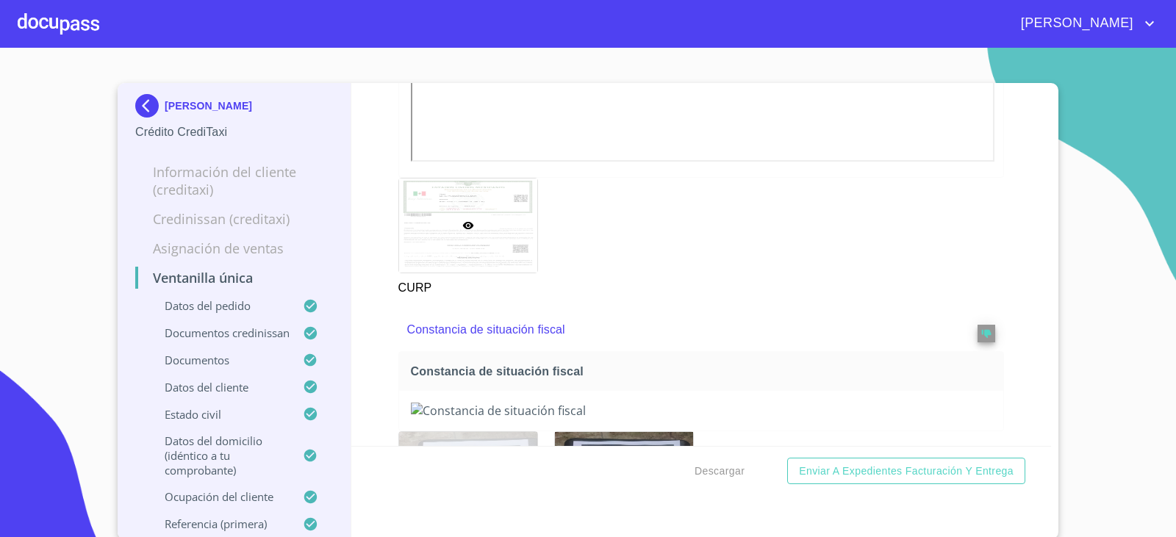
click at [151, 107] on img at bounding box center [149, 106] width 29 height 24
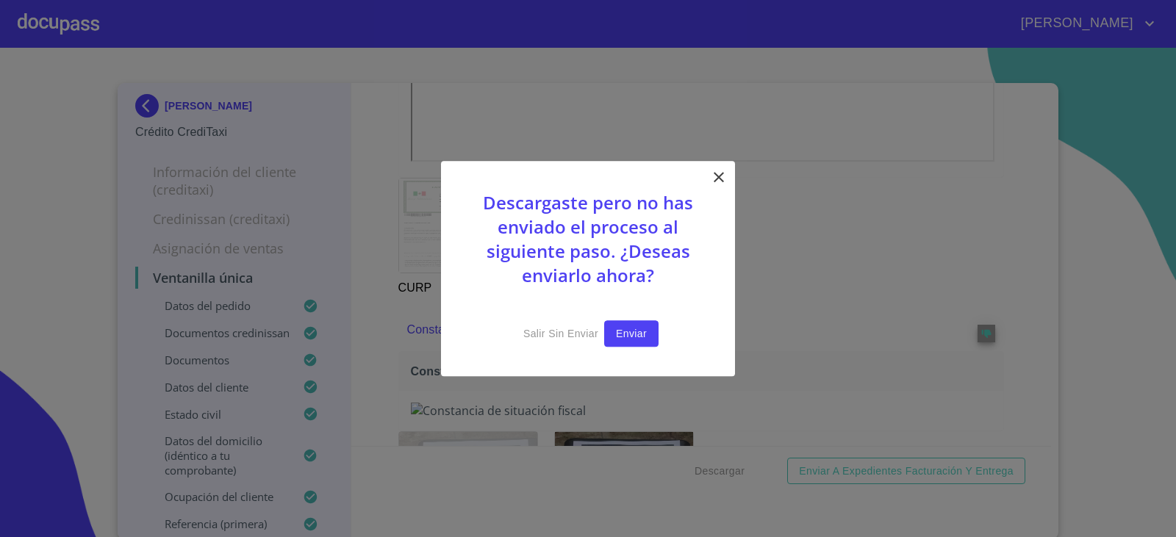
click at [639, 330] on span "Enviar" at bounding box center [631, 334] width 31 height 18
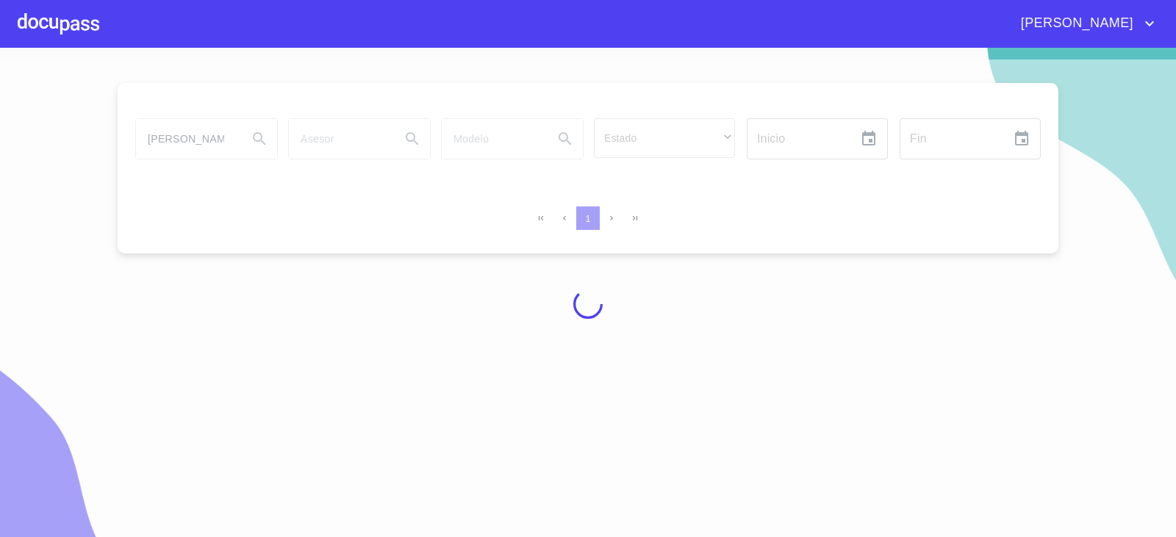
click at [276, 344] on div at bounding box center [588, 305] width 1176 height 490
click at [187, 148] on div at bounding box center [588, 305] width 1176 height 490
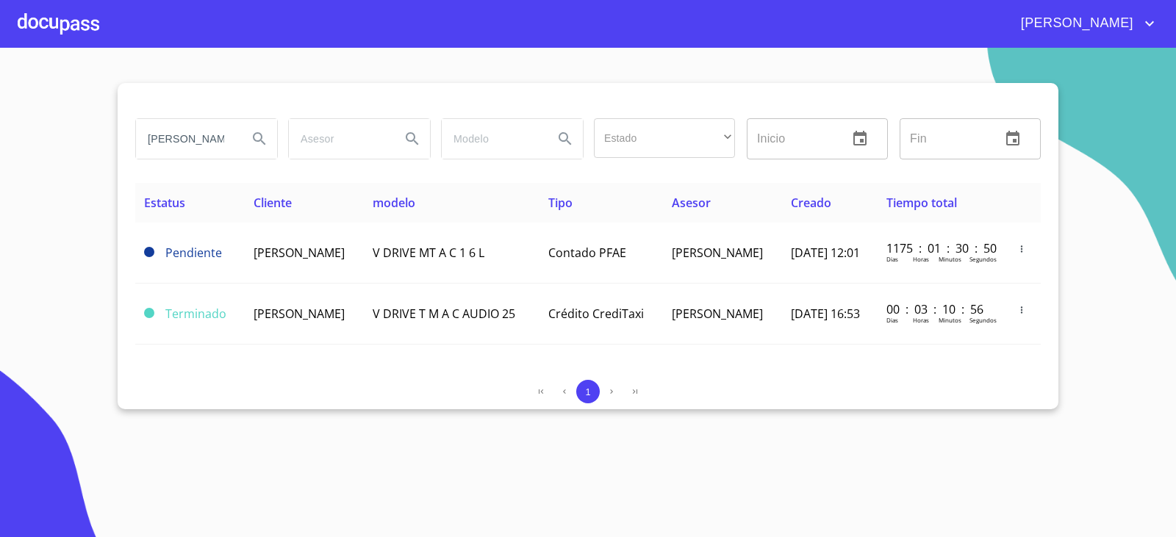
click at [188, 144] on input "[PERSON_NAME]" at bounding box center [186, 139] width 100 height 40
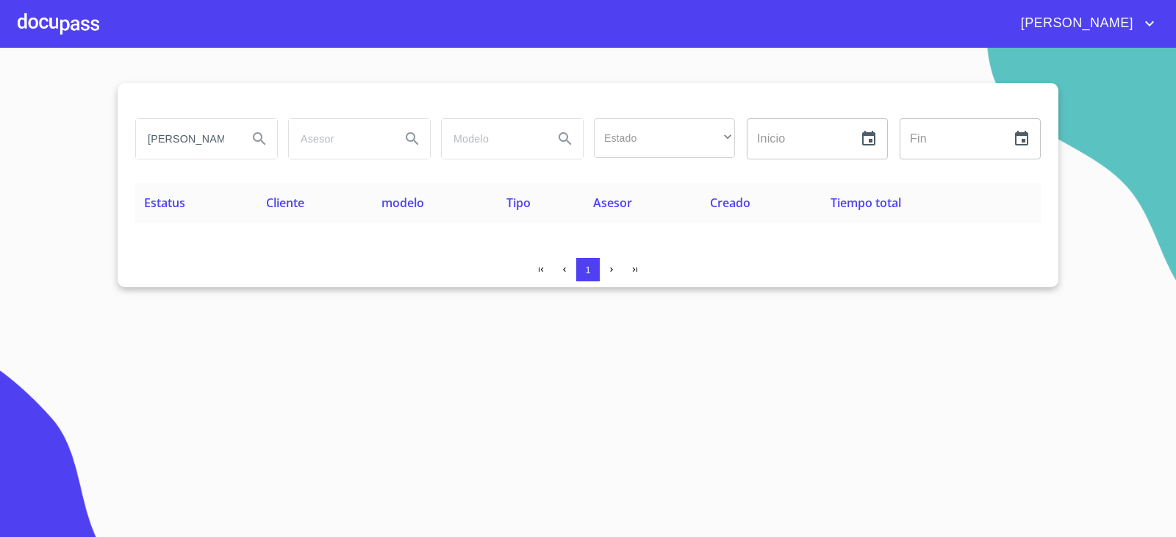
drag, startPoint x: 224, startPoint y: 140, endPoint x: 0, endPoint y: 190, distance: 229.8
click at [0, 190] on section "[PERSON_NAME] Estado ​ ​ Inicio ​ Fin ​ Estatus Cliente modelo Tipo Asesor Crea…" at bounding box center [588, 293] width 1176 height 490
click at [226, 142] on input "[PERSON_NAME]" at bounding box center [186, 139] width 100 height 40
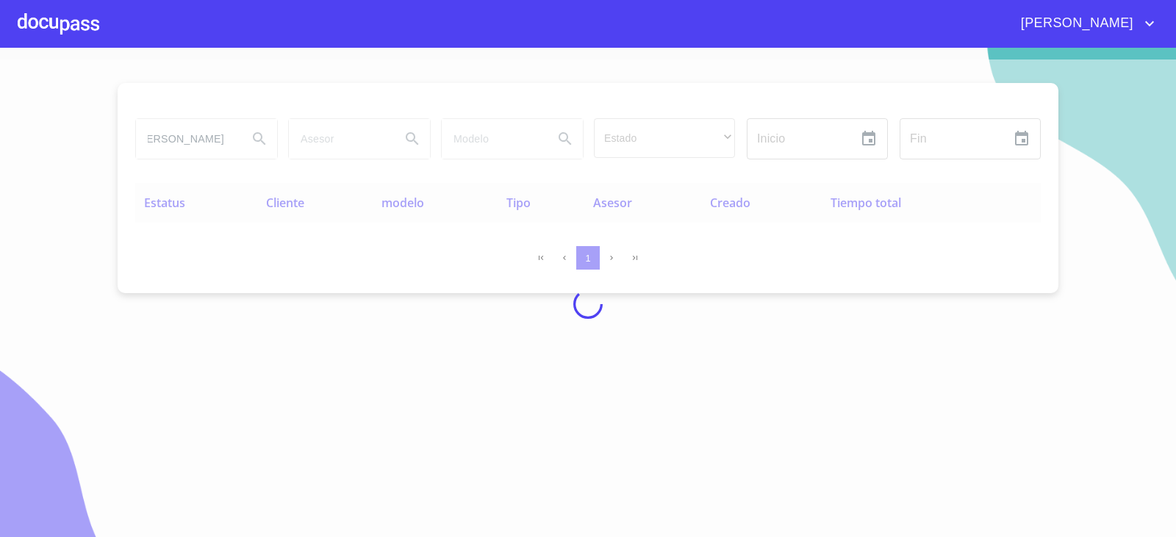
scroll to position [0, 0]
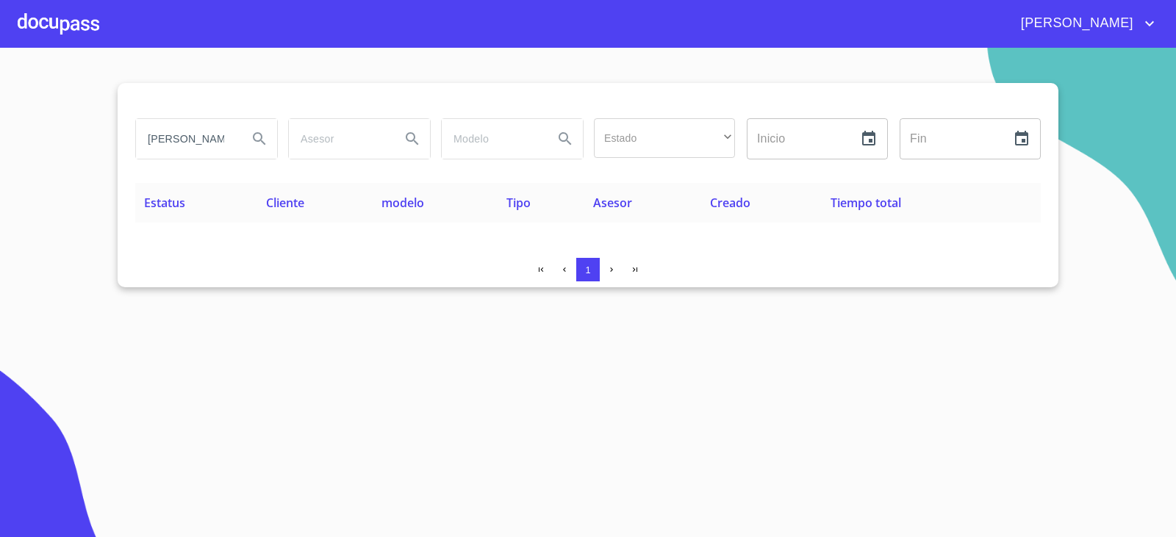
click at [252, 319] on section "[PERSON_NAME] Estado ​ ​ Inicio ​ Fin ​ Estatus Cliente modelo Tipo Asesor Crea…" at bounding box center [588, 293] width 1176 height 490
drag, startPoint x: 223, startPoint y: 148, endPoint x: 307, endPoint y: 135, distance: 84.8
click at [307, 135] on div "[PERSON_NAME] Estado ​ ​ Inicio ​ Fin ​" at bounding box center [587, 138] width 917 height 53
drag, startPoint x: 163, startPoint y: 131, endPoint x: 388, endPoint y: 140, distance: 225.1
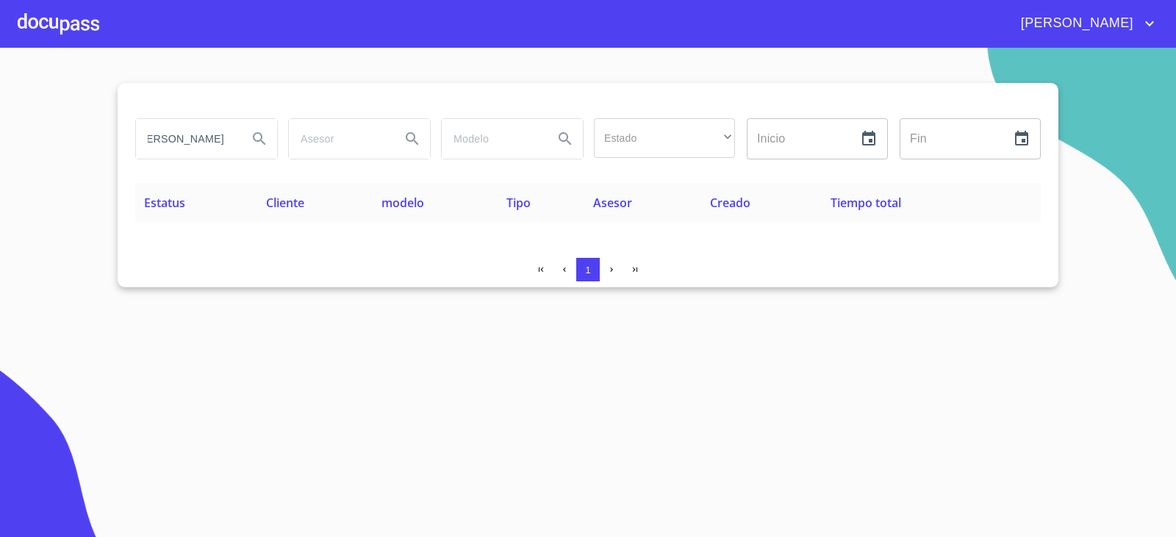
click at [331, 134] on div "[PERSON_NAME] Estado ​ ​ Inicio ​ Fin ​" at bounding box center [587, 138] width 917 height 53
type input "A"
drag, startPoint x: 224, startPoint y: 137, endPoint x: 293, endPoint y: 134, distance: 69.2
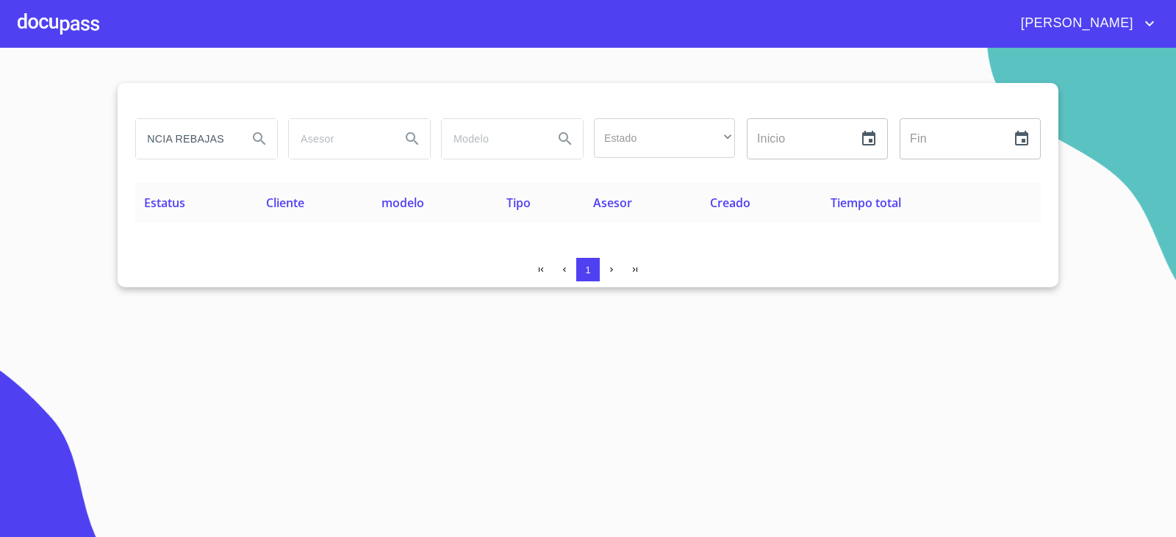
click at [293, 134] on div "VALENCIA REBAJAS Estado ​ ​ Inicio ​ Fin ​" at bounding box center [587, 138] width 917 height 53
drag, startPoint x: 226, startPoint y: 143, endPoint x: 273, endPoint y: 143, distance: 47.8
click at [273, 143] on div "[PERSON_NAME]" at bounding box center [206, 139] width 141 height 40
type input "S"
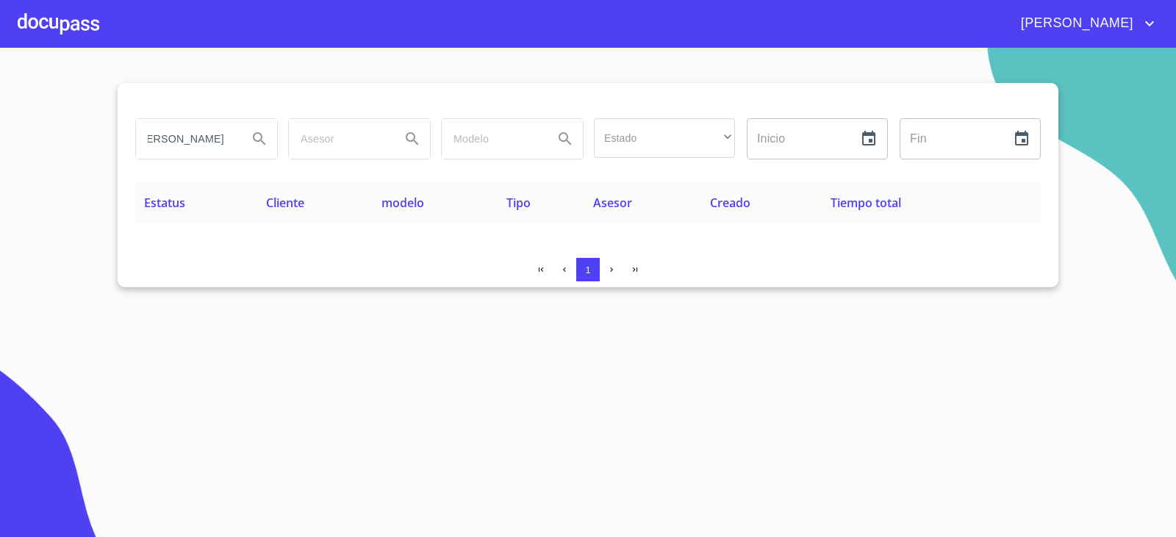
scroll to position [0, 32]
type input "[PERSON_NAME]"
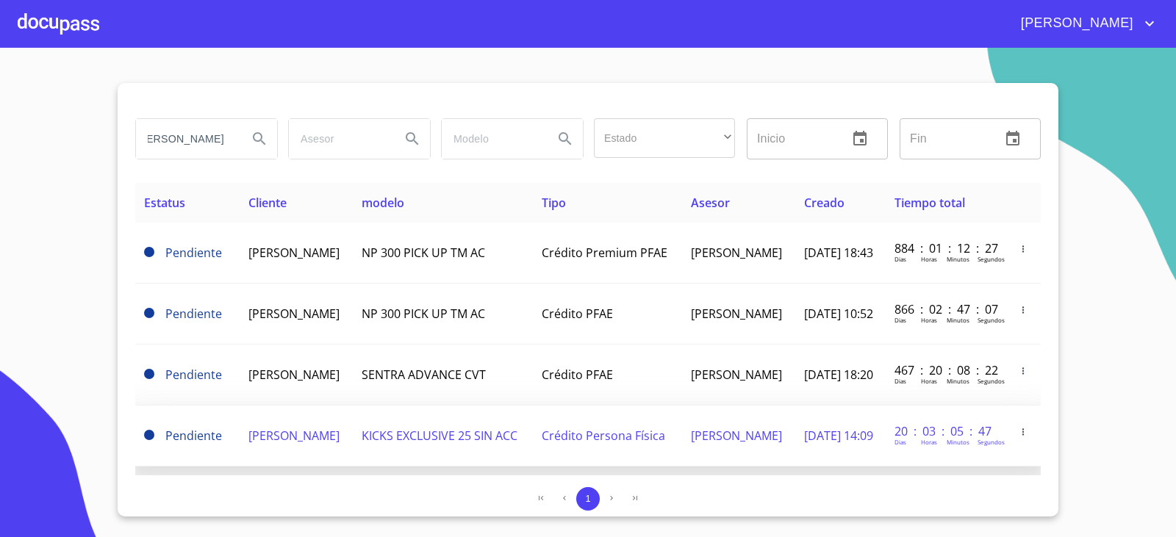
click at [323, 454] on td "[PERSON_NAME]" at bounding box center [296, 436] width 113 height 61
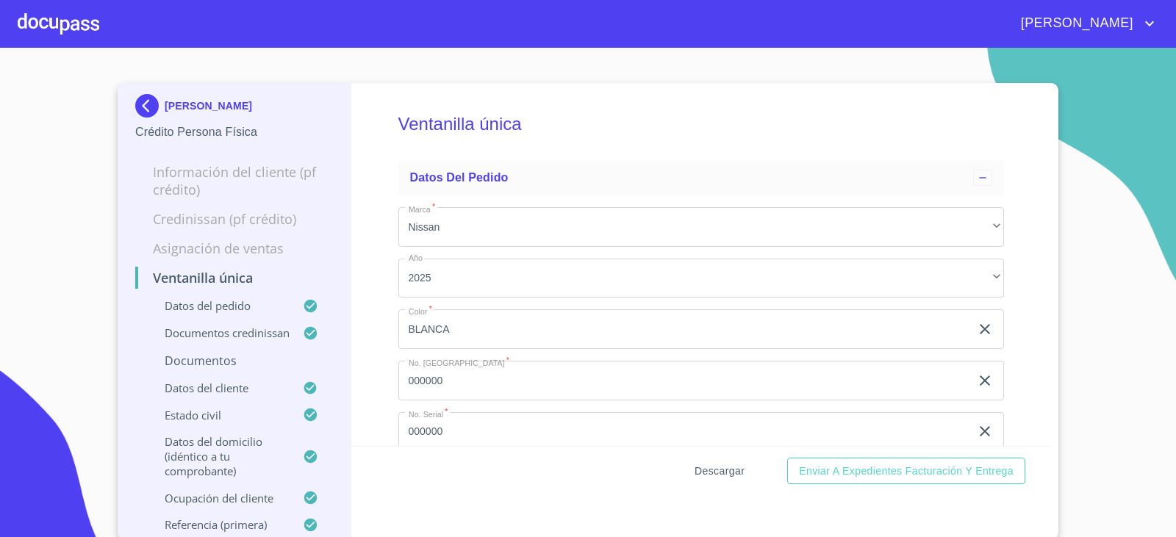
click at [689, 477] on button "Descargar" at bounding box center [720, 471] width 62 height 27
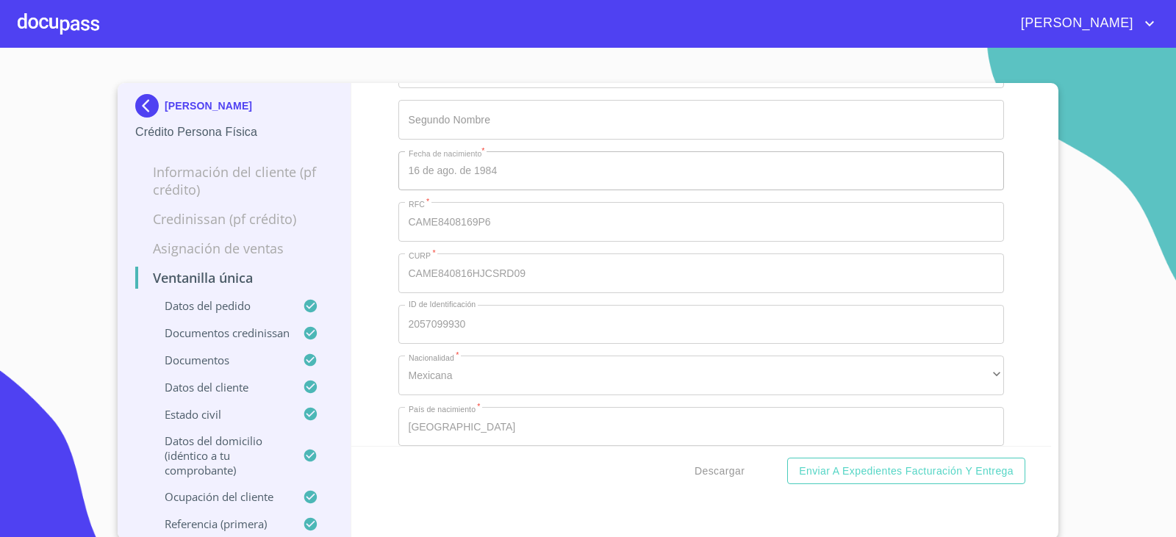
scroll to position [5733, 0]
drag, startPoint x: 362, startPoint y: 318, endPoint x: 362, endPoint y: 354, distance: 35.3
click at [362, 354] on div "Ventanilla única Datos del pedido Marca   * Nissan ​ Año 2025 ​ Color   * BLANC…" at bounding box center [701, 264] width 700 height 363
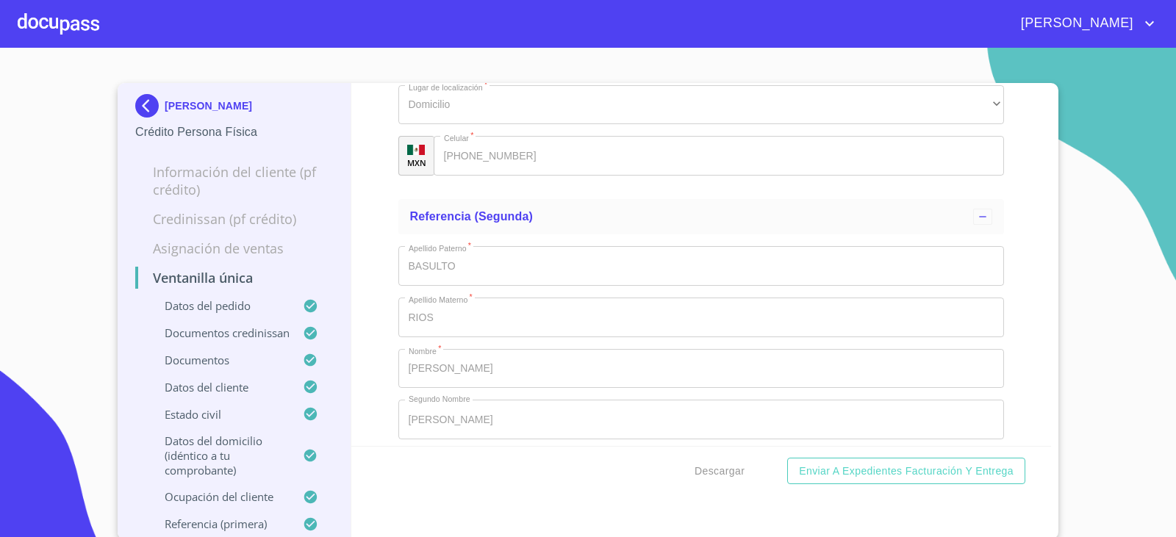
scroll to position [8452, 0]
